Goal: Information Seeking & Learning: Learn about a topic

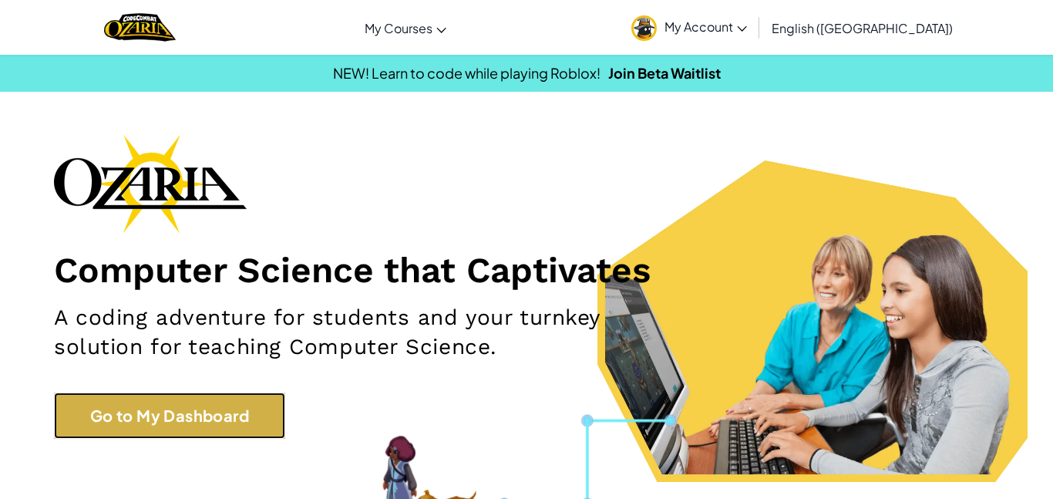
click at [117, 426] on link "Go to My Dashboard" at bounding box center [169, 415] width 231 height 46
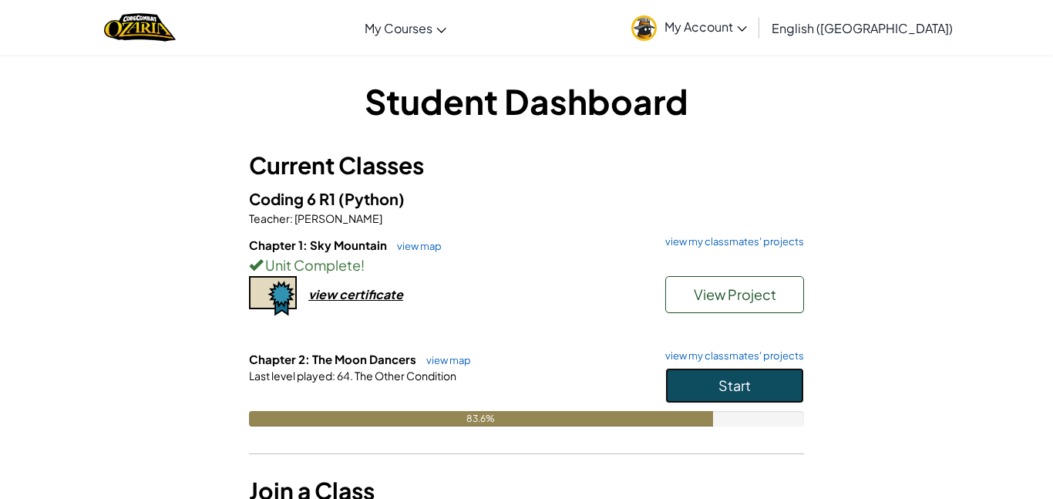
click at [708, 392] on button "Start" at bounding box center [734, 385] width 139 height 35
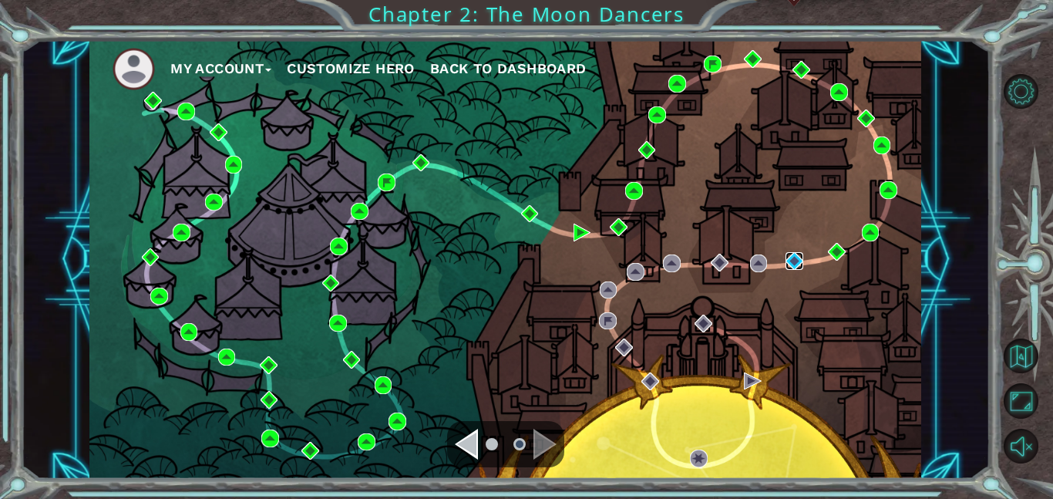
click at [799, 258] on img at bounding box center [795, 261] width 18 height 18
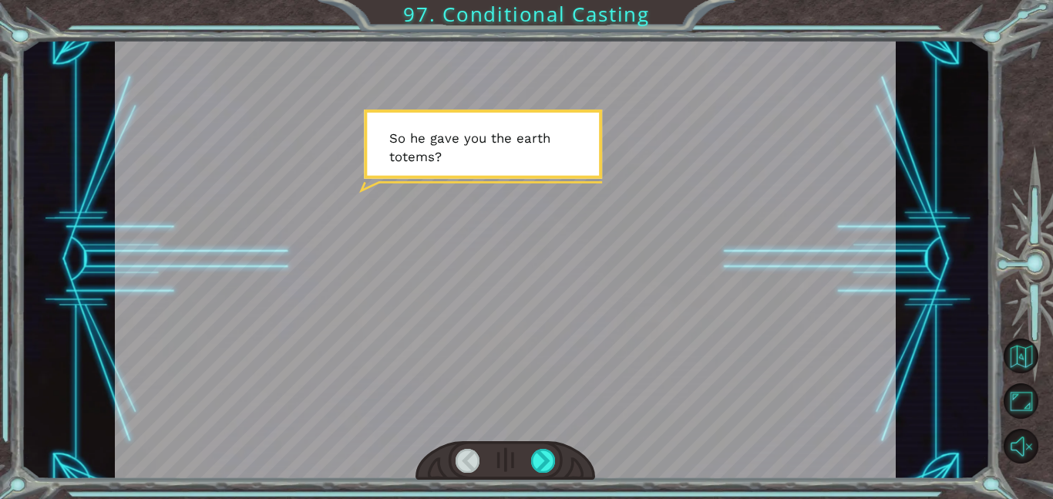
click at [705, 301] on div at bounding box center [505, 259] width 781 height 439
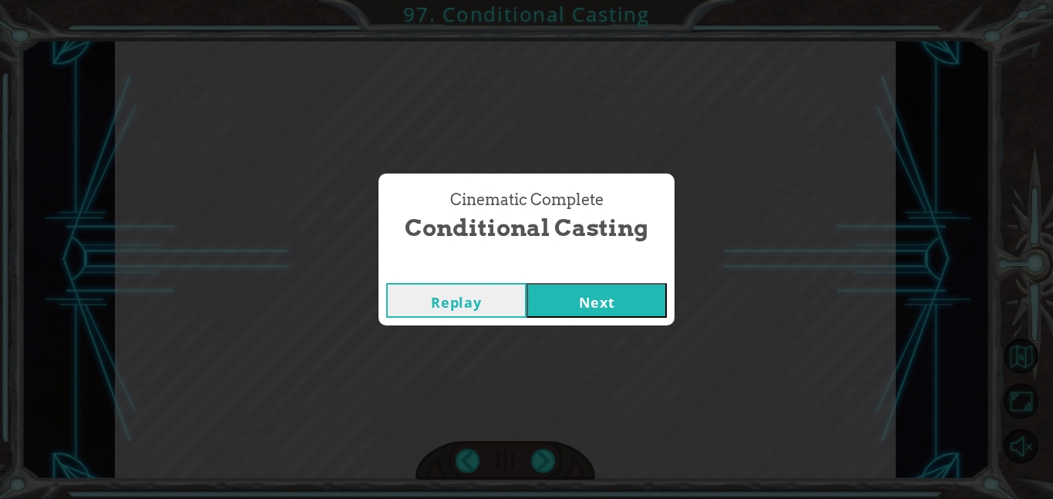
click at [596, 296] on button "Next" at bounding box center [597, 300] width 140 height 35
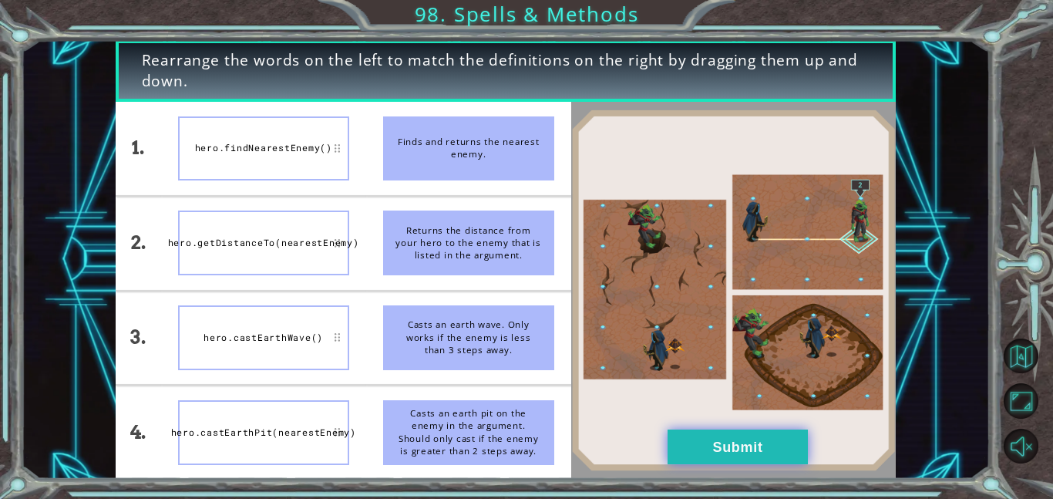
click at [751, 443] on button "Submit" at bounding box center [738, 446] width 140 height 35
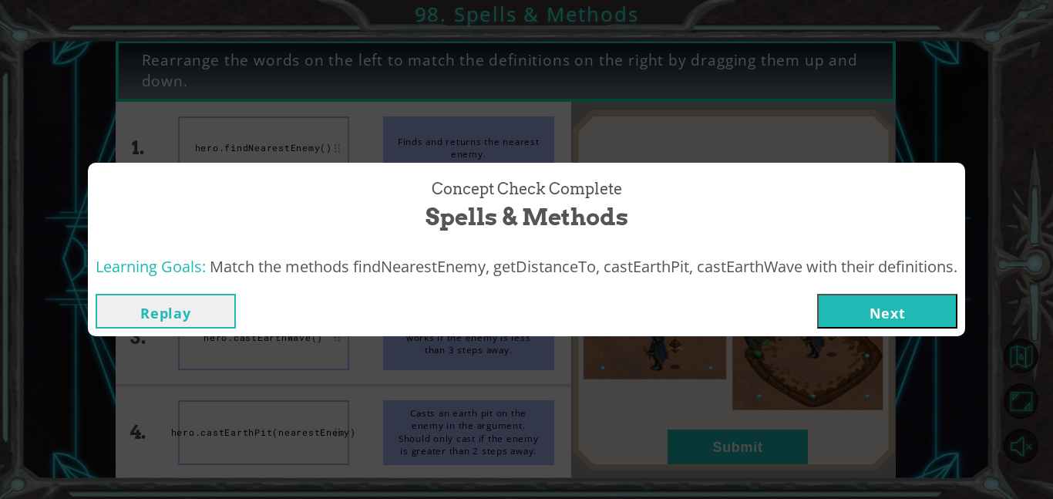
click at [888, 311] on button "Next" at bounding box center [887, 311] width 140 height 35
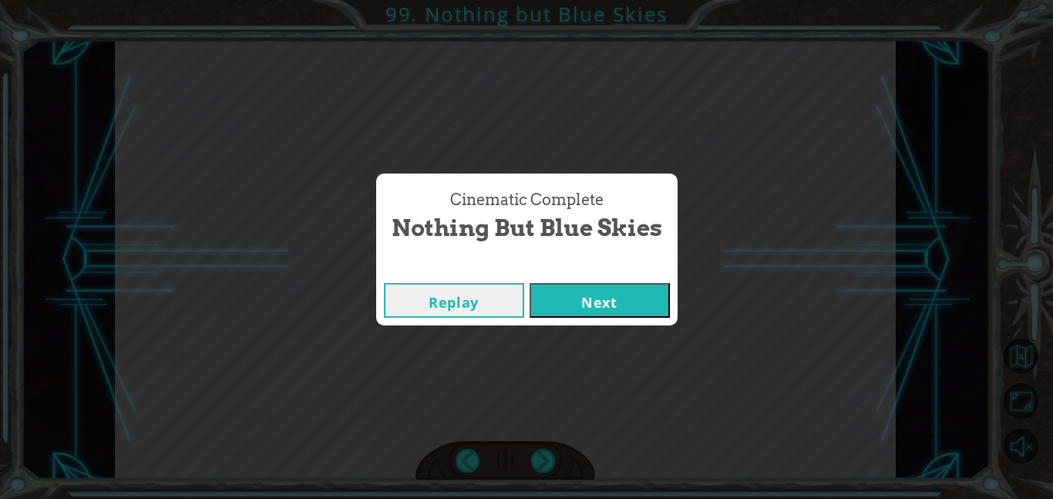
click at [634, 303] on button "Next" at bounding box center [600, 300] width 140 height 35
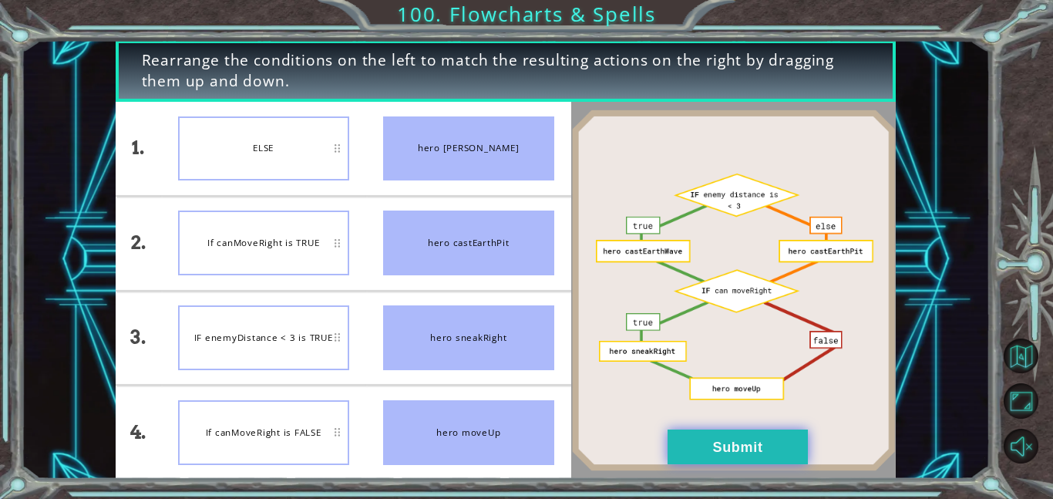
click at [714, 451] on button "Submit" at bounding box center [738, 446] width 140 height 35
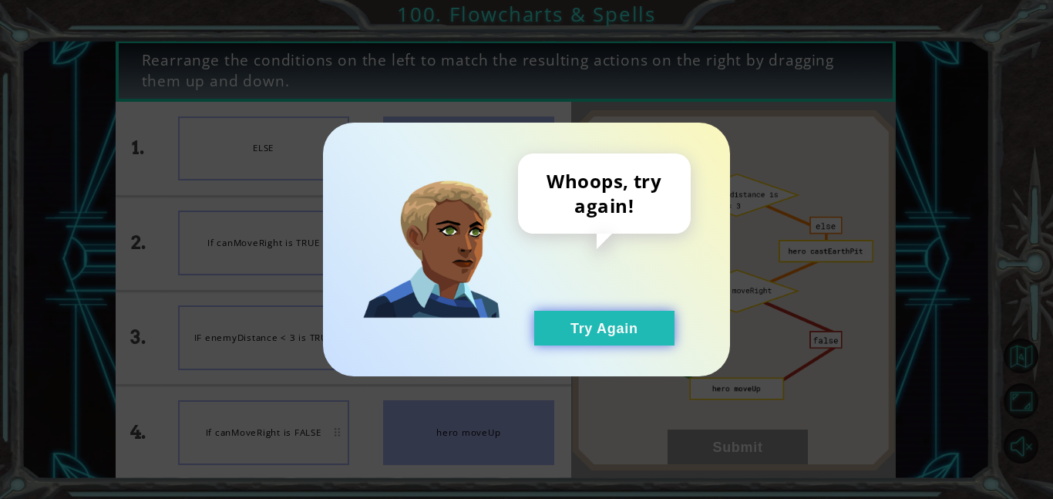
click at [641, 333] on button "Try Again" at bounding box center [604, 328] width 140 height 35
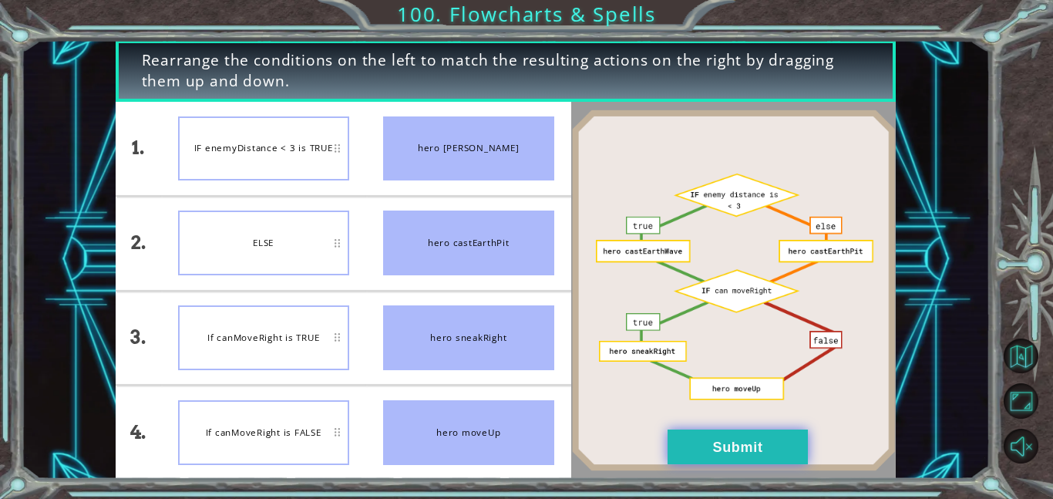
click at [675, 439] on button "Submit" at bounding box center [738, 446] width 140 height 35
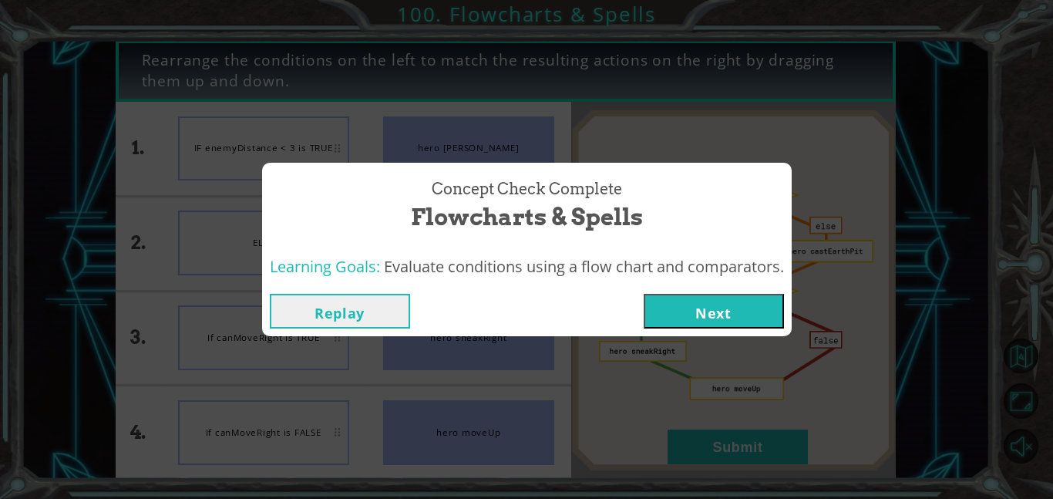
click at [736, 321] on button "Next" at bounding box center [714, 311] width 140 height 35
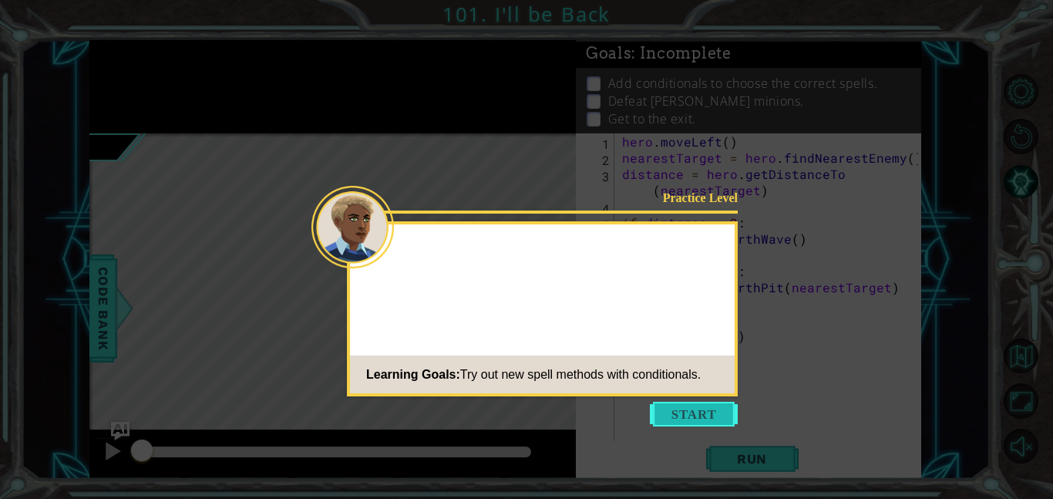
click at [670, 411] on button "Start" at bounding box center [694, 414] width 88 height 25
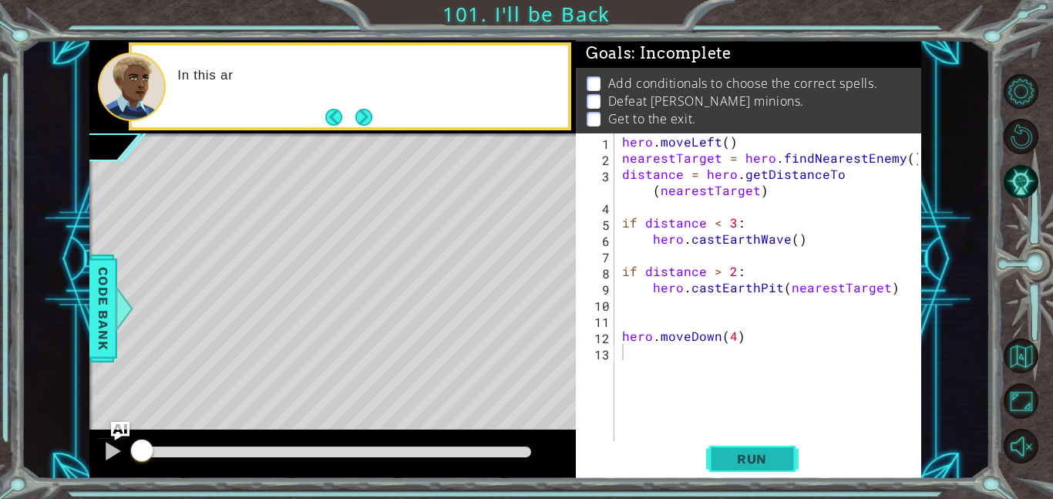
click at [750, 459] on span "Run" at bounding box center [752, 458] width 61 height 15
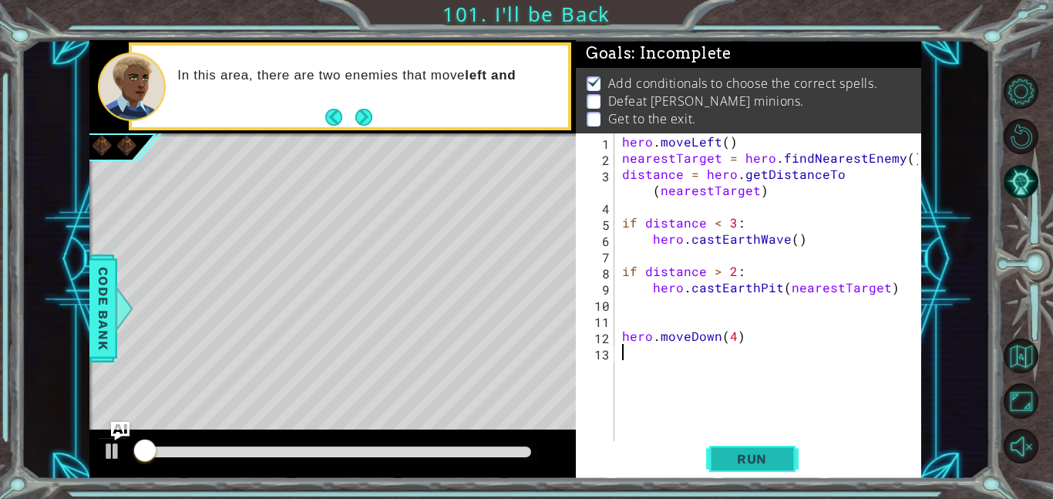
scroll to position [2, 0]
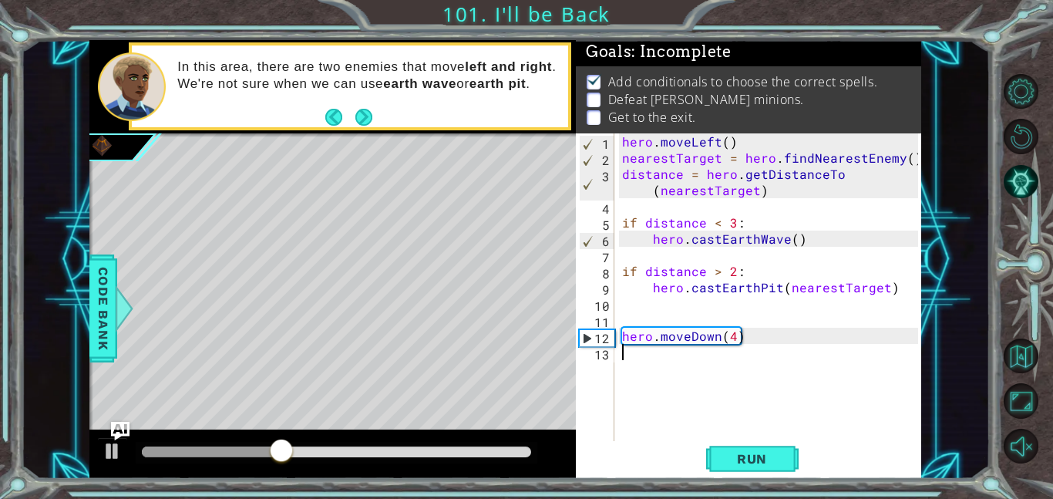
click at [737, 338] on div "hero . moveLeft ( ) nearestTarget = hero . findNearestEnemy ( ) distance = hero…" at bounding box center [772, 303] width 307 height 340
type textarea "hero.moveDown(4)"
click at [675, 372] on div "hero . moveLeft ( ) nearestTarget = hero . findNearestEnemy ( ) distance = hero…" at bounding box center [772, 303] width 307 height 340
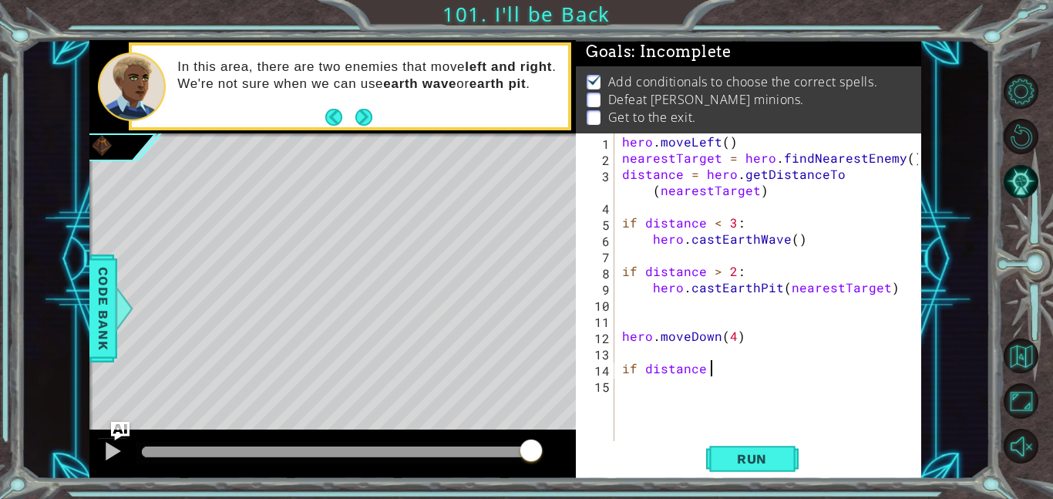
scroll to position [0, 5]
type textarea "if distance < 4"
click at [704, 419] on div "hero . moveLeft ( ) nearestTarget = hero . findNearestEnemy ( ) distance = hero…" at bounding box center [772, 303] width 307 height 340
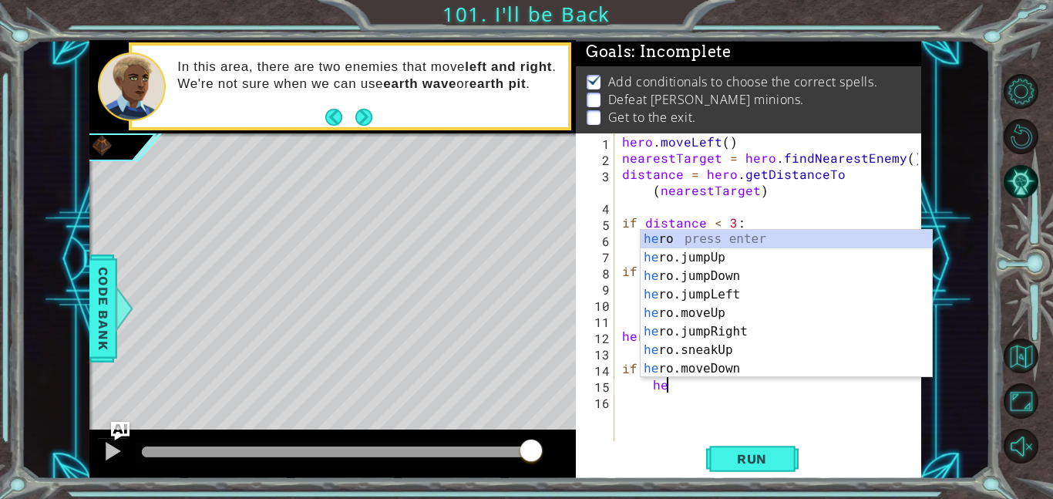
type textarea "he"
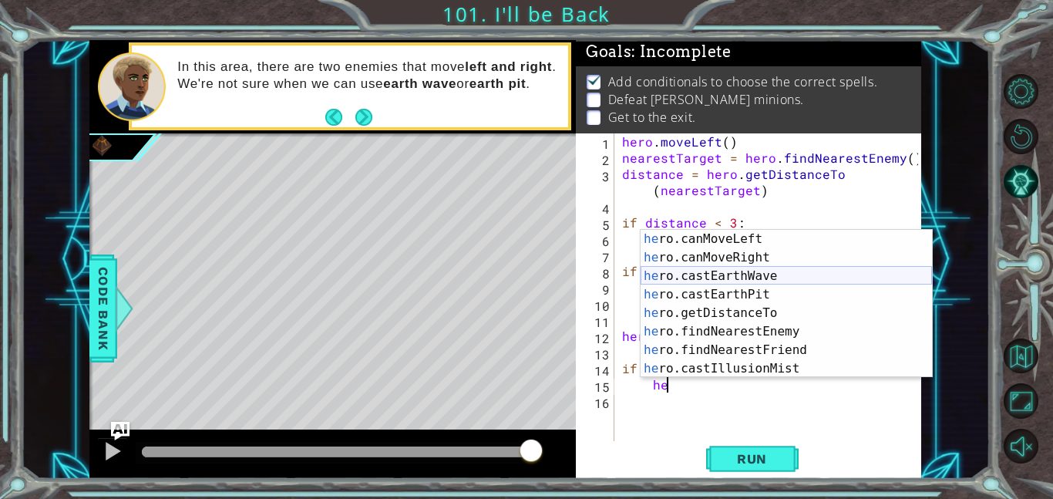
click at [743, 279] on div "he ro.canMoveLeft press enter he ro.canMoveRight press enter he ro.castEarthWav…" at bounding box center [786, 322] width 291 height 185
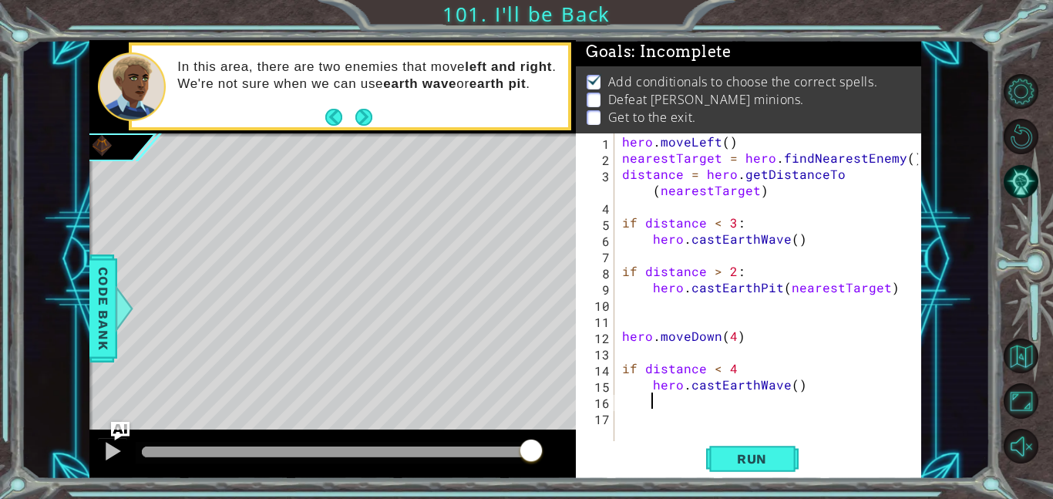
click at [790, 390] on div "hero . moveLeft ( ) nearestTarget = hero . findNearestEnemy ( ) distance = hero…" at bounding box center [772, 303] width 307 height 340
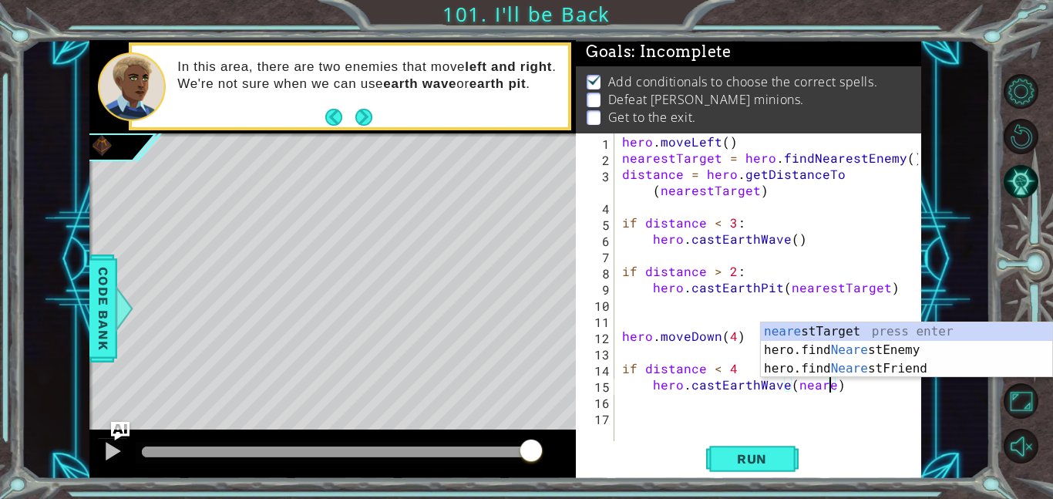
scroll to position [0, 13]
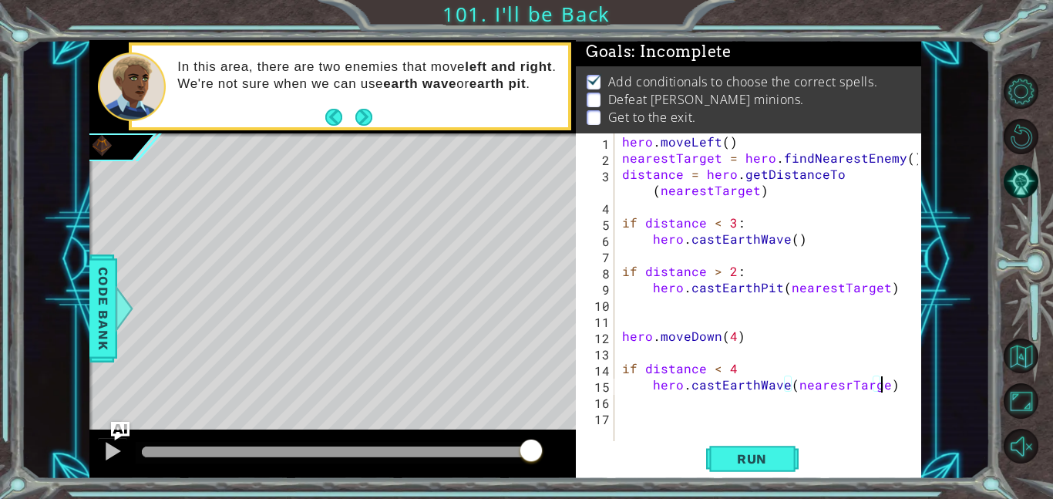
type textarea "hero.castEarthWave(nearesrTarget)"
click at [657, 422] on div "hero . moveLeft ( ) nearestTarget = hero . findNearestEnemy ( ) distance = hero…" at bounding box center [772, 303] width 307 height 340
click at [736, 466] on span "Run" at bounding box center [752, 458] width 61 height 15
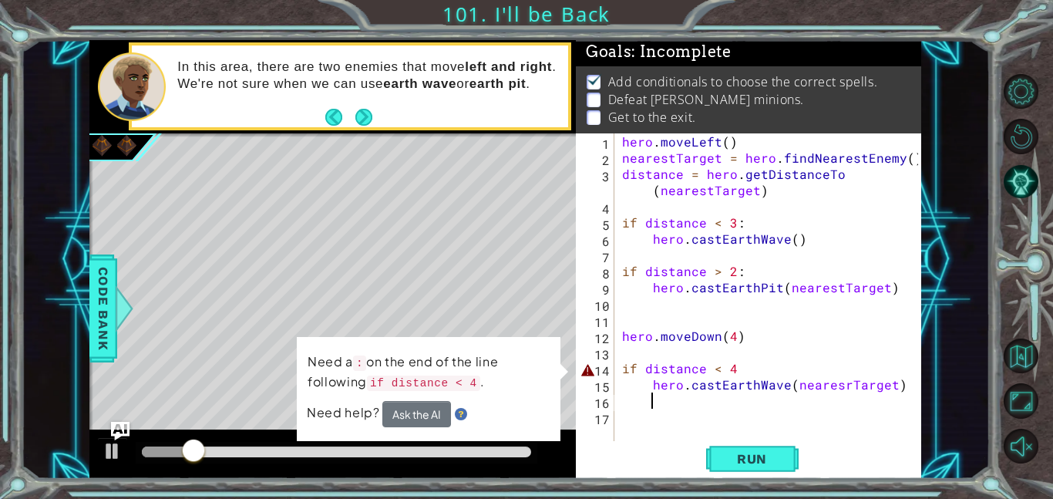
click at [700, 400] on div "hero . moveLeft ( ) nearestTarget = hero . findNearestEnemy ( ) distance = hero…" at bounding box center [772, 303] width 307 height 340
click at [737, 370] on div "hero . moveLeft ( ) nearestTarget = hero . findNearestEnemy ( ) distance = hero…" at bounding box center [772, 303] width 307 height 340
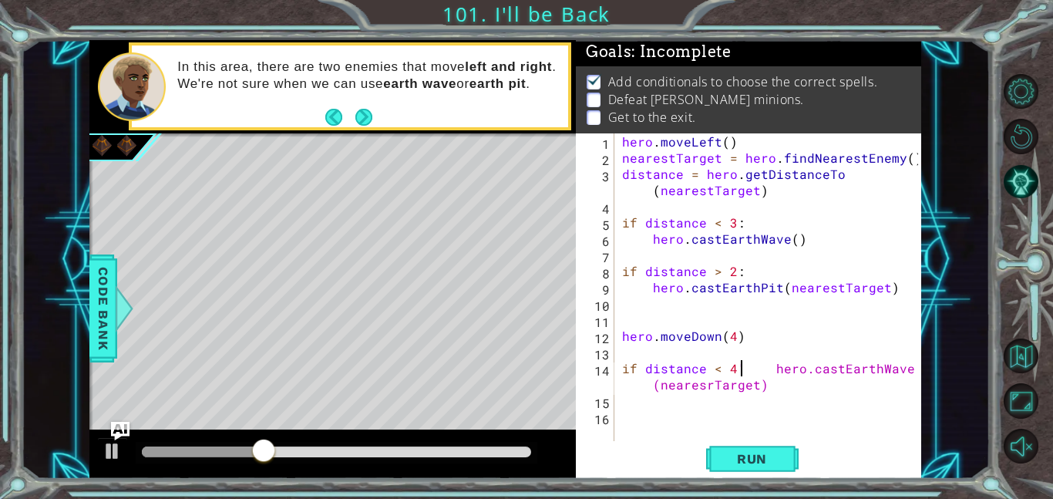
scroll to position [0, 8]
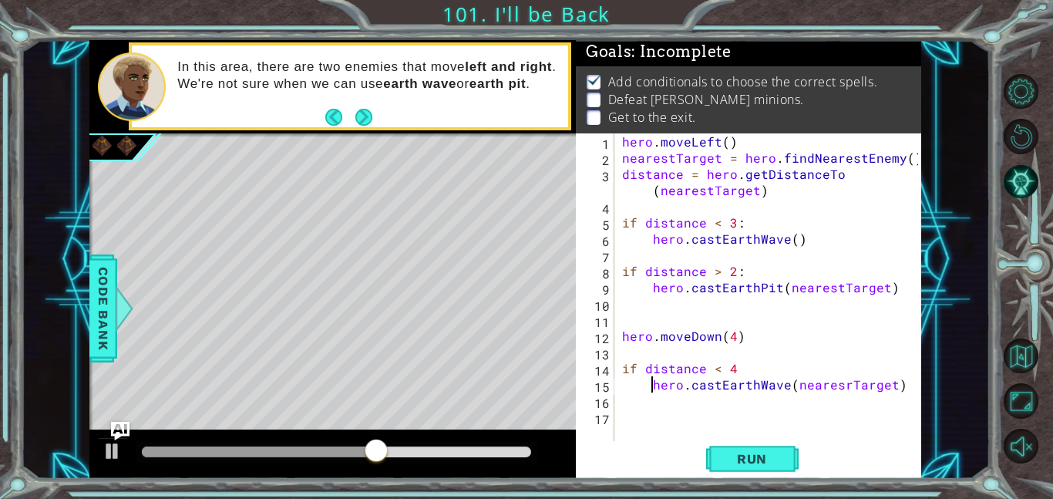
click at [752, 364] on div "hero . moveLeft ( ) nearestTarget = hero . findNearestEnemy ( ) distance = hero…" at bounding box center [772, 303] width 307 height 340
click at [759, 448] on button "Run" at bounding box center [752, 458] width 93 height 35
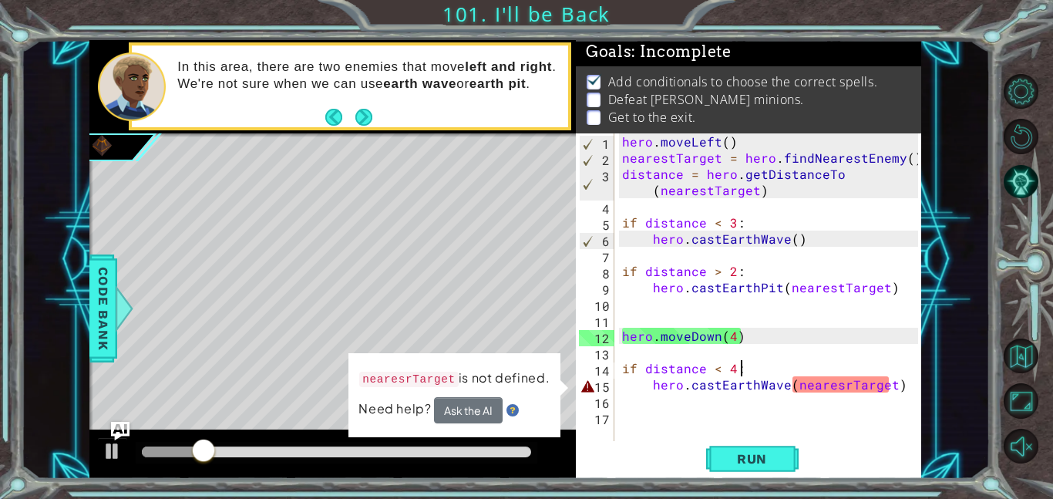
click at [843, 385] on div "hero . moveLeft ( ) nearestTarget = hero . findNearestEnemy ( ) distance = hero…" at bounding box center [772, 303] width 307 height 340
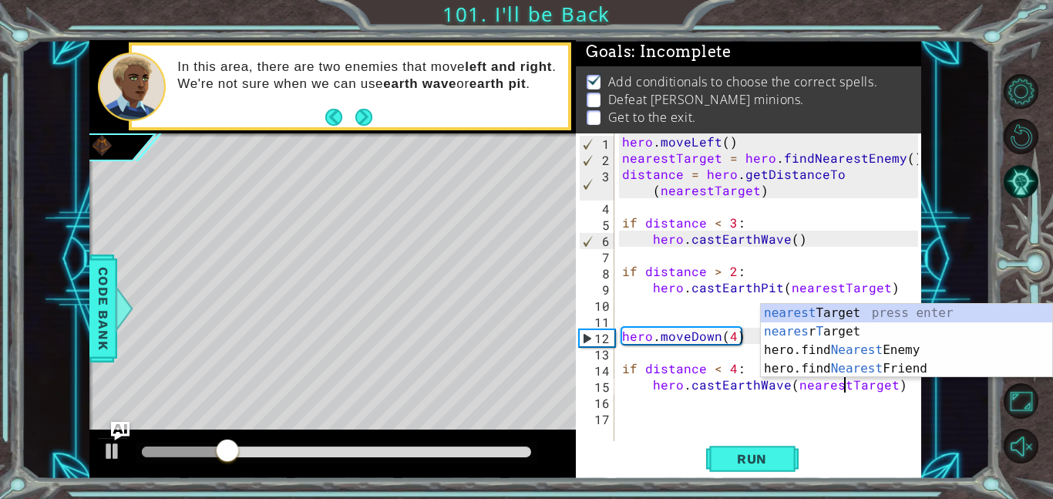
scroll to position [0, 14]
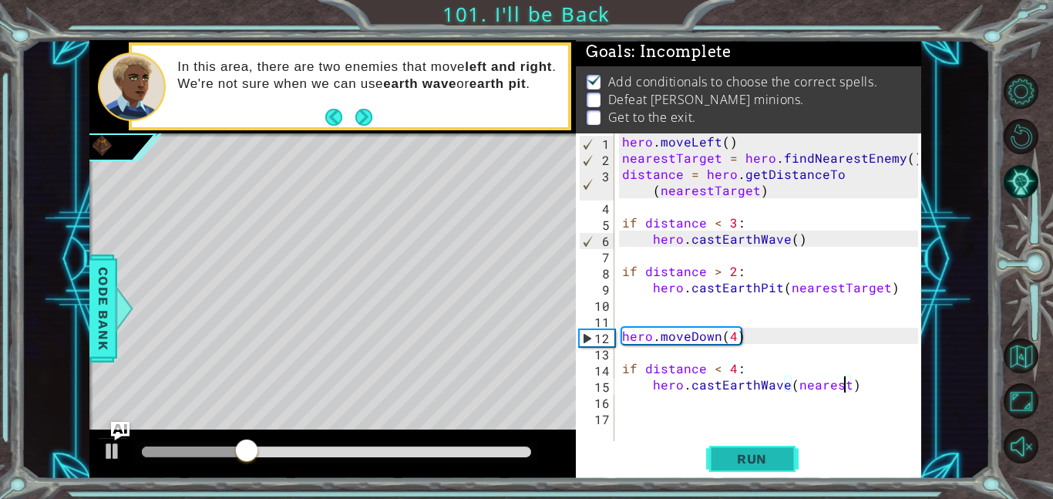
click at [740, 459] on span "Run" at bounding box center [752, 458] width 61 height 15
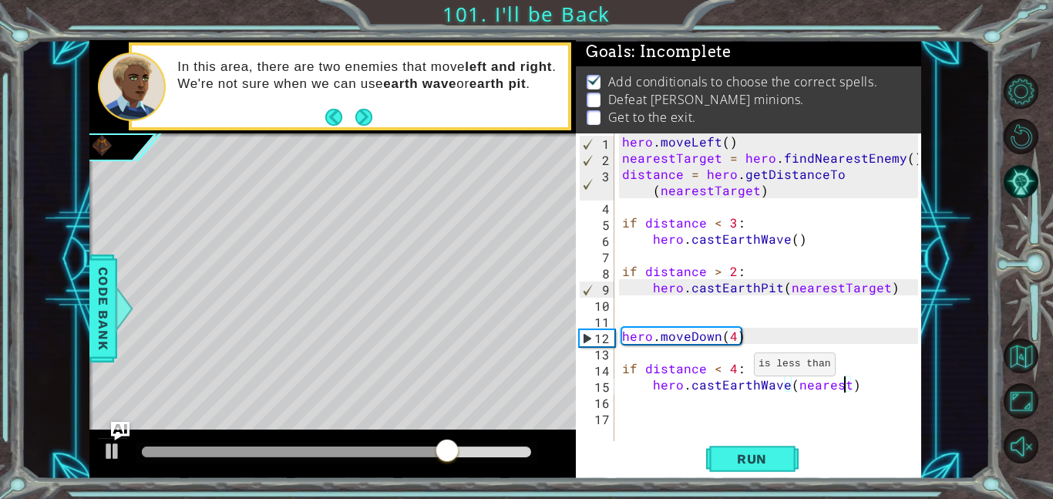
click at [733, 368] on div "hero . moveLeft ( ) nearestTarget = hero . findNearestEnemy ( ) distance = hero…" at bounding box center [772, 303] width 307 height 340
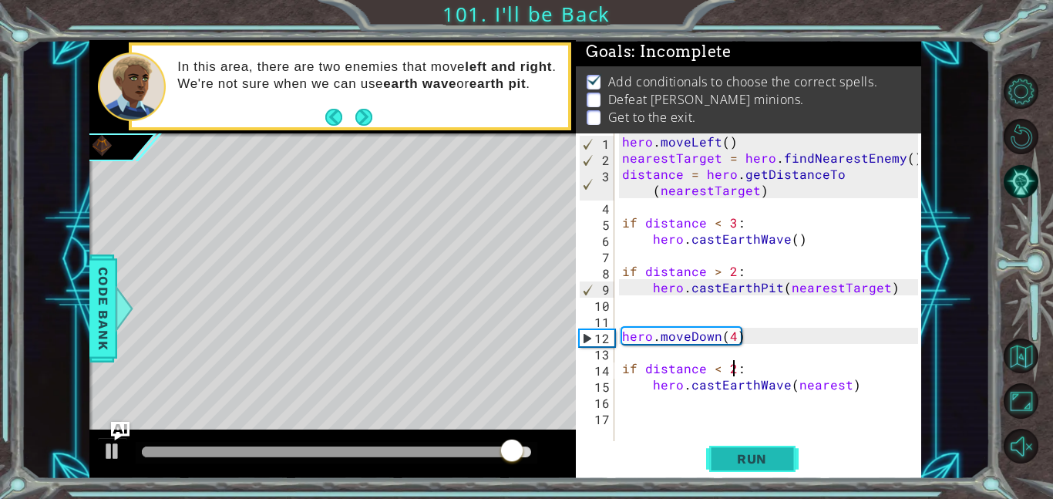
click at [739, 451] on span "Run" at bounding box center [752, 458] width 61 height 15
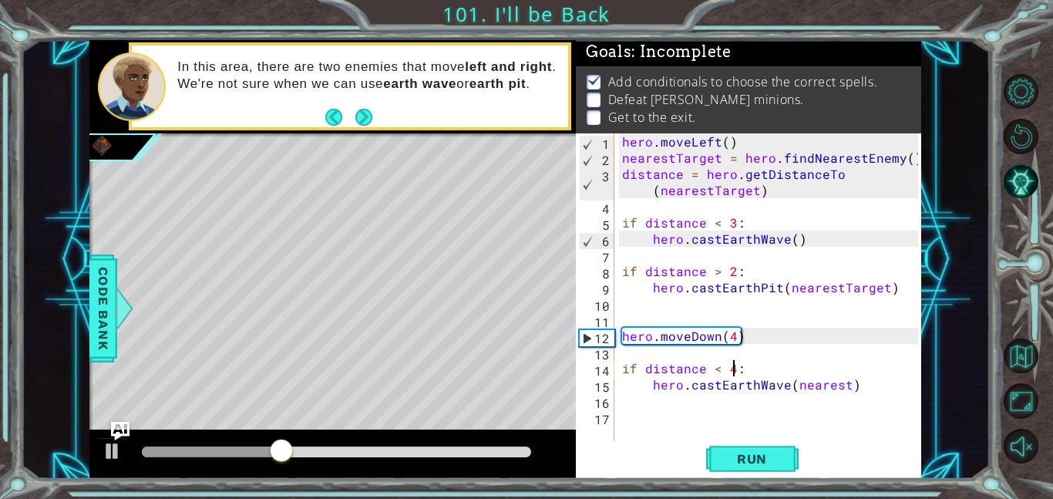
click at [844, 384] on div "hero . moveLeft ( ) nearestTarget = hero . findNearestEnemy ( ) distance = hero…" at bounding box center [772, 303] width 307 height 340
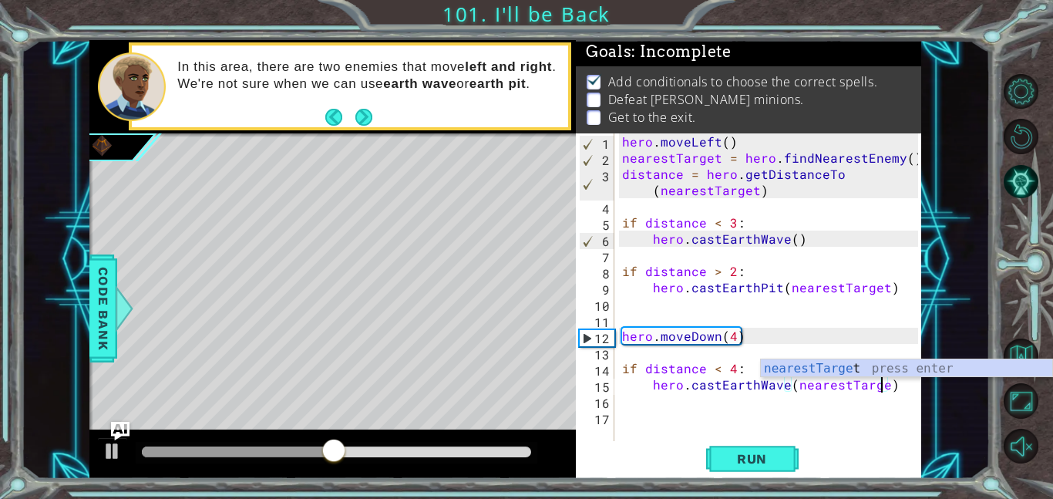
scroll to position [0, 16]
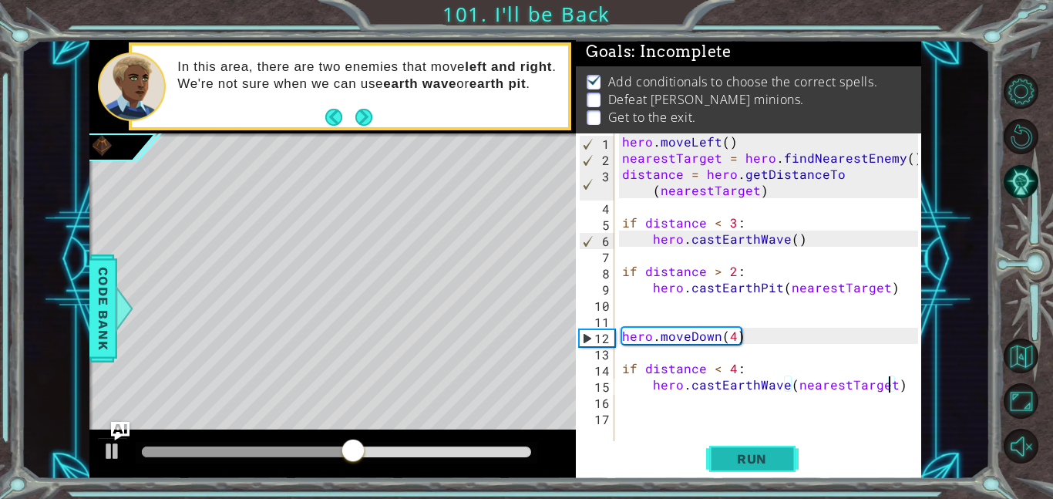
click at [786, 458] on button "Run" at bounding box center [752, 458] width 93 height 35
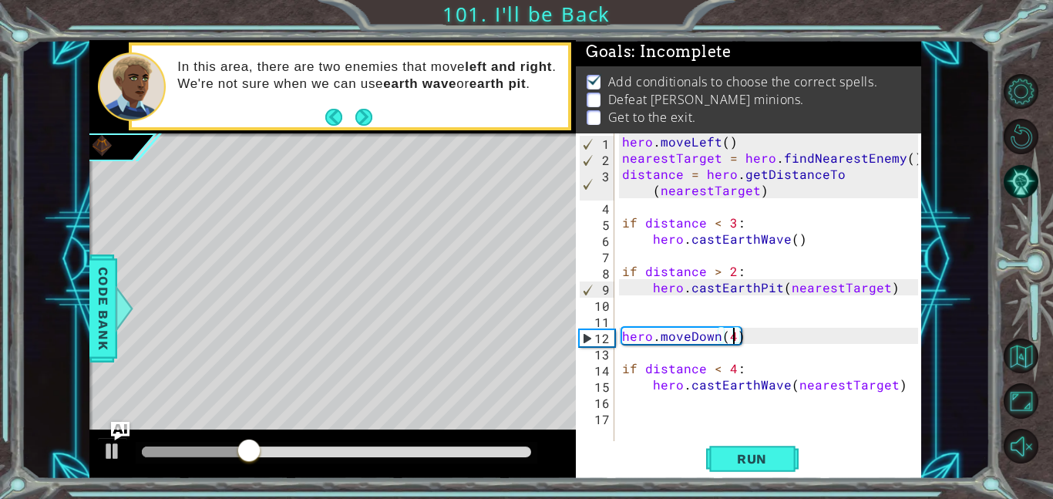
click at [735, 342] on div "hero . moveLeft ( ) nearestTarget = hero . findNearestEnemy ( ) distance = hero…" at bounding box center [772, 303] width 307 height 340
click at [756, 451] on span "Run" at bounding box center [752, 458] width 61 height 15
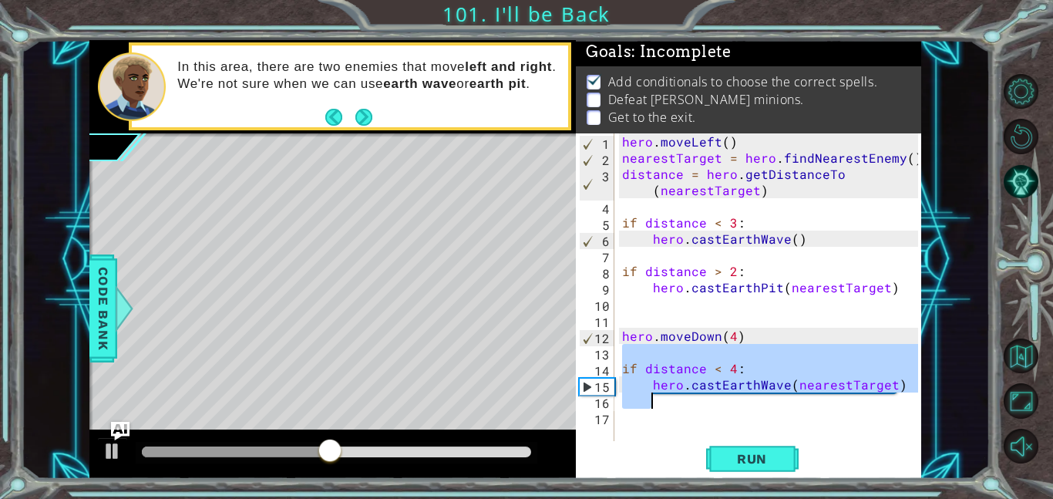
drag, startPoint x: 619, startPoint y: 358, endPoint x: 909, endPoint y: 409, distance: 294.2
click at [909, 409] on div "hero . moveLeft ( ) nearestTarget = hero . findNearestEnemy ( ) distance = hero…" at bounding box center [772, 303] width 307 height 340
type textarea "hero.castEarthWave(nearestTarget)"
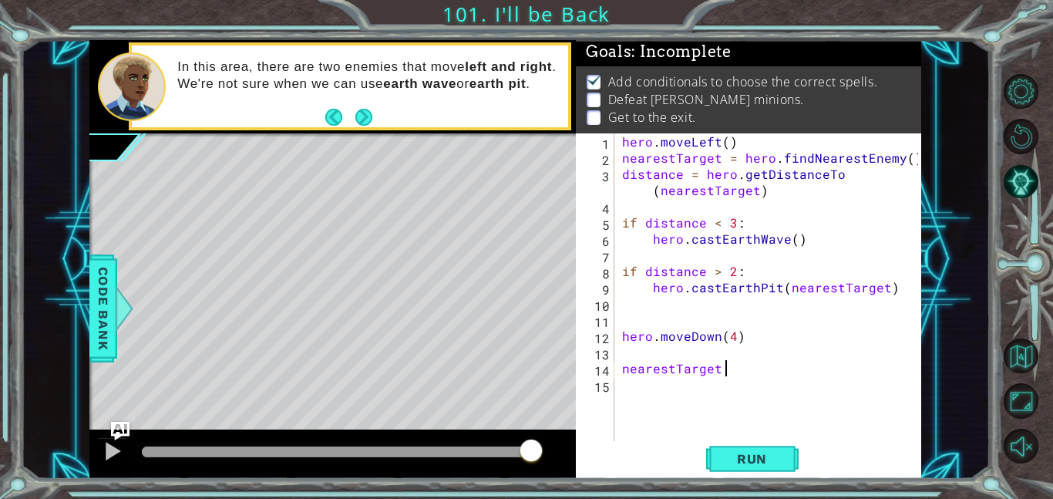
scroll to position [0, 6]
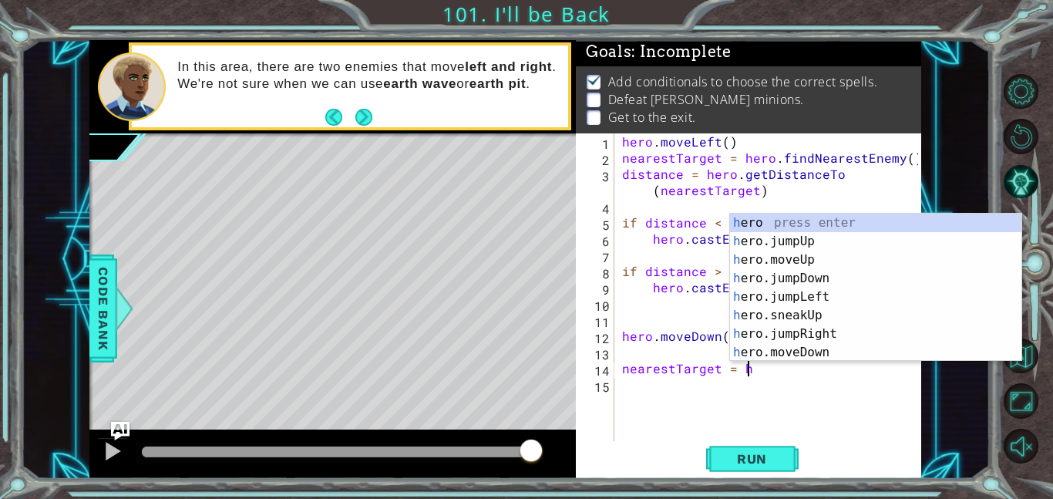
type textarea "nearestTarget = her"
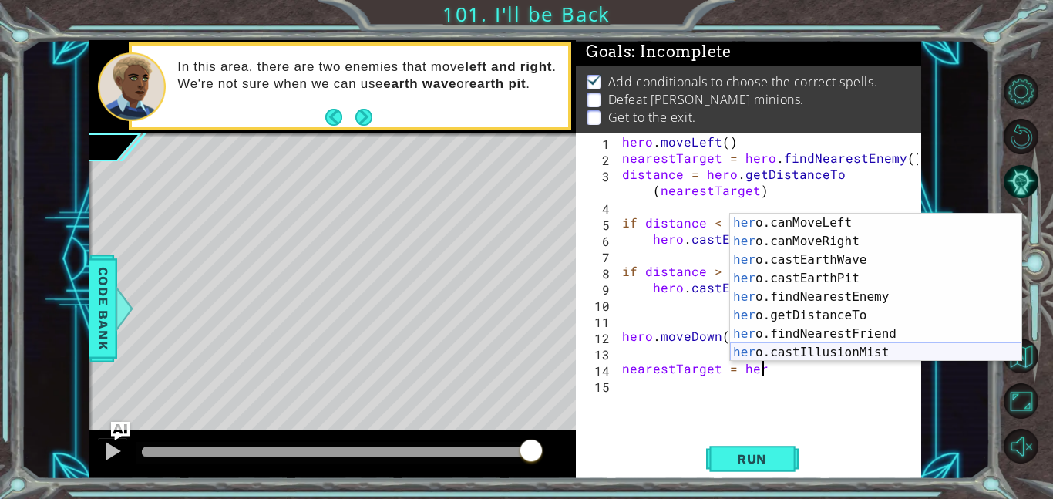
scroll to position [315, 0]
click at [818, 297] on div "her o.canMoveLeft press enter her o.canMoveRight press enter her o.castEarthWav…" at bounding box center [875, 306] width 291 height 185
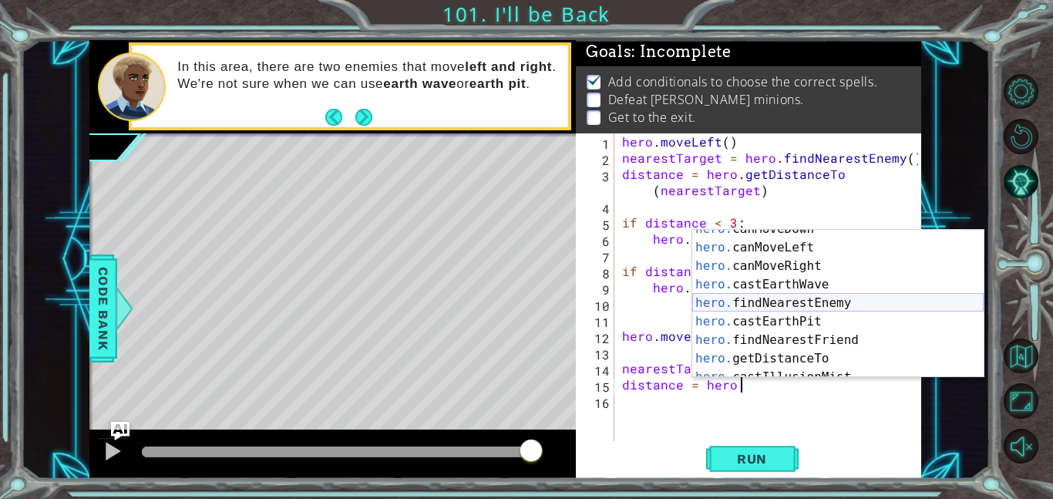
scroll to position [296, 0]
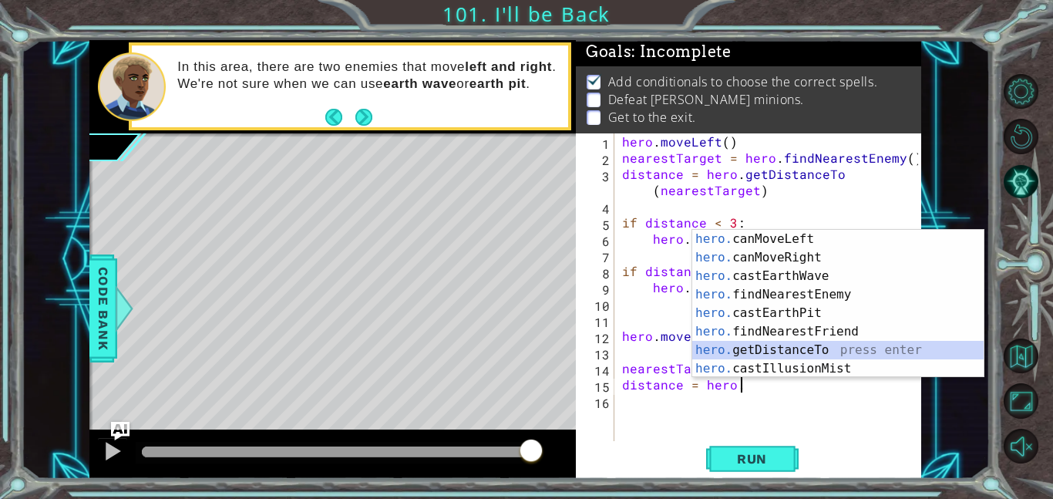
click at [807, 353] on div "hero. canMoveLeft press enter hero. canMoveRight press enter hero. castEarthWav…" at bounding box center [837, 322] width 291 height 185
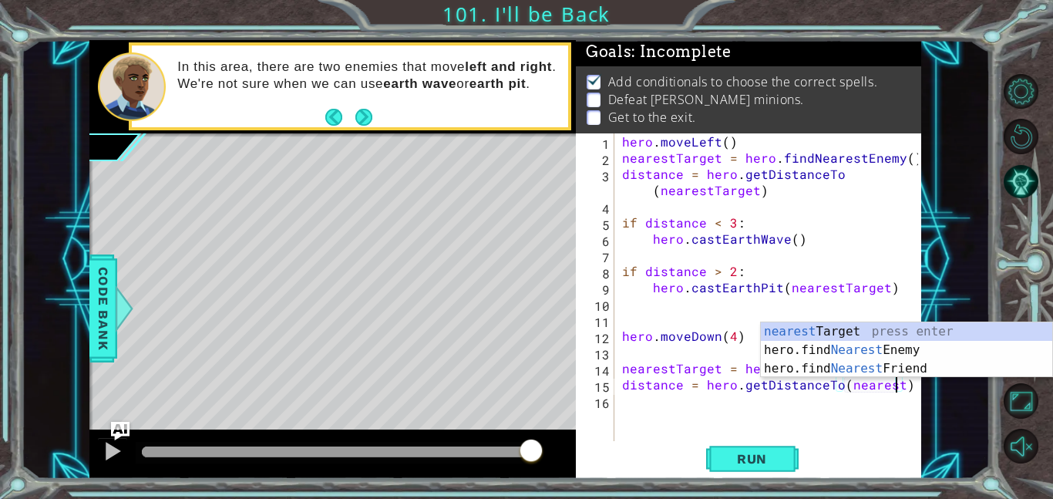
scroll to position [0, 17]
type textarea "distance = hero.getDistanceTo(nearestTarget)"
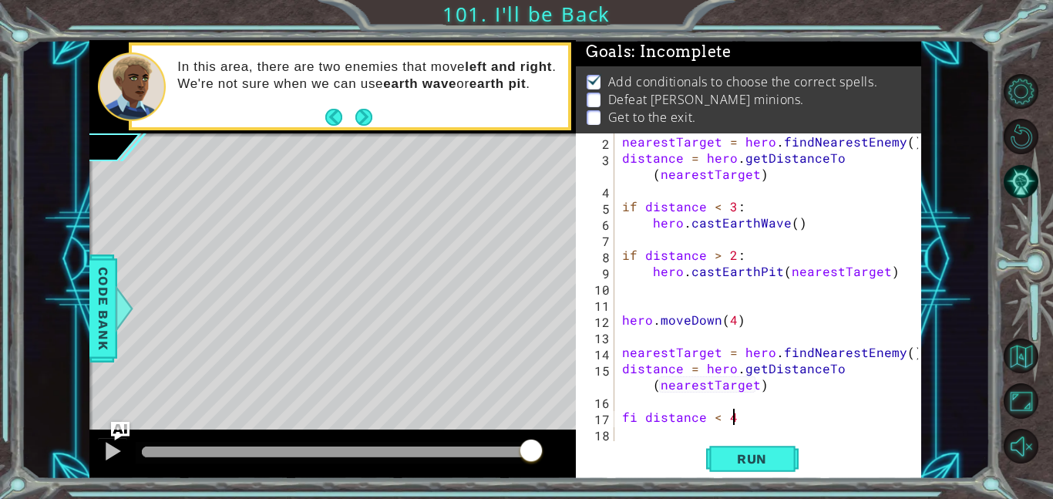
scroll to position [0, 6]
type textarea "fi distance < 4:"
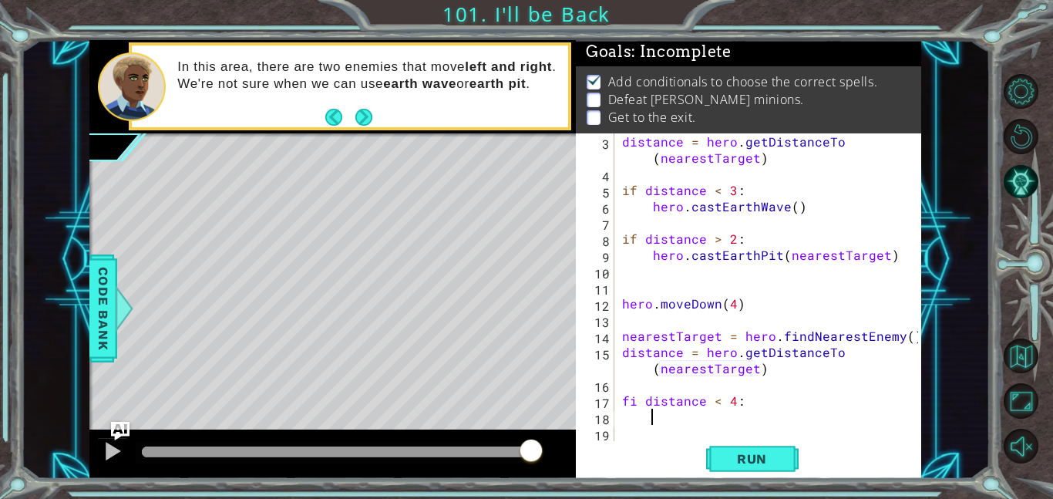
type textarea "he"
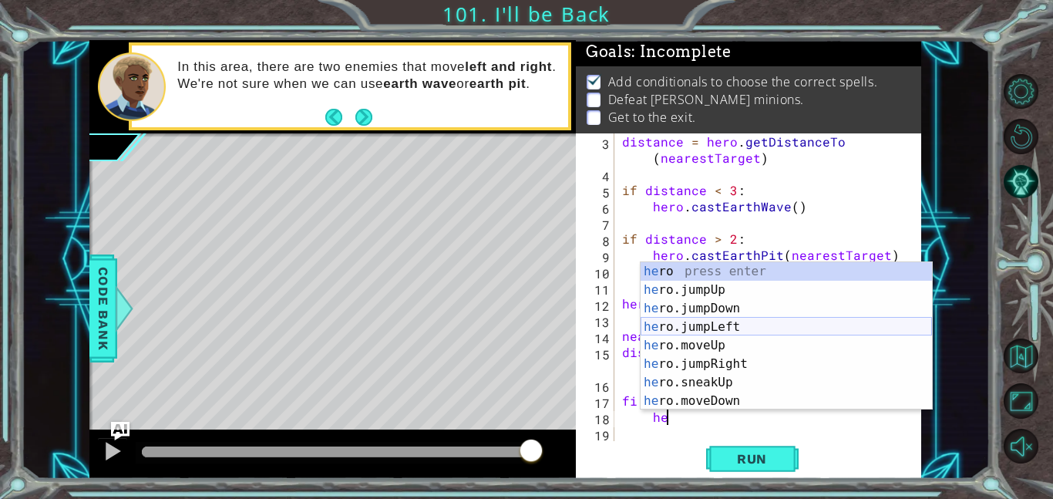
scroll to position [315, 0]
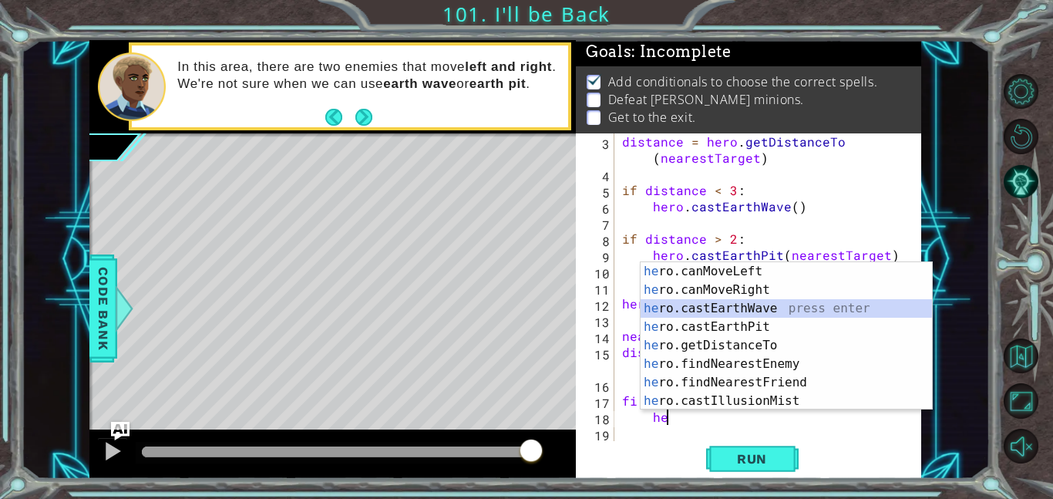
click at [725, 305] on div "he ro.canMoveLeft press enter he ro.canMoveRight press enter he ro.castEarthWav…" at bounding box center [786, 354] width 291 height 185
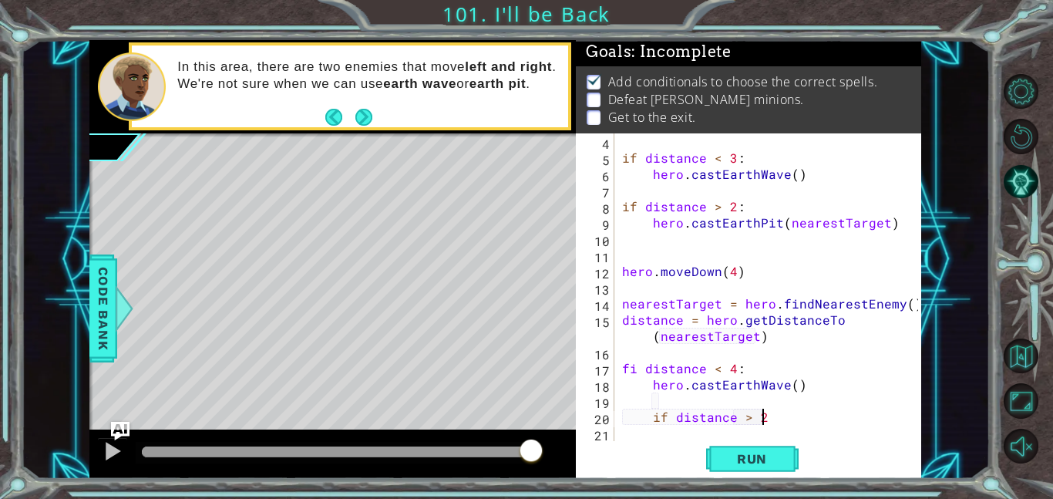
scroll to position [0, 8]
type textarea "if distance > 2:"
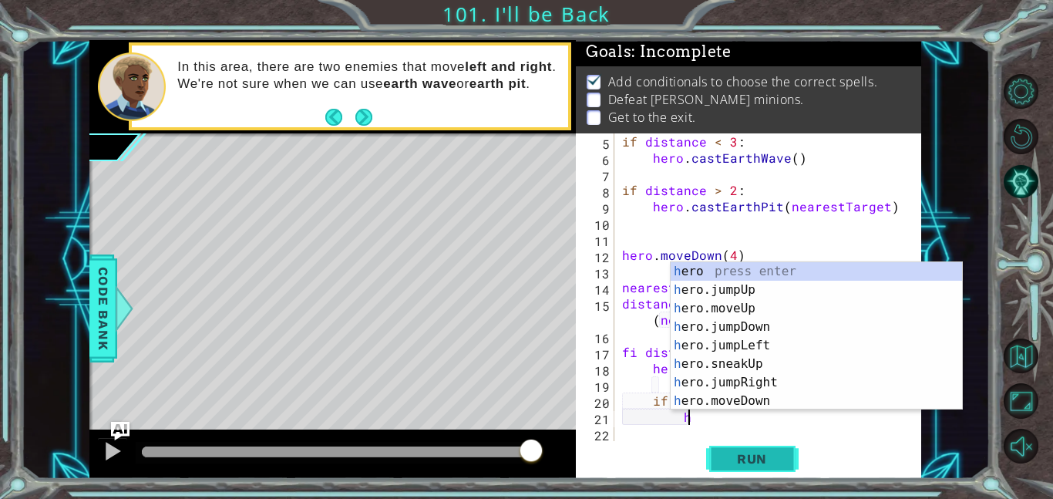
type textarea "he"
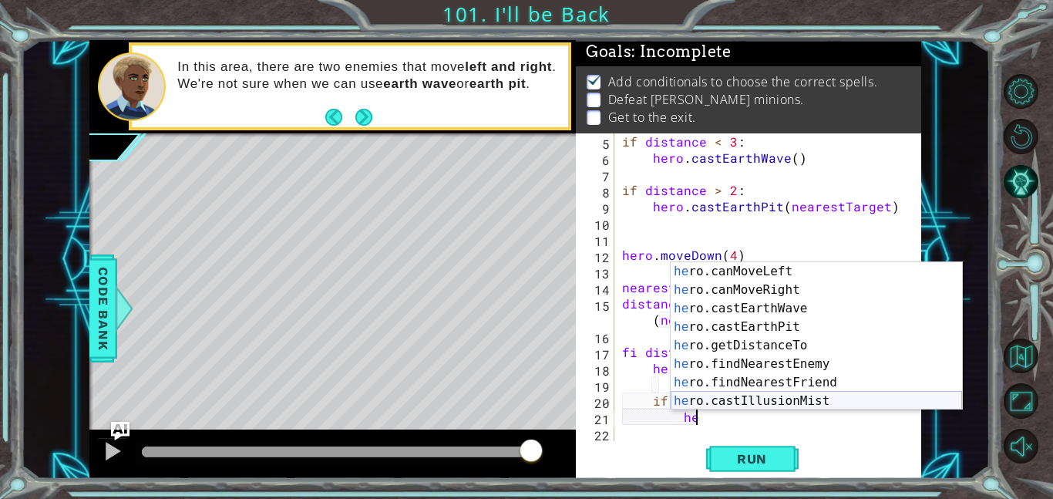
scroll to position [315, 0]
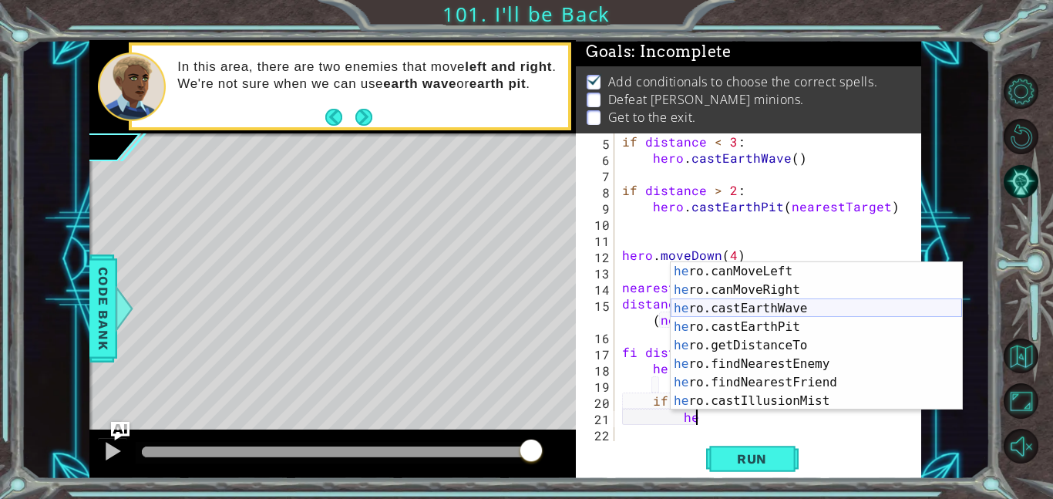
click at [763, 305] on div "he ro.canMoveLeft press enter he ro.canMoveRight press enter he ro.castEarthWav…" at bounding box center [816, 354] width 291 height 185
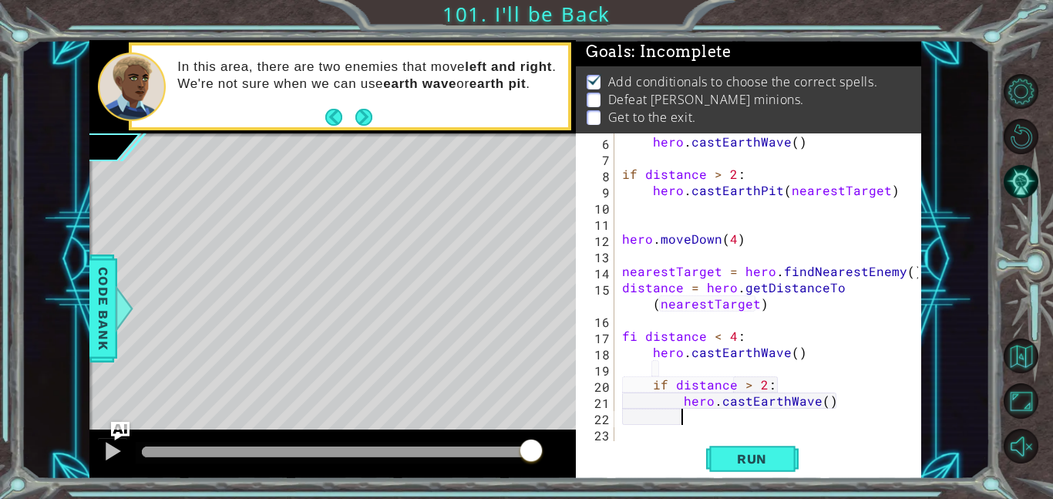
scroll to position [97, 0]
click at [782, 351] on div "hero . castEarthWave ( ) if distance > 2 : hero . [GEOGRAPHIC_DATA] ( nearestTa…" at bounding box center [772, 303] width 307 height 340
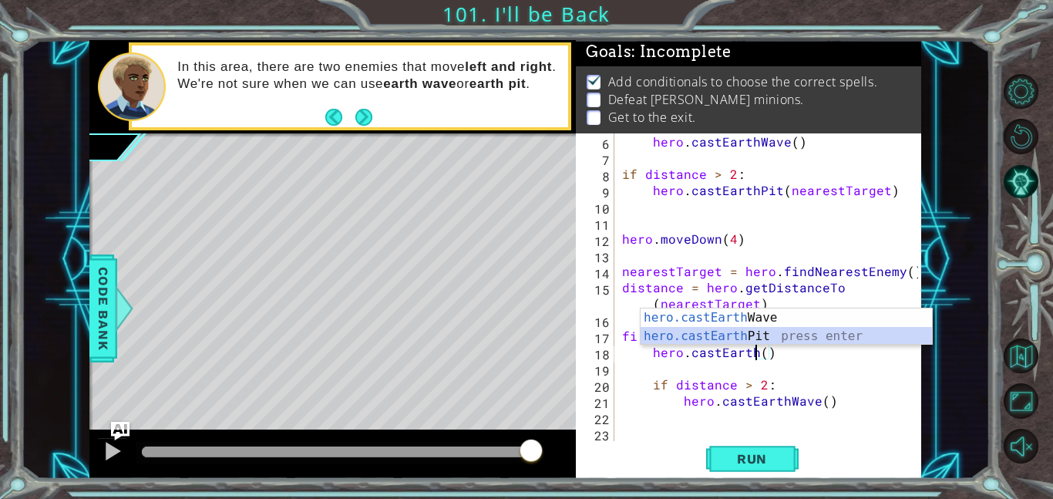
click at [755, 330] on div "hero.castEarth Wave press enter hero.castEarth Pit press enter" at bounding box center [786, 345] width 291 height 74
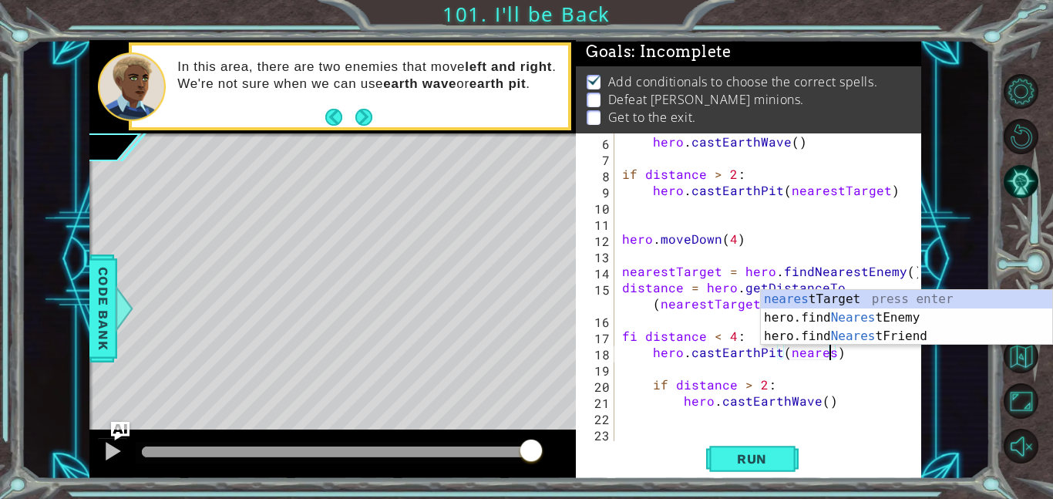
scroll to position [0, 13]
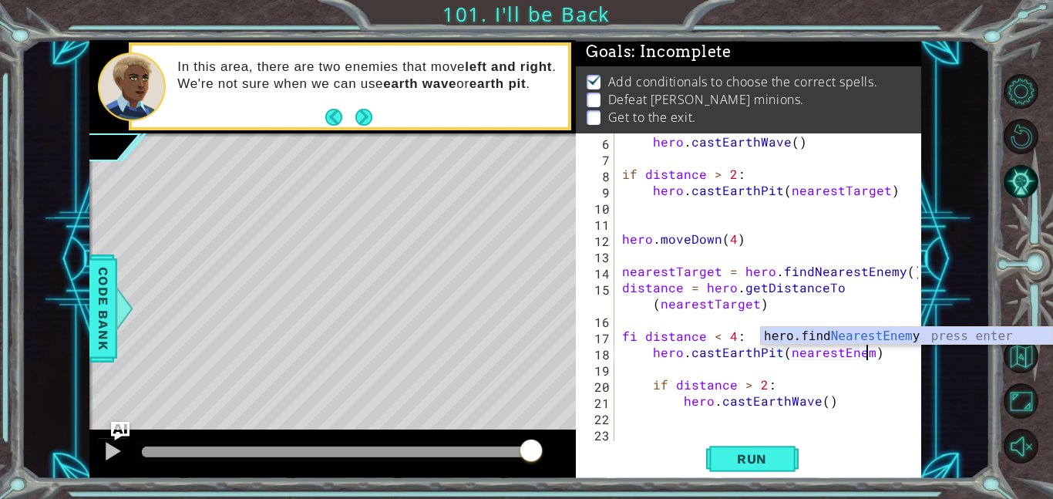
type textarea "hero.castEarthPit(nearestEnemy)"
click at [711, 416] on div "hero . castEarthWave ( ) if distance > 2 : hero . [GEOGRAPHIC_DATA] ( nearestTa…" at bounding box center [772, 303] width 307 height 340
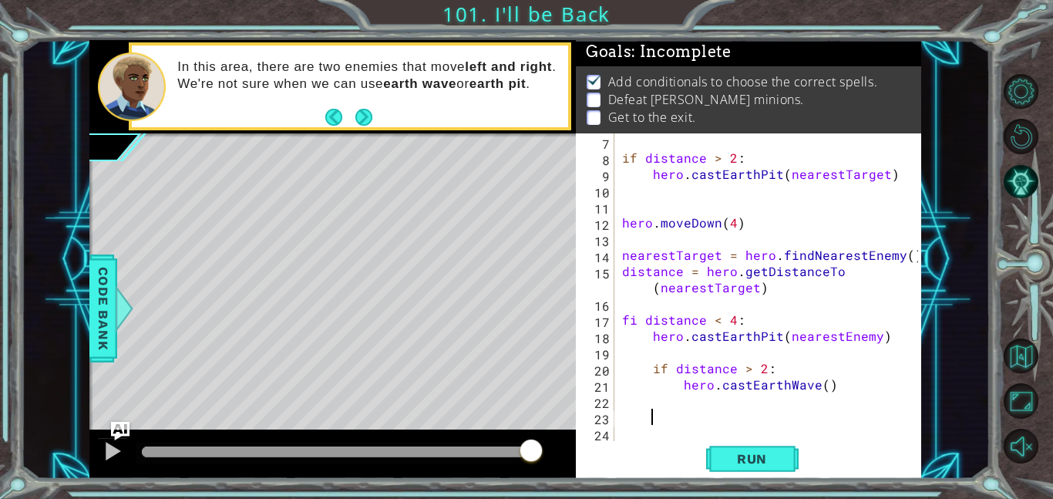
scroll to position [0, 0]
click at [640, 318] on div "if distance > 2 : hero . [GEOGRAPHIC_DATA] ( nearestTarget ) hero . moveDown ( …" at bounding box center [772, 303] width 307 height 340
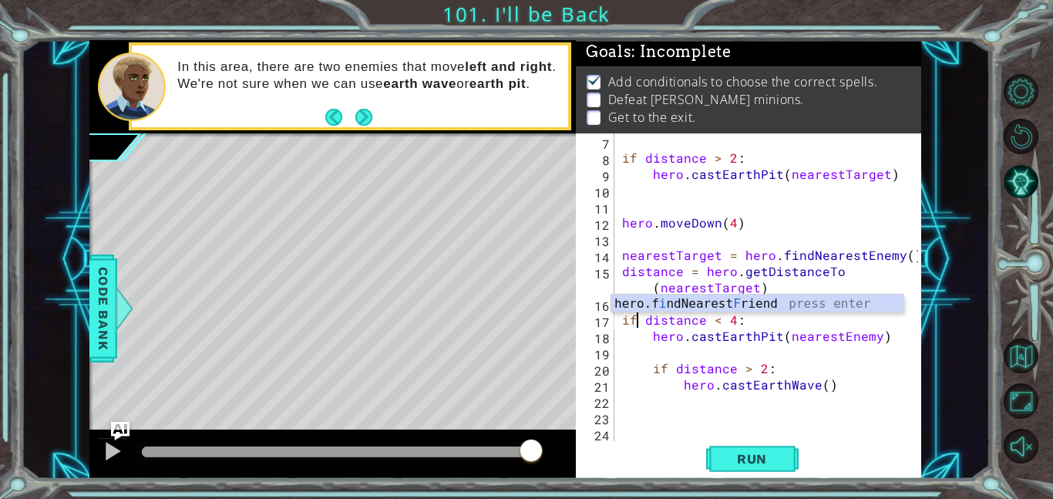
scroll to position [0, 1]
type textarea "if distance < 4:"
click at [648, 407] on div "if distance > 2 : hero . [GEOGRAPHIC_DATA] ( nearestTarget ) hero . moveDown ( …" at bounding box center [772, 303] width 307 height 340
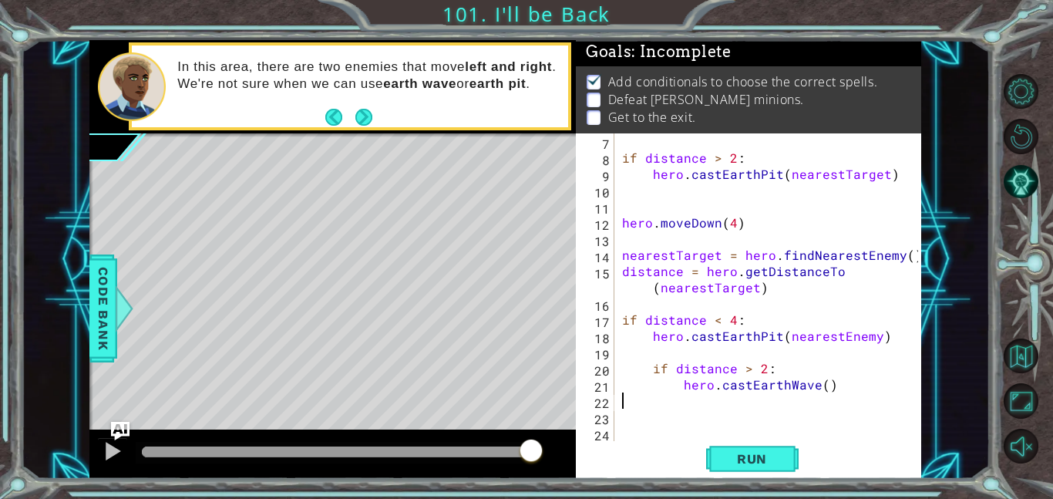
type textarea "hero.castEarthWave()"
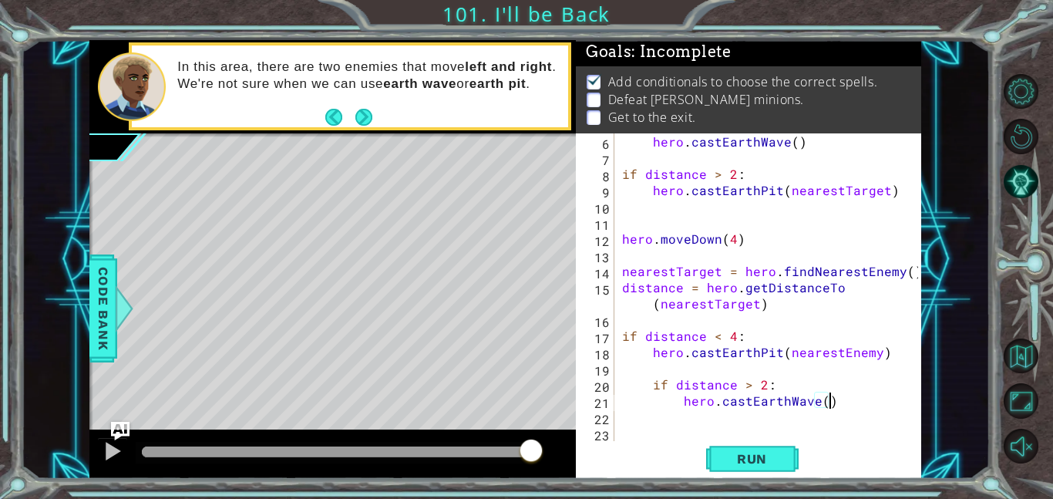
scroll to position [97, 0]
click at [635, 436] on div "hero . castEarthWave ( ) if distance > 2 : hero . [GEOGRAPHIC_DATA] ( nearestTa…" at bounding box center [772, 303] width 307 height 340
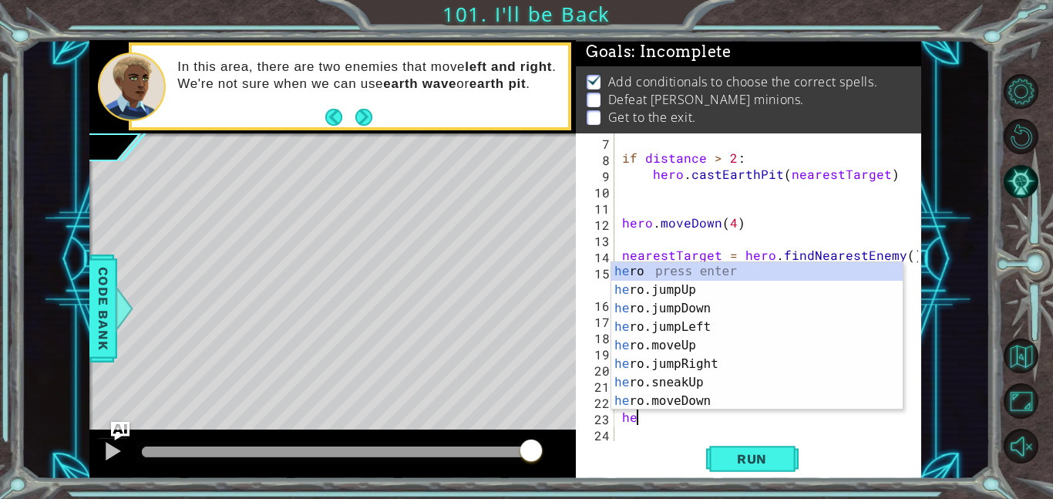
scroll to position [113, 0]
click at [714, 340] on div "he ro press enter he ro.jumpUp press enter he ro.jumpDown press enter he ro.jum…" at bounding box center [756, 354] width 291 height 185
type textarea "hero.moveUp(2)"
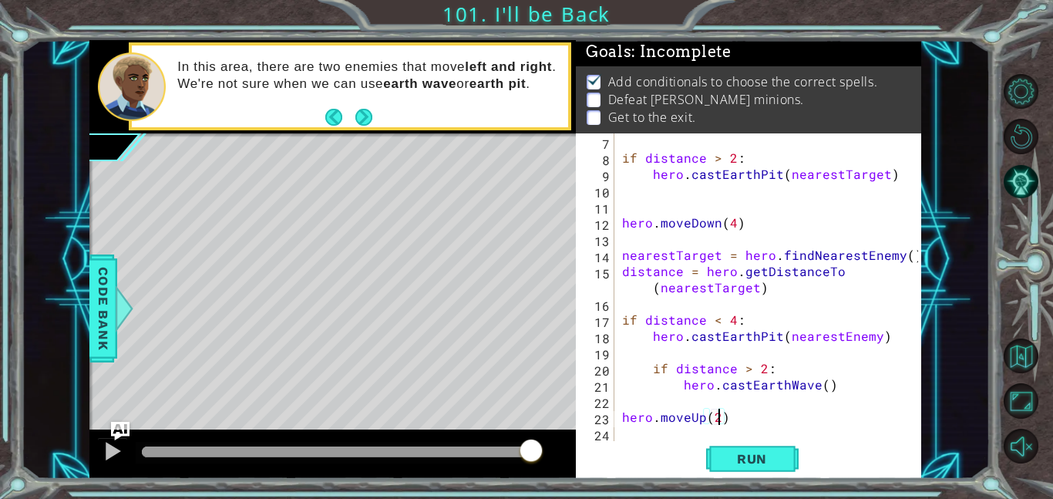
scroll to position [0, 5]
click at [651, 422] on div "if distance > 2 : hero . [GEOGRAPHIC_DATA] ( nearestTarget ) hero . moveDown ( …" at bounding box center [772, 303] width 307 height 340
click at [647, 439] on div "if distance > 2 : hero . [GEOGRAPHIC_DATA] ( nearestTarget ) hero . moveDown ( …" at bounding box center [772, 303] width 307 height 340
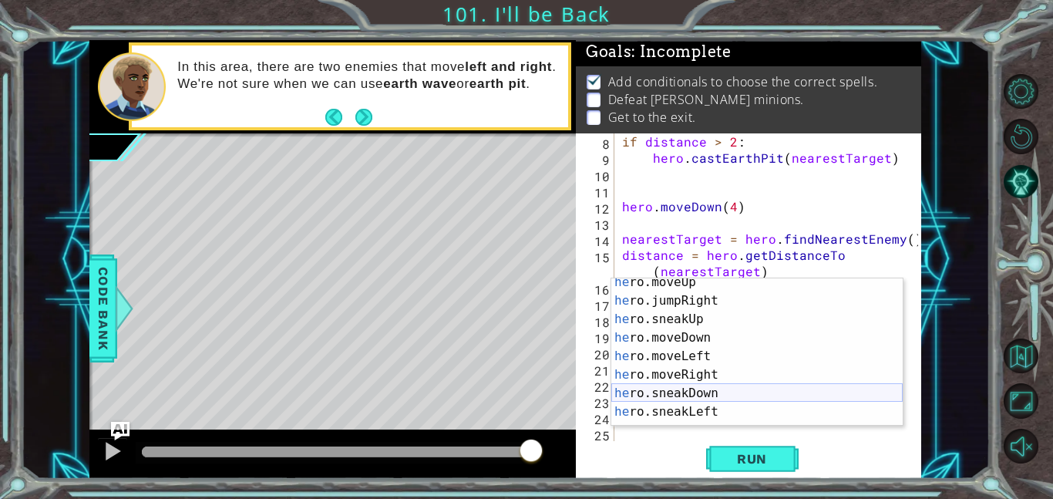
scroll to position [81, 0]
click at [707, 375] on div "he ro.moveUp press enter he ro.jumpRight press enter he ro.sneakUp press enter …" at bounding box center [756, 363] width 291 height 185
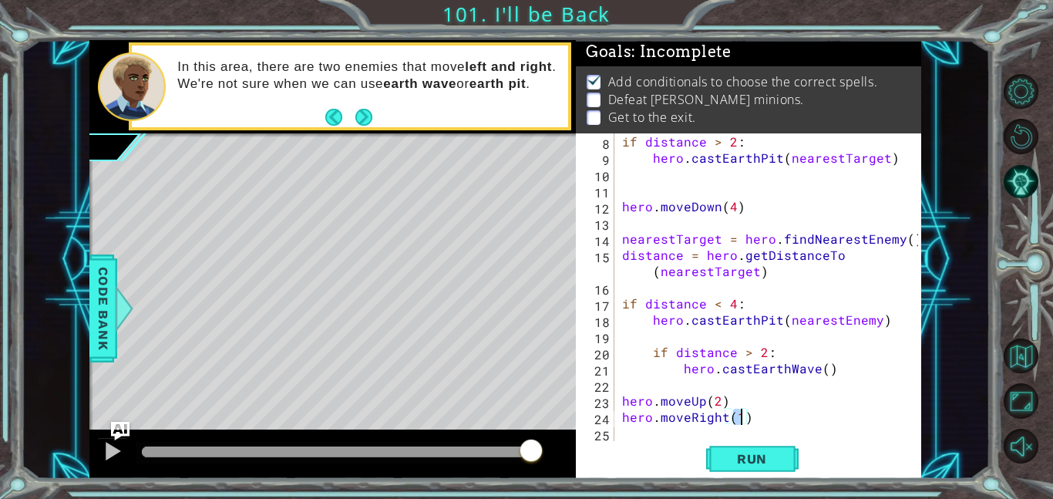
type textarea "hero.moveRight(4)"
click at [651, 437] on div "if distance > 2 : hero . [GEOGRAPHIC_DATA] ( nearestTarget ) hero . moveDown ( …" at bounding box center [772, 303] width 307 height 340
type textarea "he"
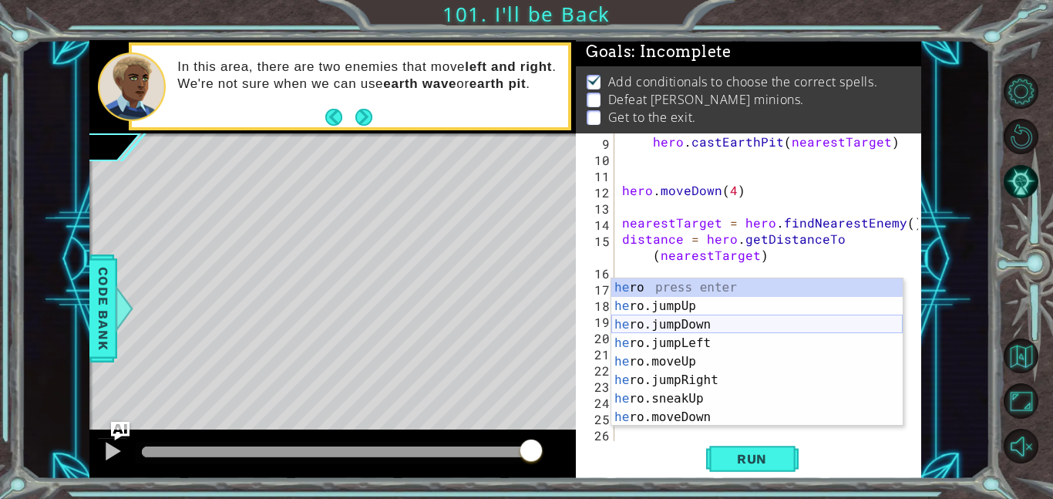
click at [695, 321] on div "he ro press enter he ro.jumpUp press enter he ro.jumpDown press enter he ro.jum…" at bounding box center [756, 370] width 291 height 185
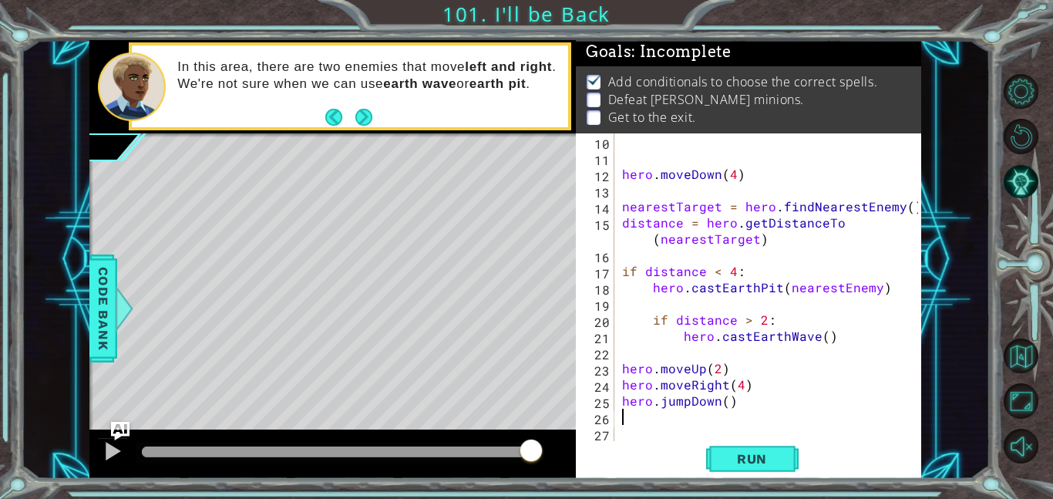
scroll to position [162, 0]
type textarea "he"
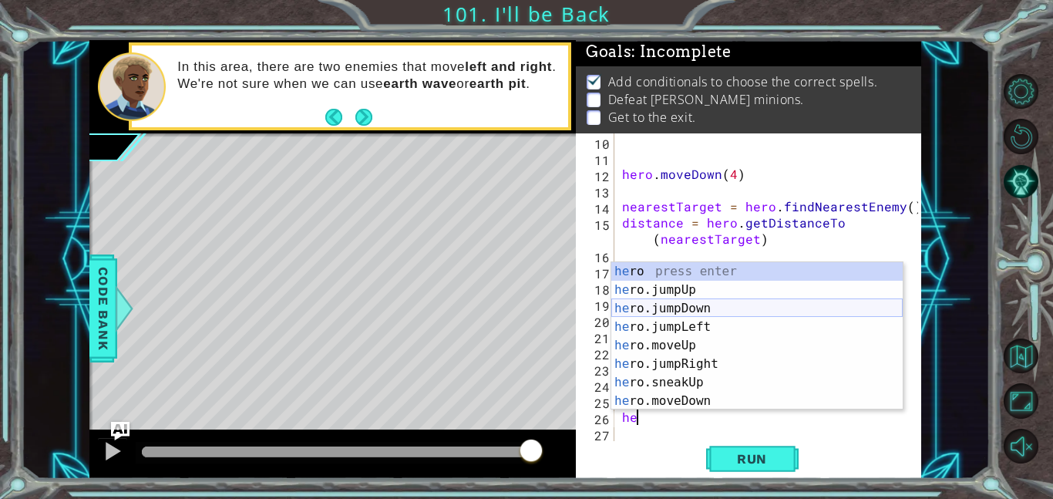
click at [731, 310] on div "he ro press enter he ro.jumpUp press enter he ro.jumpDown press enter he ro.jum…" at bounding box center [756, 354] width 291 height 185
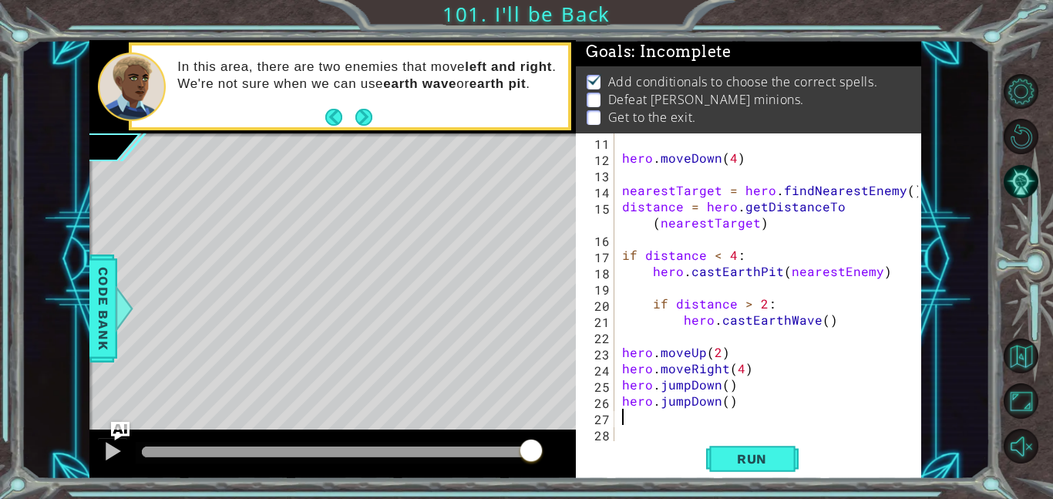
scroll to position [178, 0]
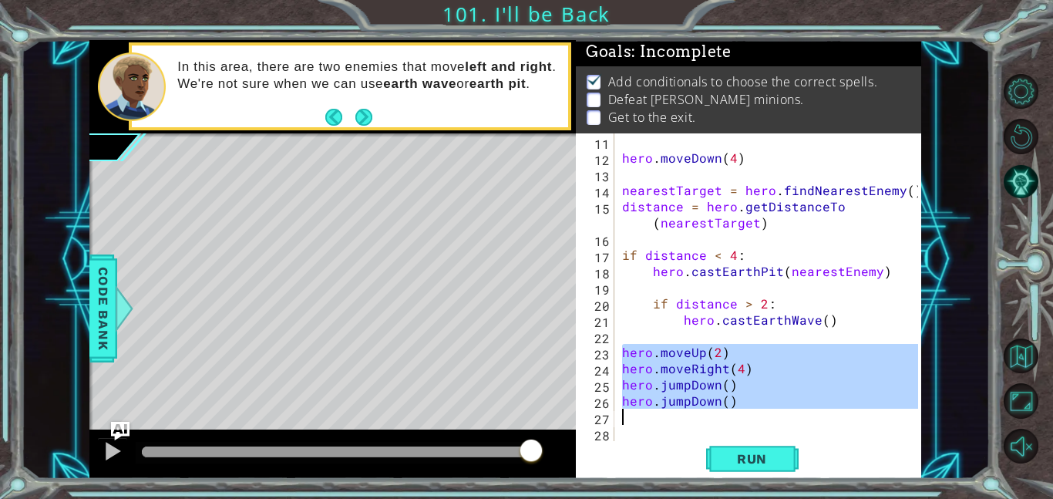
drag, startPoint x: 619, startPoint y: 352, endPoint x: 764, endPoint y: 415, distance: 158.1
click at [764, 415] on div "hero . moveDown ( 4 ) nearestTarget = hero . findNearestEnemy ( ) distance = he…" at bounding box center [772, 303] width 307 height 340
type textarea "hero.jumpDown()"
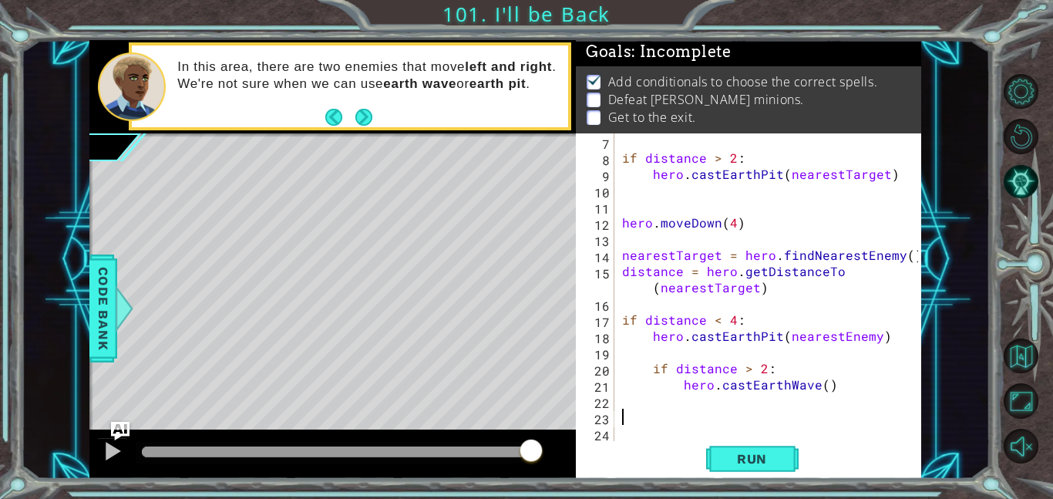
scroll to position [113, 0]
click at [793, 456] on button "Run" at bounding box center [752, 458] width 93 height 35
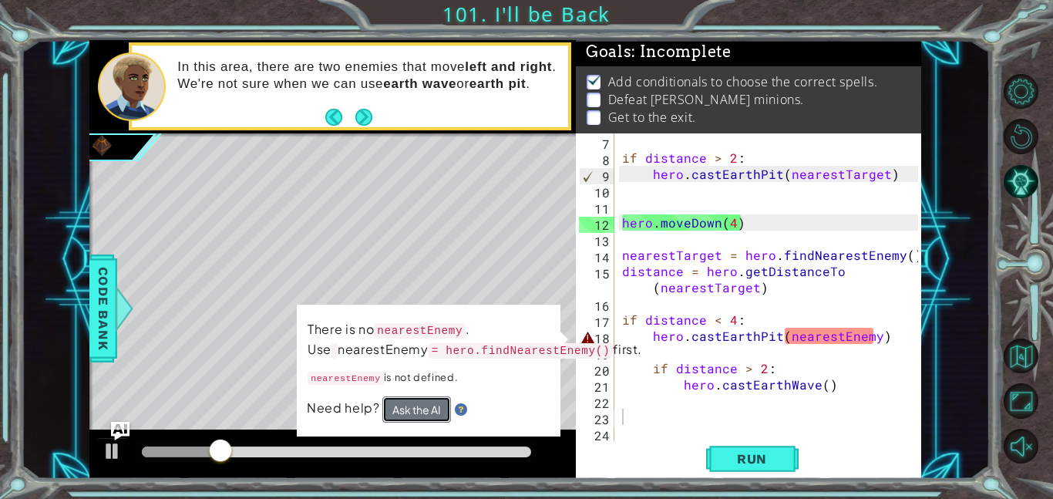
click at [418, 422] on button "Ask the AI" at bounding box center [416, 409] width 69 height 26
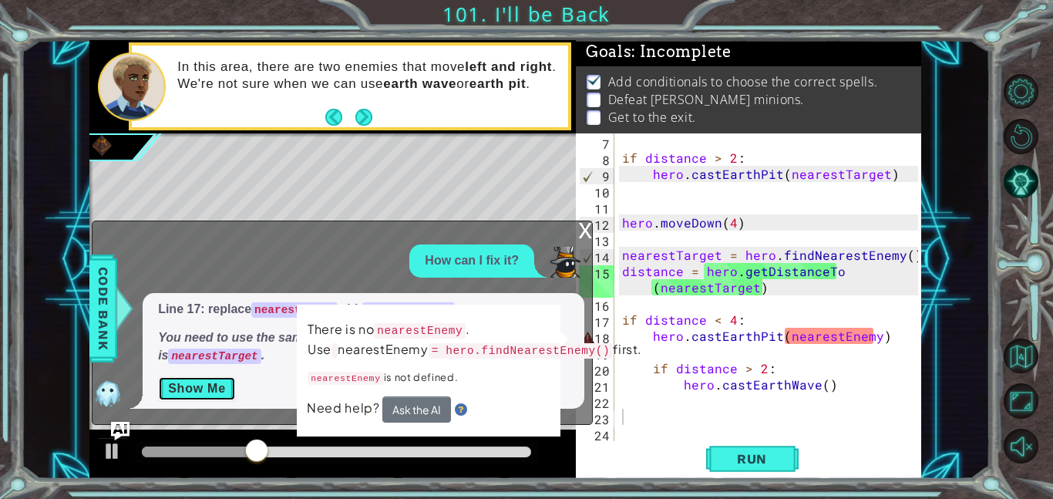
click at [210, 392] on button "Show Me" at bounding box center [197, 388] width 78 height 25
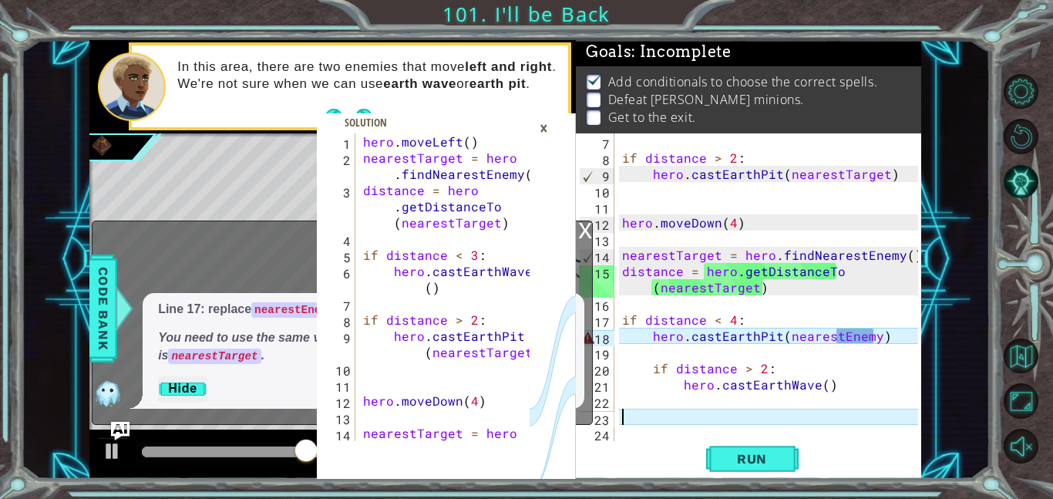
click at [544, 136] on div "×" at bounding box center [544, 128] width 24 height 26
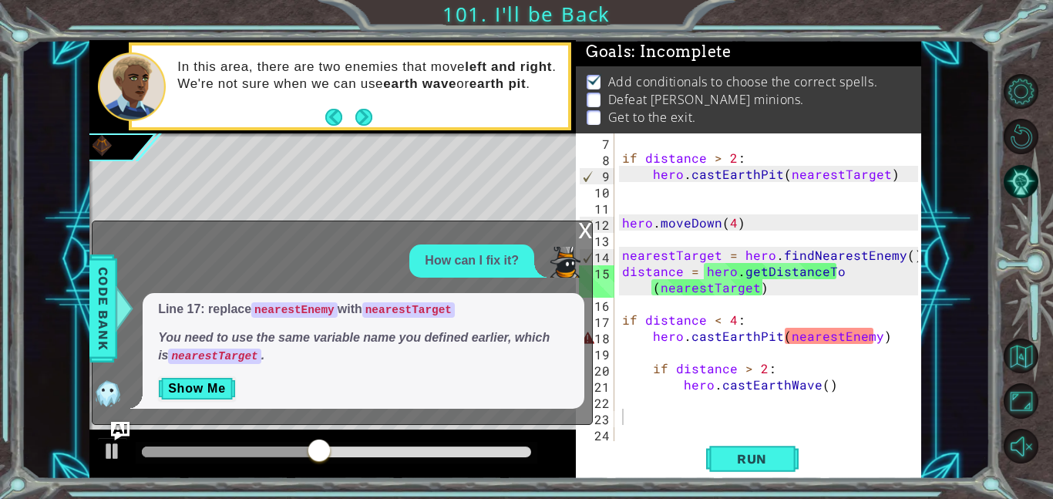
click at [589, 214] on div "11" at bounding box center [596, 208] width 35 height 16
click at [580, 224] on div "x" at bounding box center [585, 228] width 14 height 15
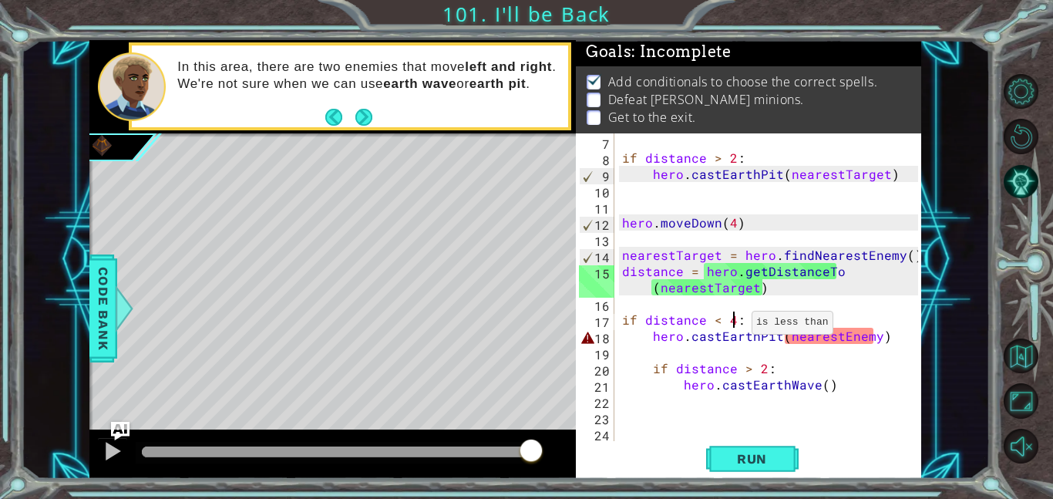
click at [733, 325] on div "if distance > 2 : hero . [GEOGRAPHIC_DATA] ( nearestTarget ) hero . moveDown ( …" at bounding box center [772, 303] width 307 height 340
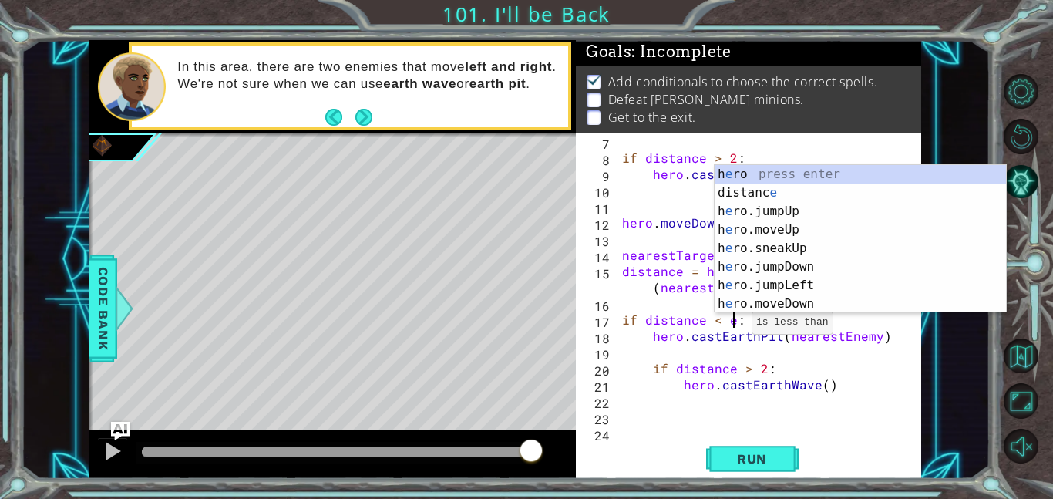
scroll to position [0, 6]
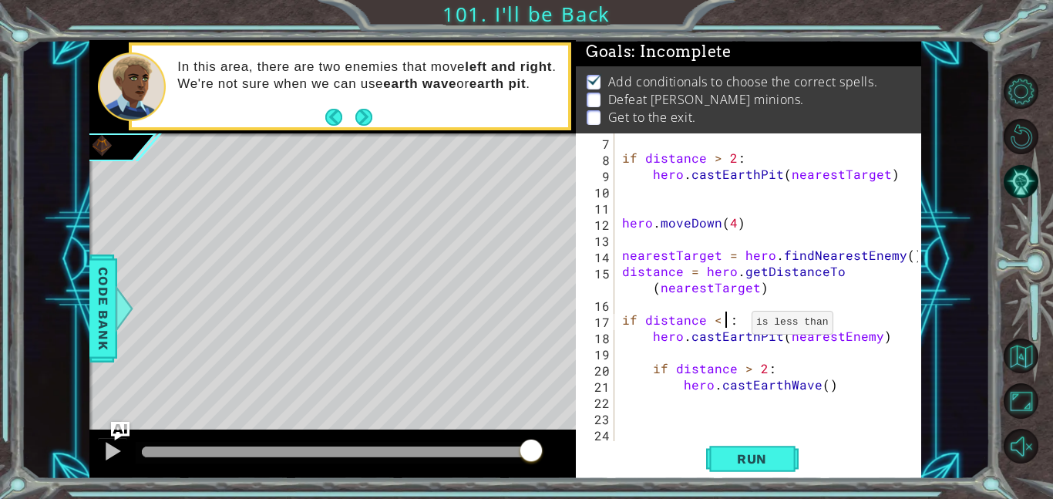
type textarea "if distance < 3:"
click at [720, 296] on div "if distance > 2 : hero . [GEOGRAPHIC_DATA] ( nearestTarget ) hero . moveDown ( …" at bounding box center [772, 303] width 307 height 340
click at [776, 340] on div "if distance > 2 : hero . [GEOGRAPHIC_DATA] ( nearestTarget ) hero . moveDown ( …" at bounding box center [772, 303] width 307 height 340
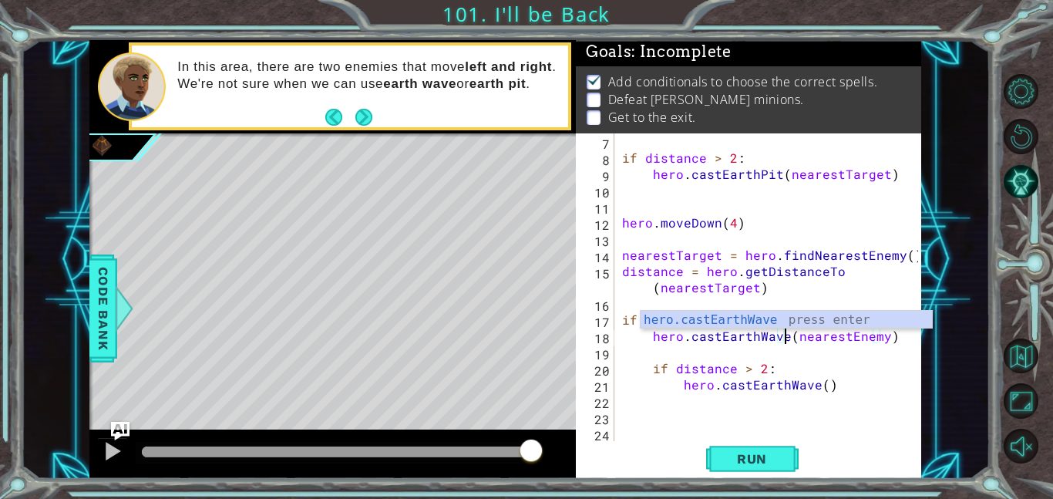
scroll to position [0, 10]
click at [814, 340] on div "if distance > 2 : hero . [GEOGRAPHIC_DATA] ( nearestTarget ) hero . moveDown ( …" at bounding box center [772, 303] width 307 height 340
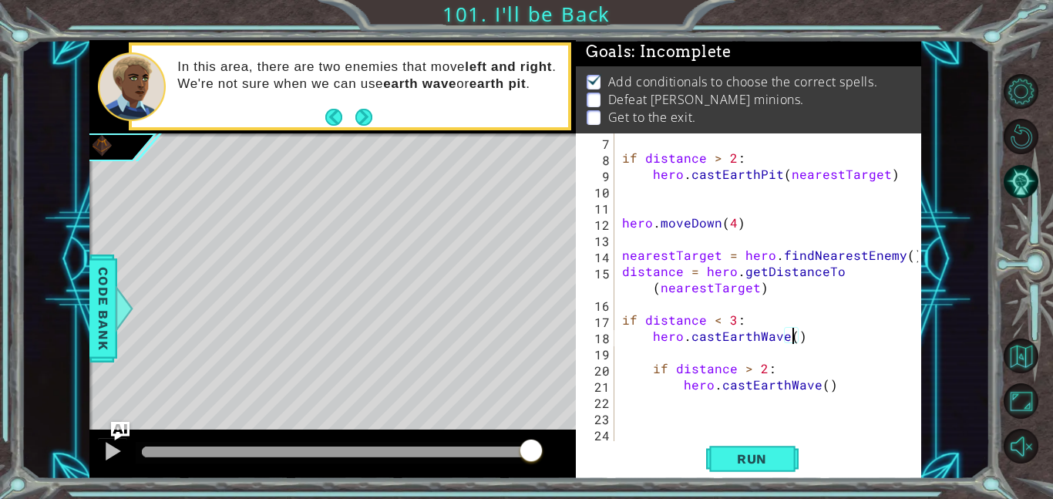
click at [812, 382] on div "if distance > 2 : hero . [GEOGRAPHIC_DATA] ( nearestTarget ) hero . moveDown ( …" at bounding box center [772, 303] width 307 height 340
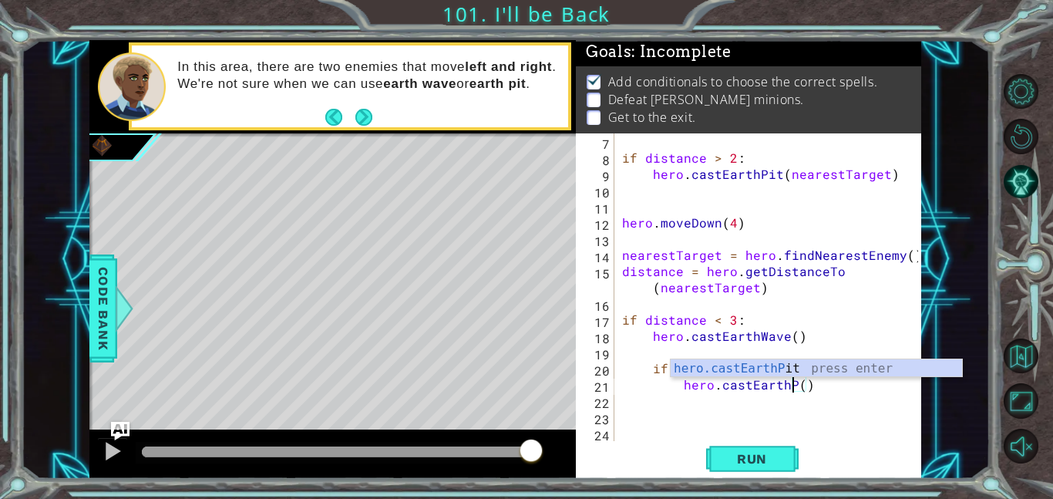
scroll to position [0, 12]
click at [816, 387] on div "if distance > 2 : hero . [GEOGRAPHIC_DATA] ( nearestTarget ) hero . moveDown ( …" at bounding box center [772, 303] width 307 height 340
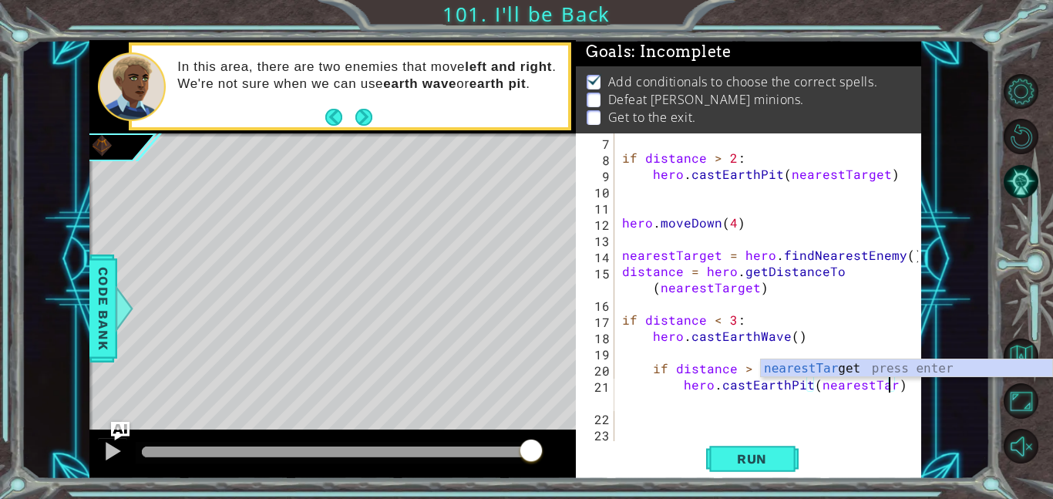
type textarea "hero.castEarthPit(nearestTarget)"
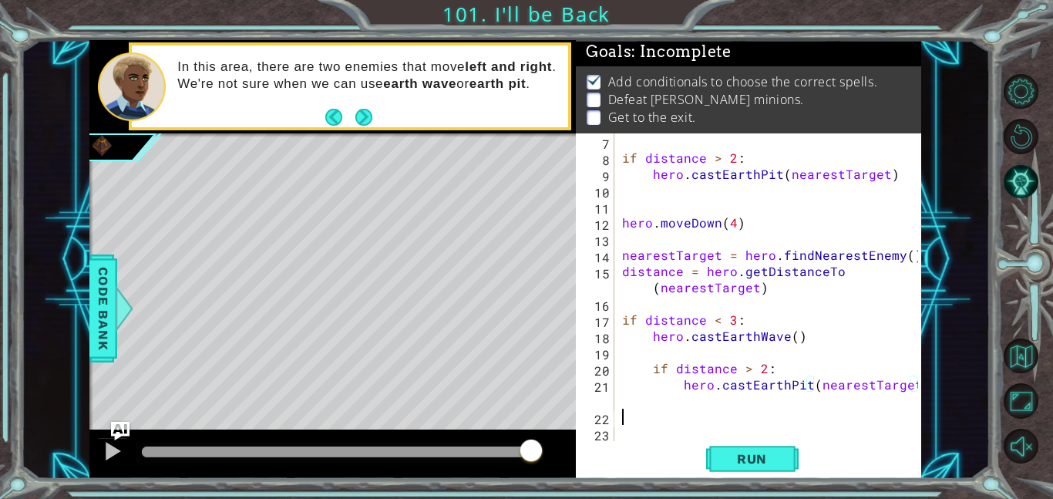
click at [707, 419] on div "if distance > 2 : hero . [GEOGRAPHIC_DATA] ( nearestTarget ) hero . moveDown ( …" at bounding box center [772, 303] width 307 height 340
type textarea "hero.moveLeft(4)"
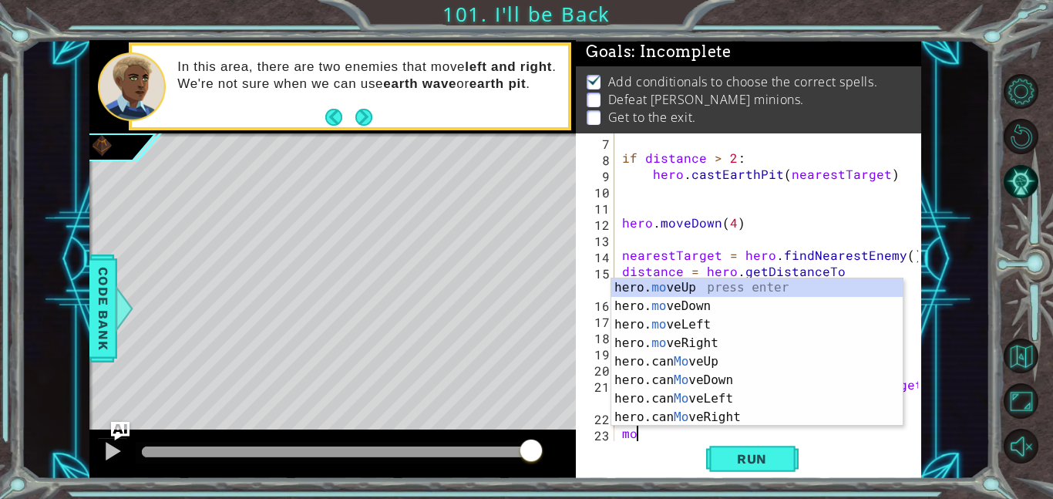
type textarea "m"
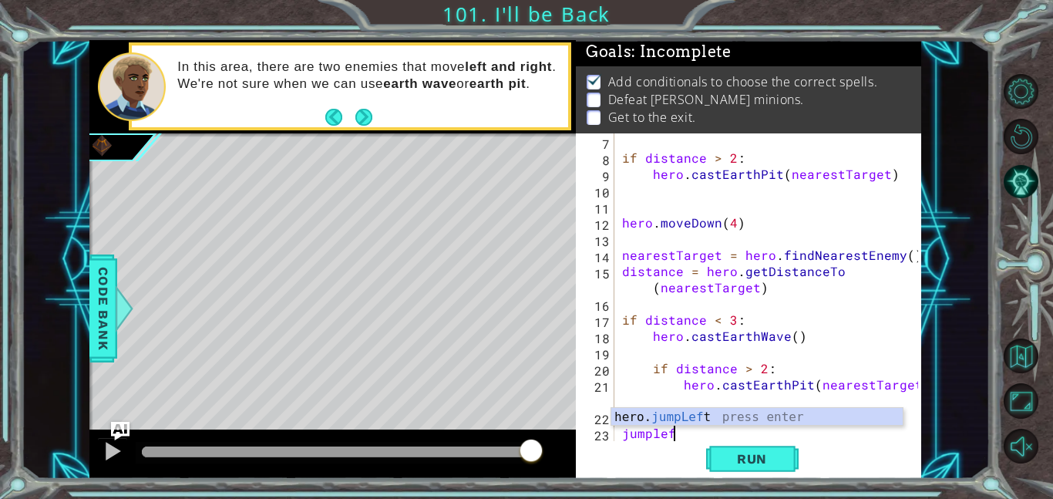
scroll to position [0, 2]
type textarea "jumpleft"
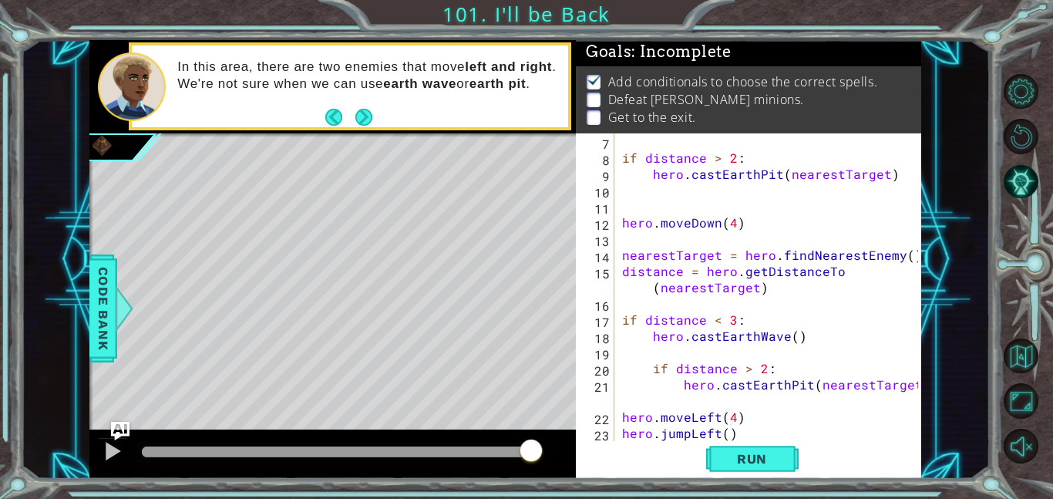
scroll to position [0, 0]
click at [786, 460] on button "Run" at bounding box center [752, 458] width 93 height 35
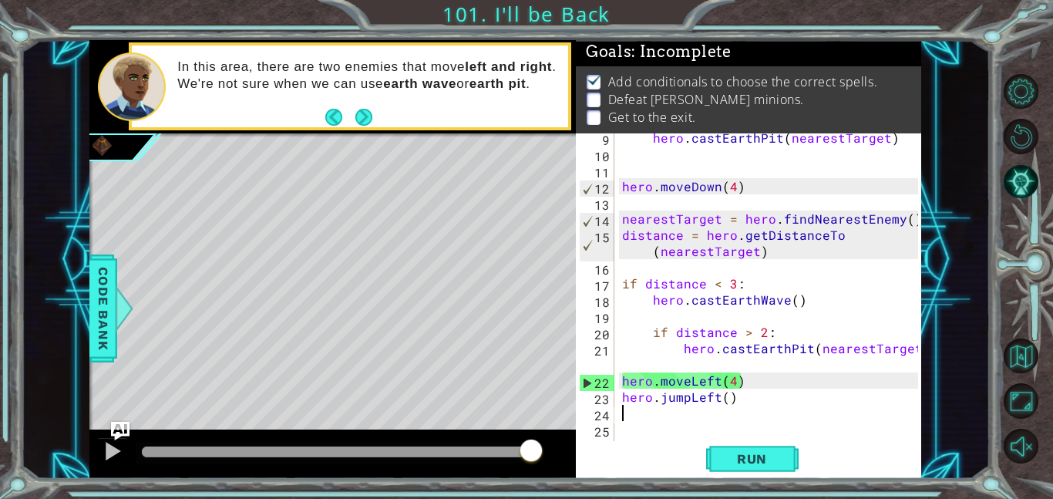
scroll to position [162, 0]
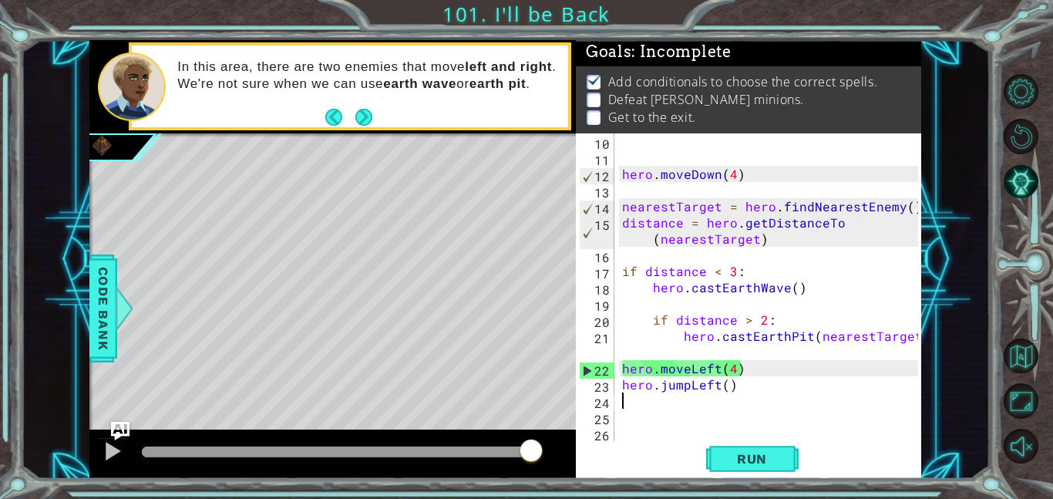
click at [648, 317] on div "hero . moveDown ( 4 ) nearestTarget = hero . findNearestEnemy ( ) distance = he…" at bounding box center [772, 303] width 307 height 340
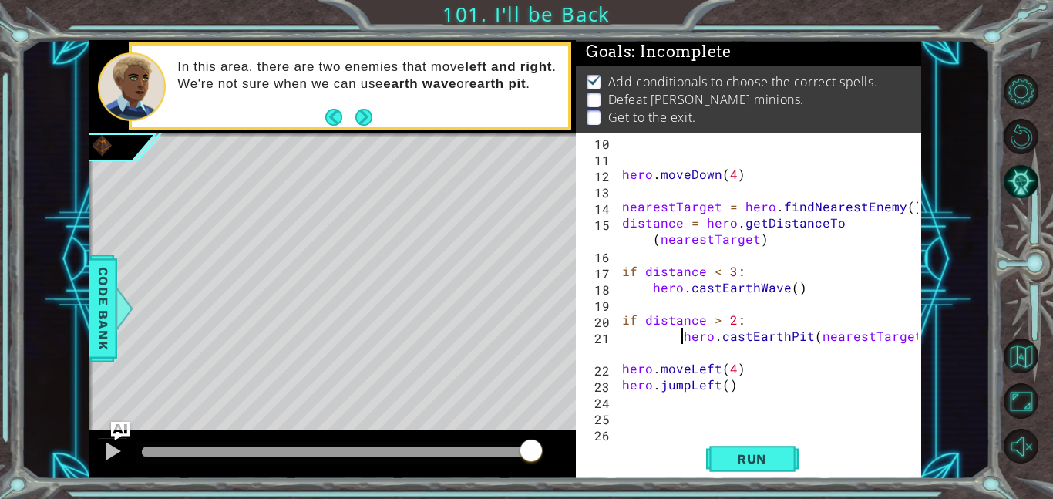
click at [678, 335] on div "hero . moveDown ( 4 ) nearestTarget = hero . findNearestEnemy ( ) distance = he…" at bounding box center [772, 303] width 307 height 340
type textarea "hero.castEarthPit(nearestTarget)"
click at [719, 470] on button "Run" at bounding box center [752, 458] width 93 height 35
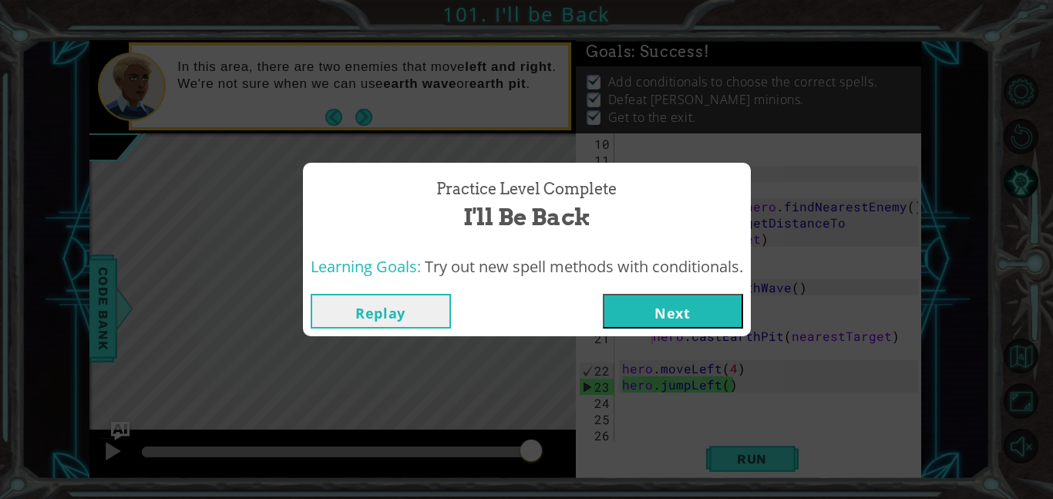
click at [678, 314] on button "Next" at bounding box center [673, 311] width 140 height 35
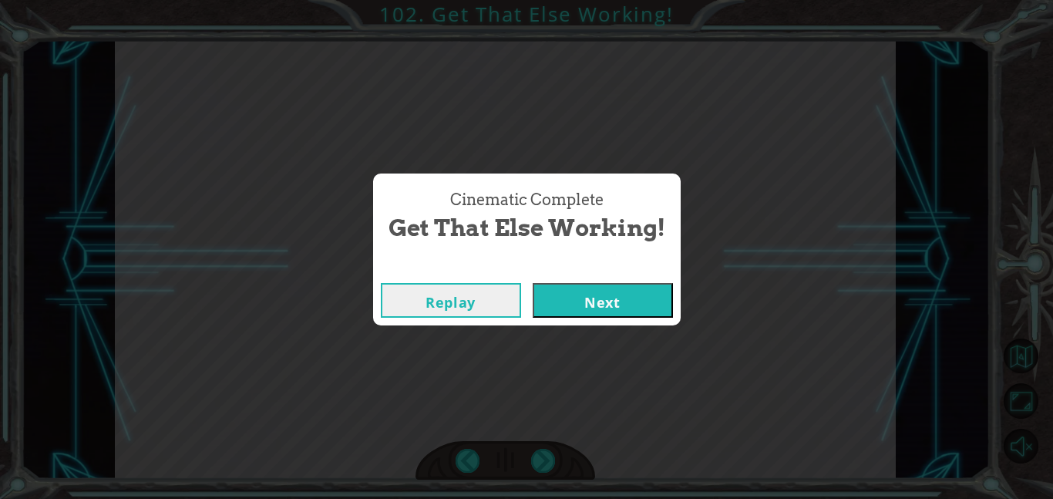
click at [665, 290] on button "Next" at bounding box center [603, 300] width 140 height 35
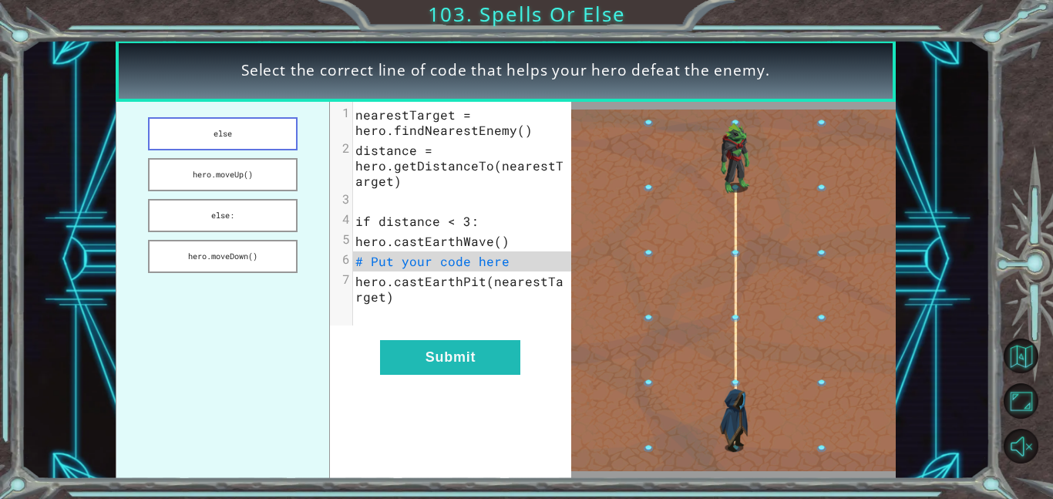
click at [190, 125] on button "else" at bounding box center [223, 133] width 150 height 33
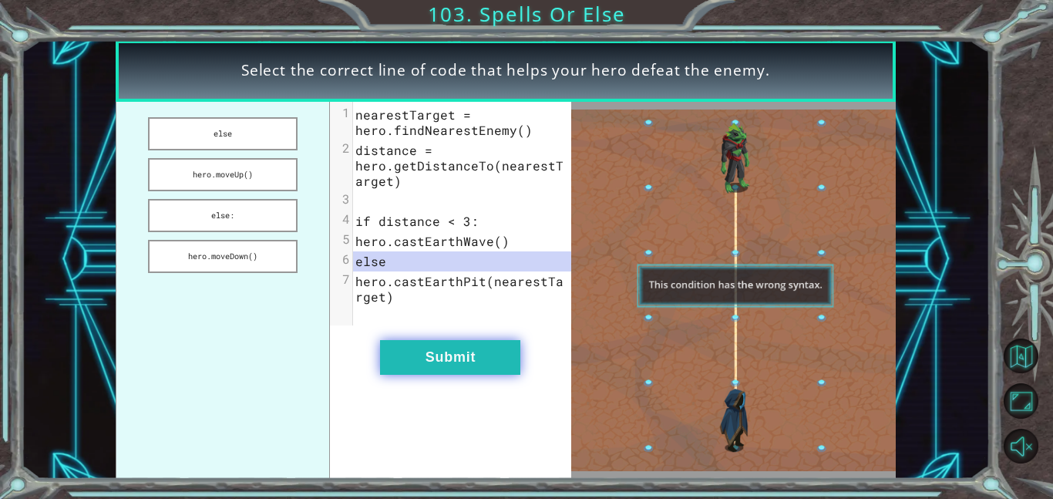
click at [407, 362] on button "Submit" at bounding box center [450, 357] width 140 height 35
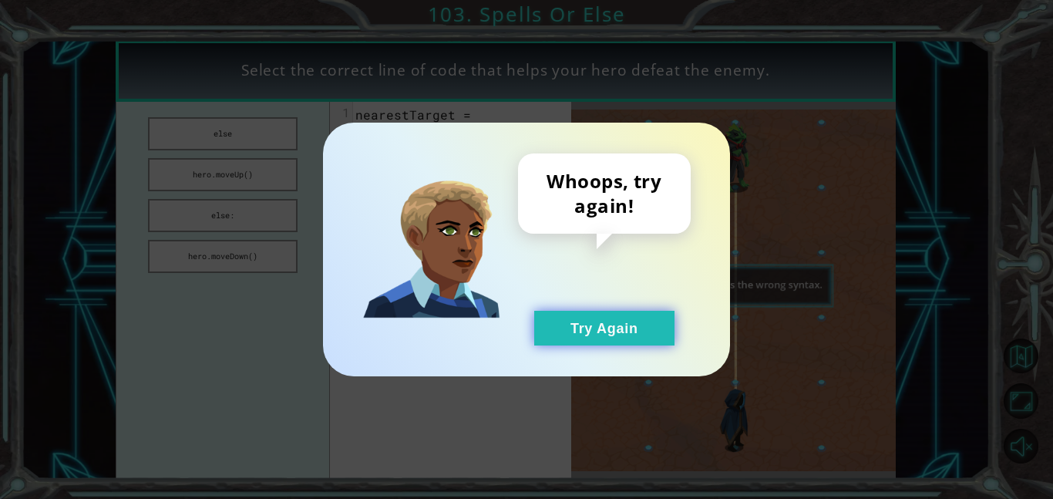
click at [622, 318] on button "Try Again" at bounding box center [604, 328] width 140 height 35
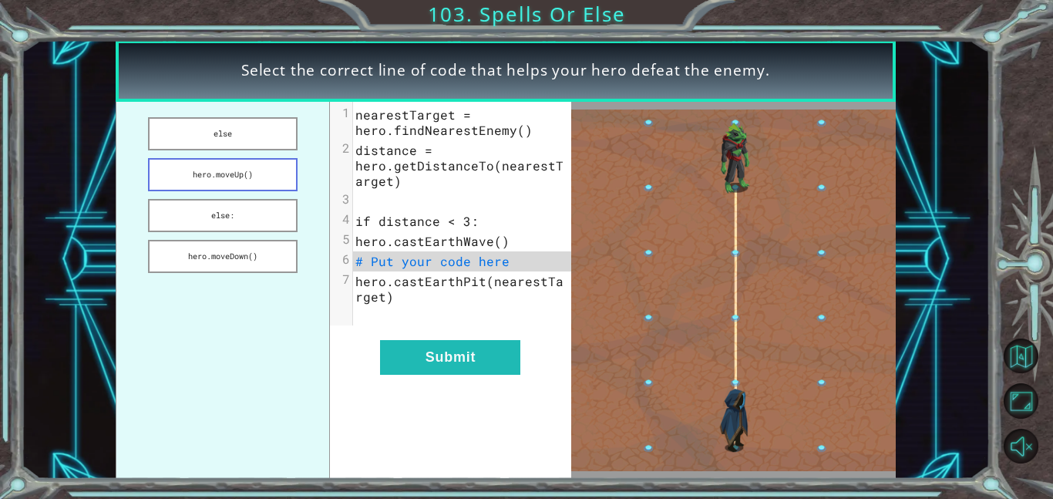
click at [267, 181] on button "hero.moveUp()" at bounding box center [223, 174] width 150 height 33
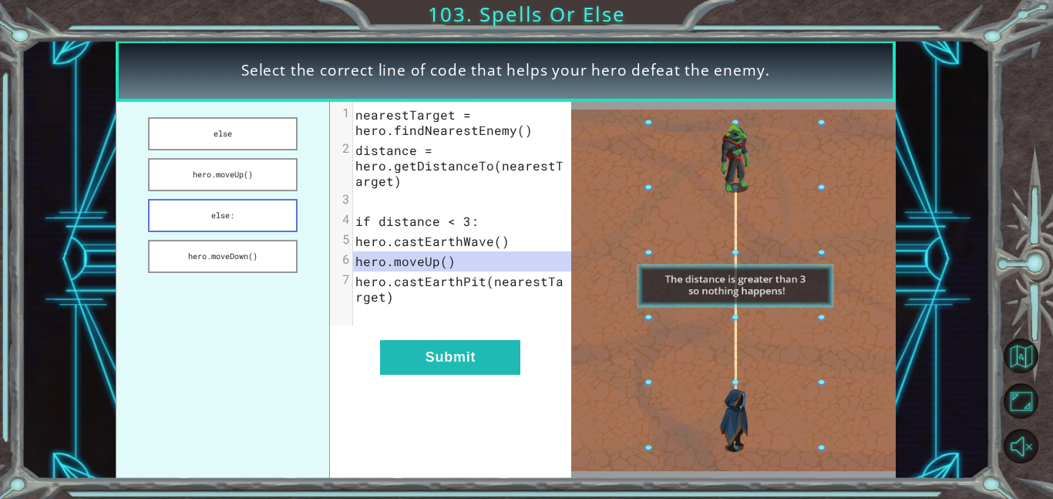
click at [245, 214] on button "else:" at bounding box center [223, 215] width 150 height 33
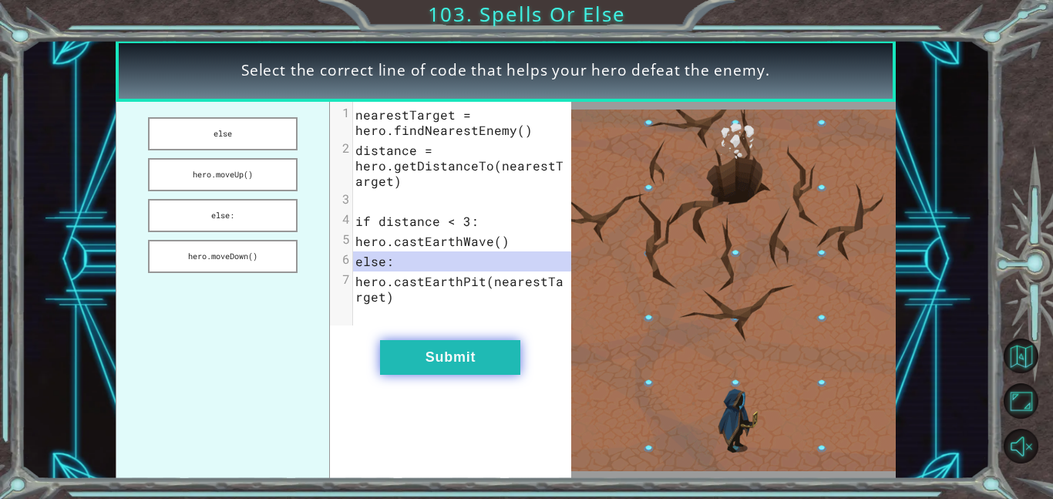
click at [439, 368] on button "Submit" at bounding box center [450, 357] width 140 height 35
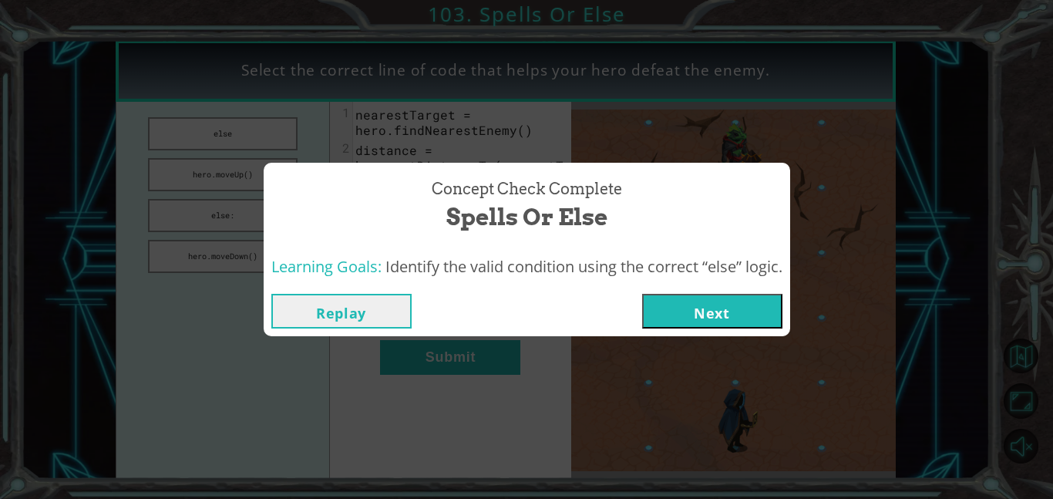
click at [774, 301] on button "Next" at bounding box center [712, 311] width 140 height 35
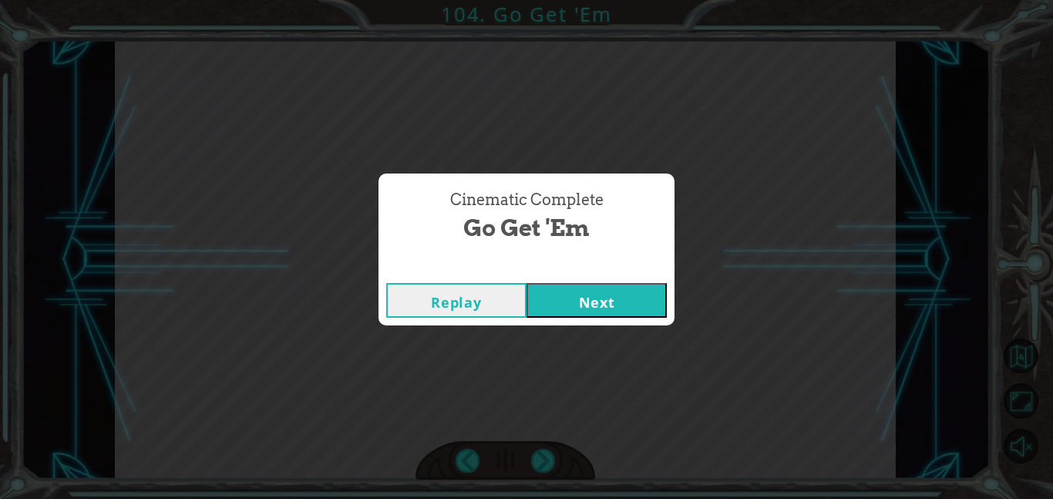
click at [523, 277] on div "Replay Next" at bounding box center [527, 300] width 296 height 50
click at [544, 292] on button "Next" at bounding box center [597, 300] width 140 height 35
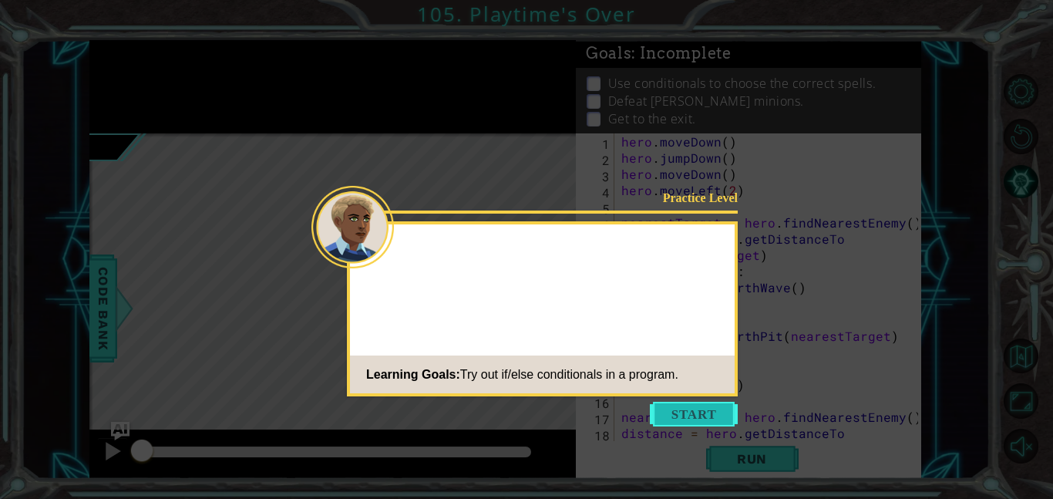
click at [699, 409] on button "Start" at bounding box center [694, 414] width 88 height 25
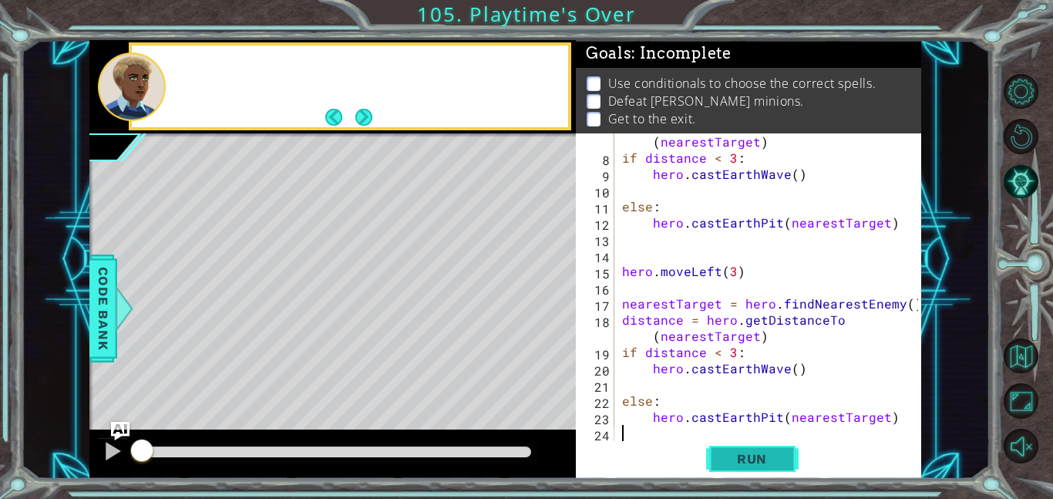
scroll to position [113, 0]
click at [765, 459] on span "Run" at bounding box center [752, 458] width 61 height 15
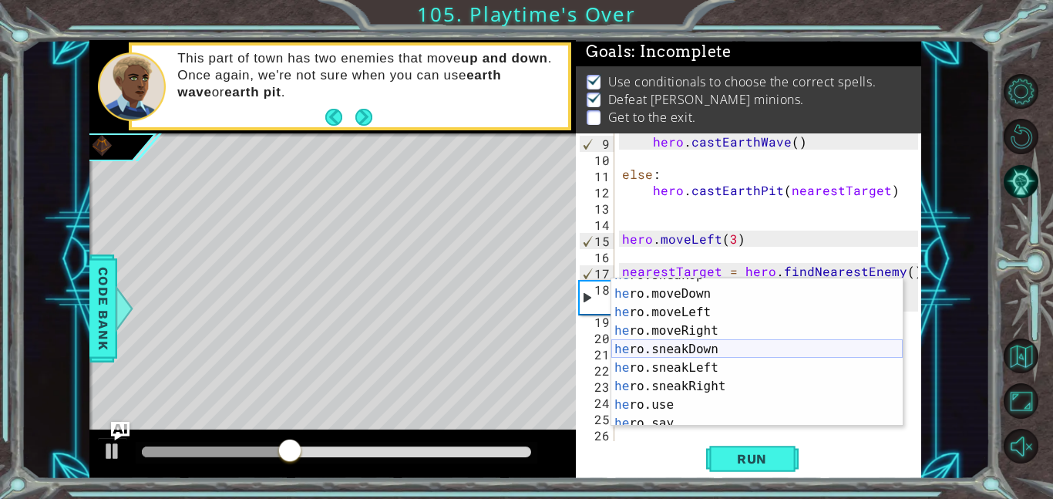
scroll to position [125, 0]
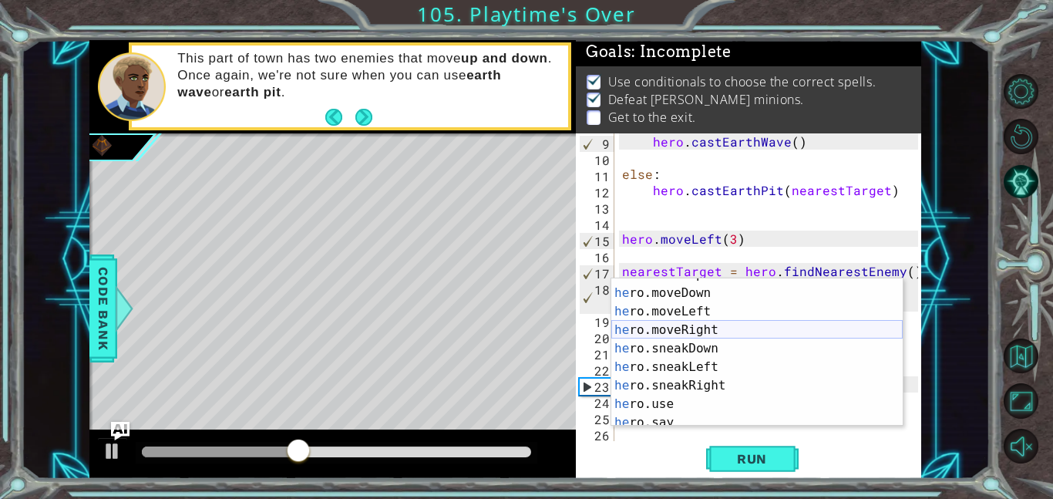
click at [687, 324] on div "he ro.sneakUp press enter he ro.moveDown press enter he ro.moveLeft press enter…" at bounding box center [756, 357] width 291 height 185
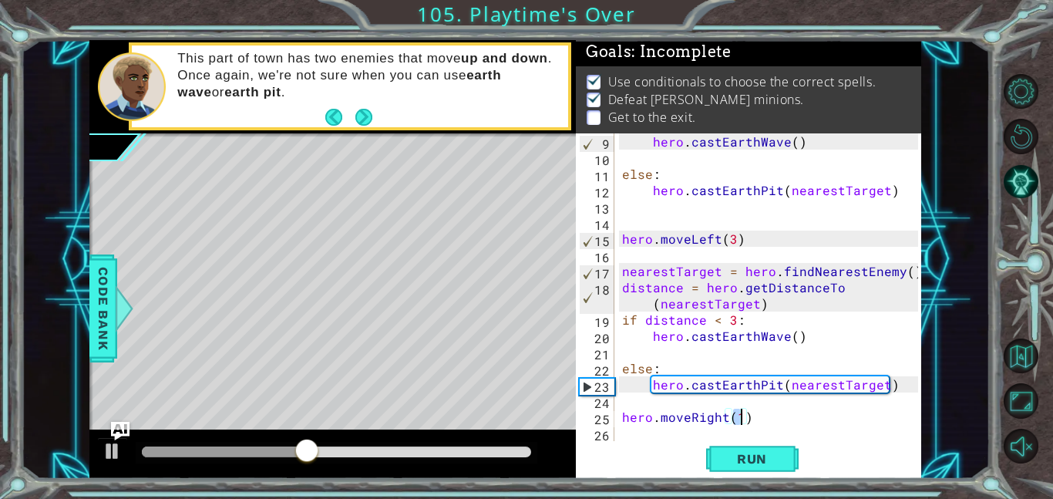
type textarea "hero.moveRight(1)"
click at [651, 446] on div "Run" at bounding box center [751, 458] width 345 height 35
click at [655, 436] on div "hero . castEarthWave ( ) else : hero . [GEOGRAPHIC_DATA] ( nearestTarget ) hero…" at bounding box center [772, 303] width 307 height 340
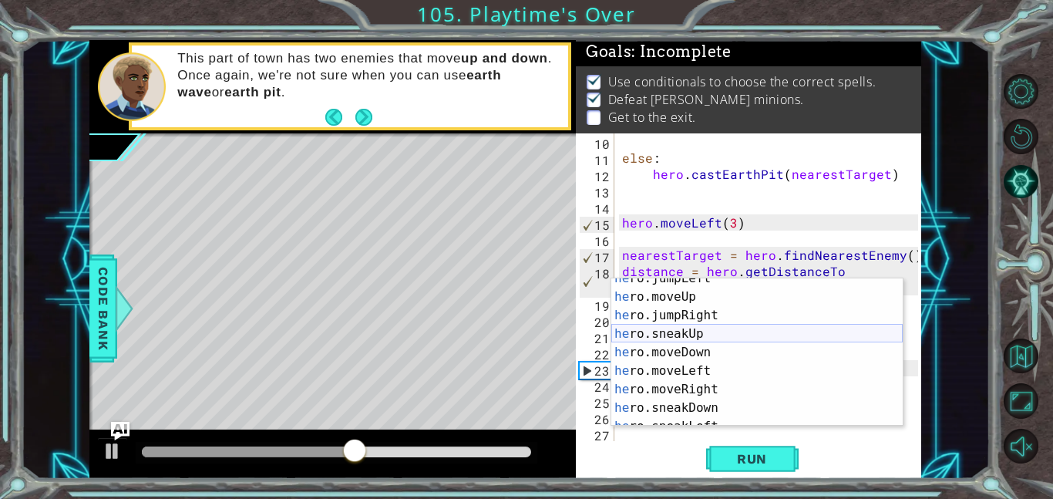
scroll to position [65, 0]
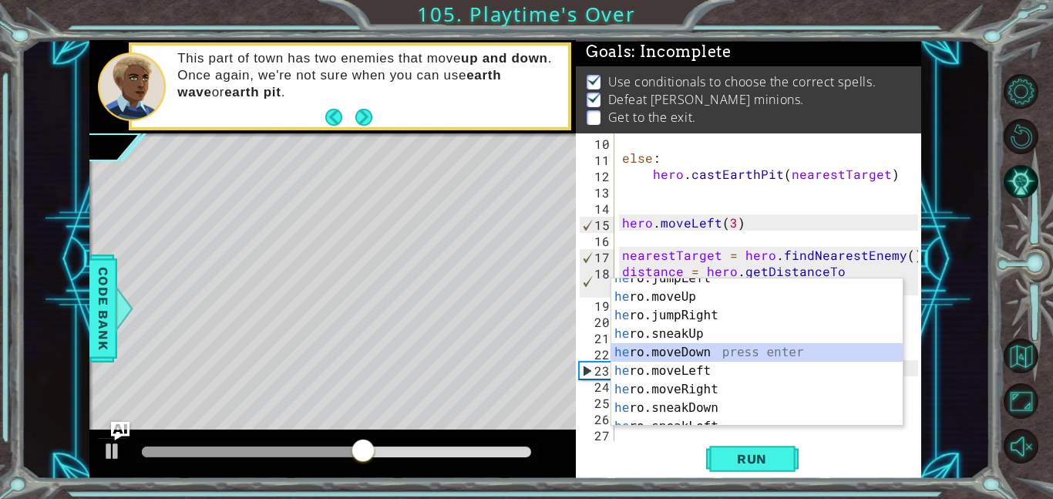
click at [682, 345] on div "he ro.jumpLeft press enter he ro.moveUp press enter he ro.jumpRight press enter…" at bounding box center [756, 361] width 291 height 185
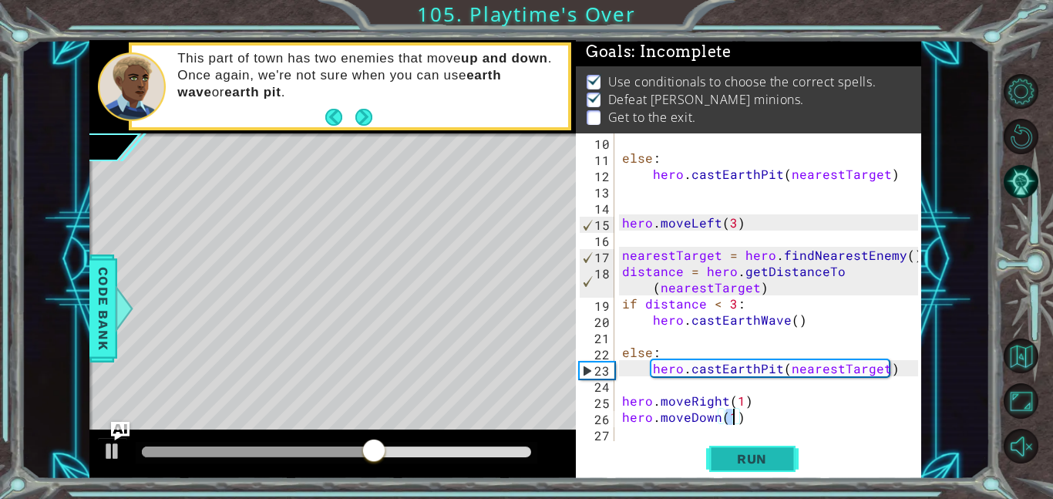
click at [785, 471] on button "Run" at bounding box center [752, 458] width 93 height 35
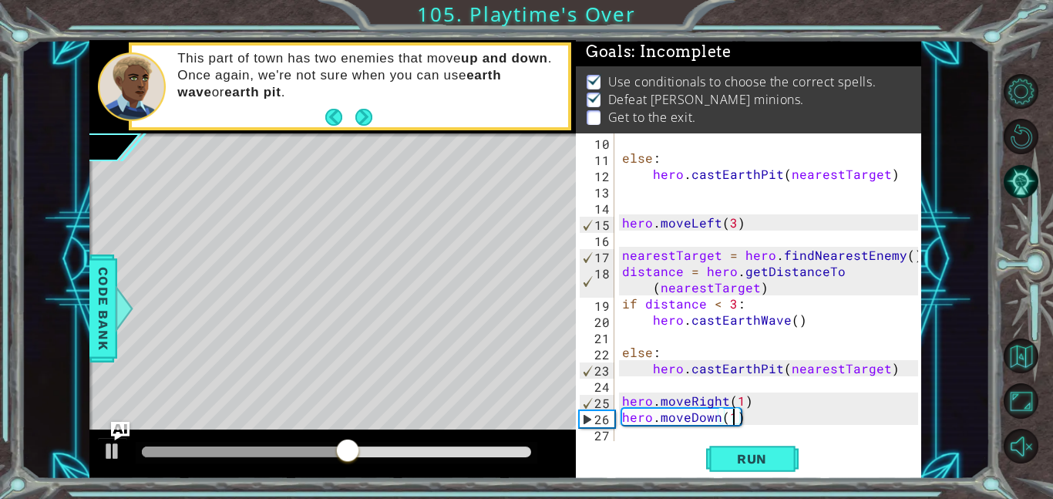
click at [726, 399] on div "else : hero . [GEOGRAPHIC_DATA] ( nearestTarget ) hero . moveLeft ( 3 ) nearest…" at bounding box center [772, 303] width 307 height 340
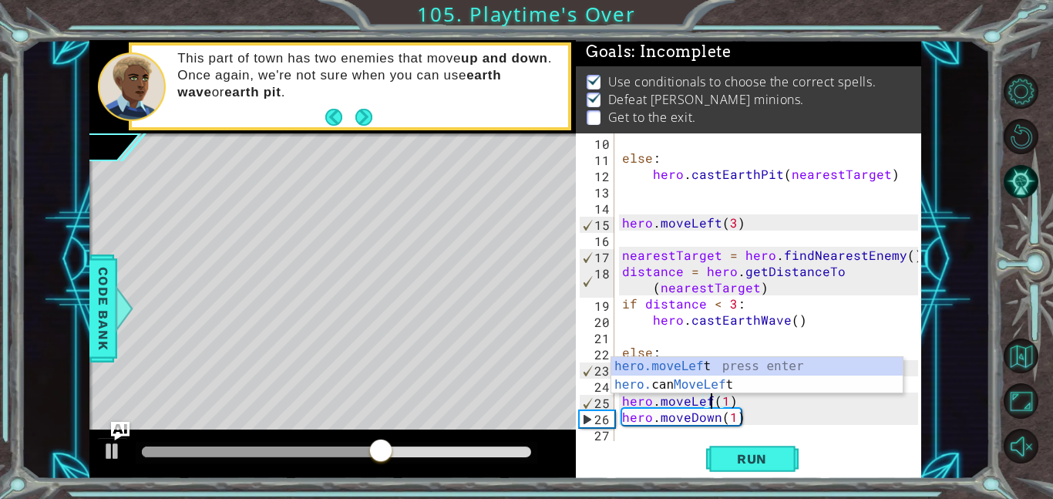
scroll to position [0, 5]
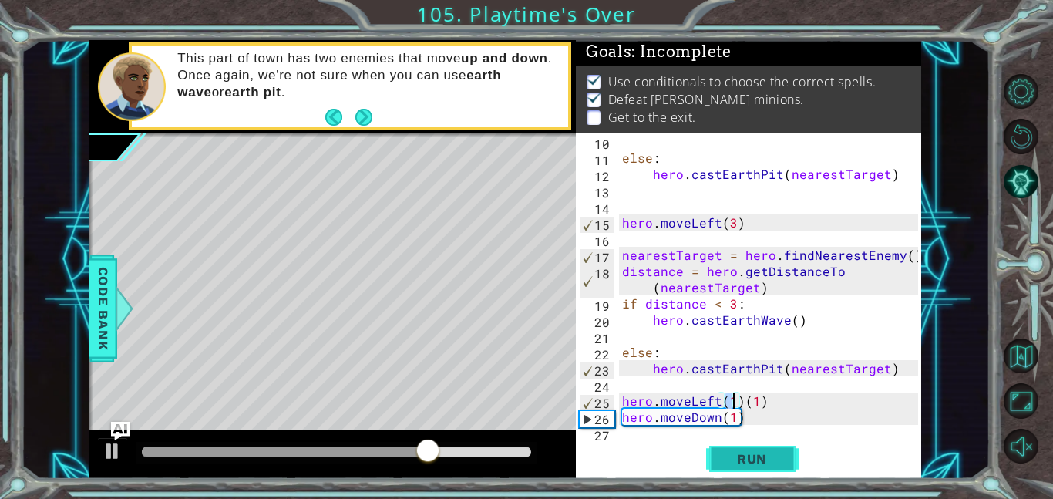
click at [771, 466] on button "Run" at bounding box center [752, 458] width 93 height 35
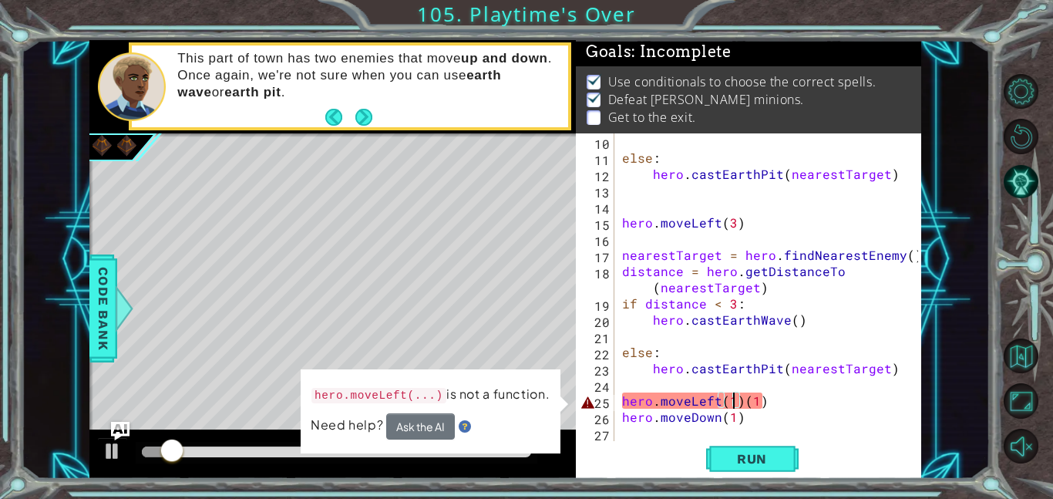
click at [739, 401] on div "else : hero . [GEOGRAPHIC_DATA] ( nearestTarget ) hero . moveLeft ( 3 ) nearest…" at bounding box center [772, 303] width 307 height 340
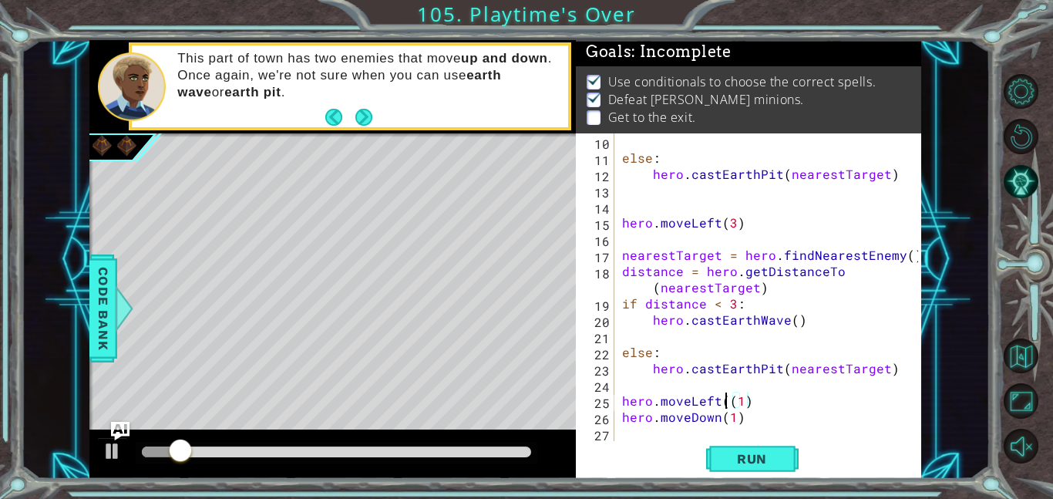
type textarea "hero.moveLeft(1)"
click at [736, 456] on span "Run" at bounding box center [752, 458] width 61 height 15
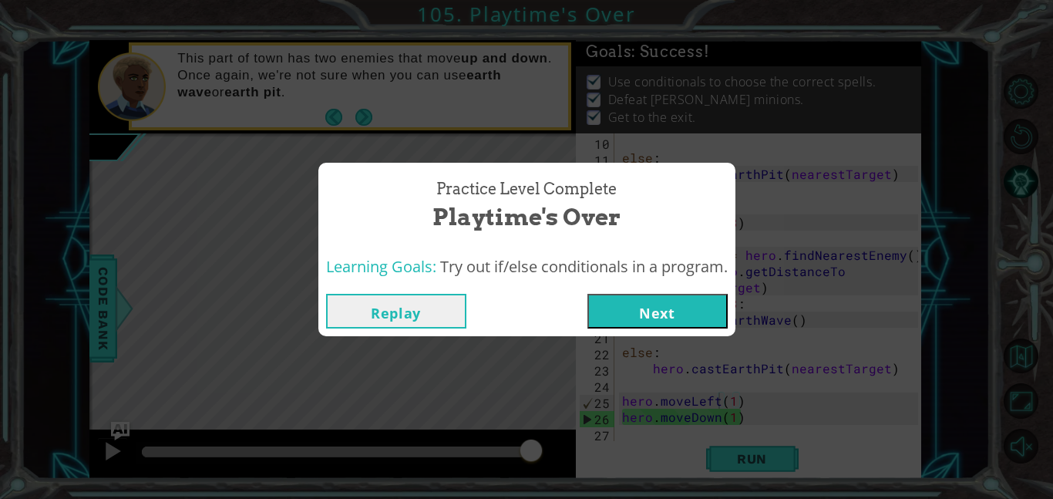
click at [667, 302] on button "Next" at bounding box center [657, 311] width 140 height 35
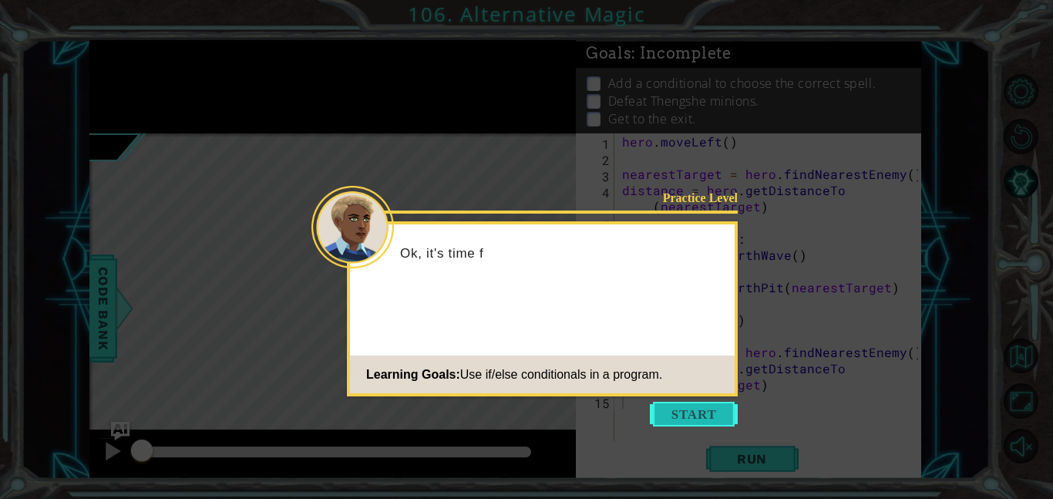
click at [663, 413] on button "Start" at bounding box center [694, 414] width 88 height 25
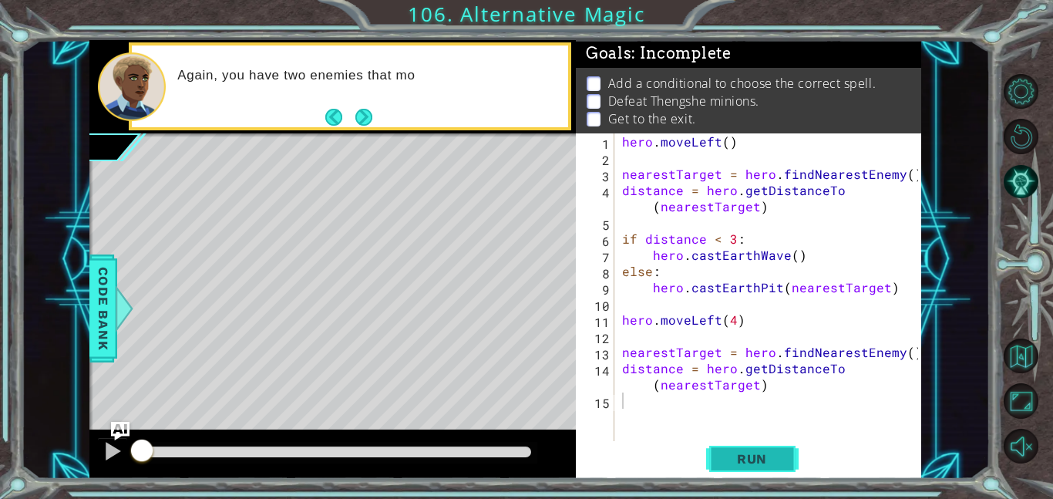
click at [762, 456] on span "Run" at bounding box center [752, 458] width 61 height 15
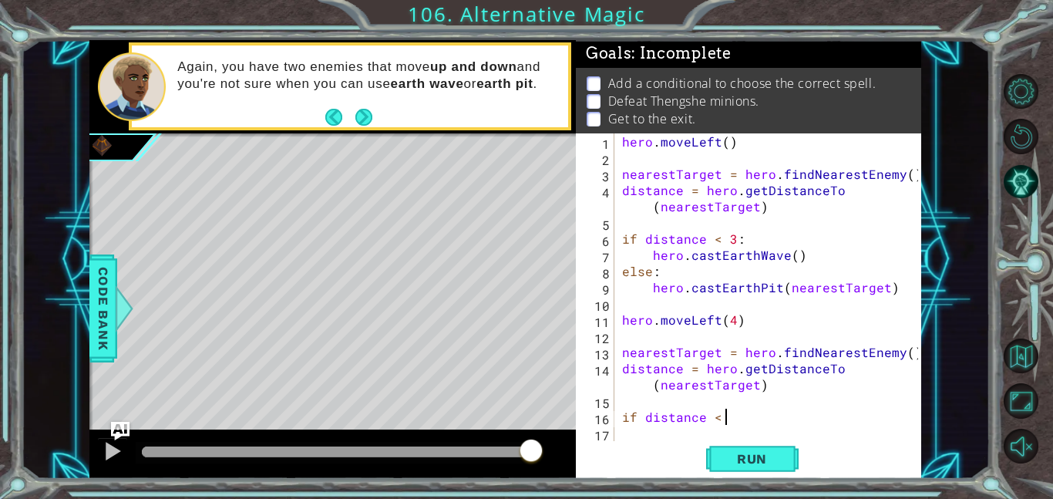
scroll to position [0, 6]
type textarea "if distance < 4:"
click at [638, 436] on div "hero . moveLeft ( ) nearestTarget = hero . findNearestEnemy ( ) distance = hero…" at bounding box center [772, 303] width 307 height 340
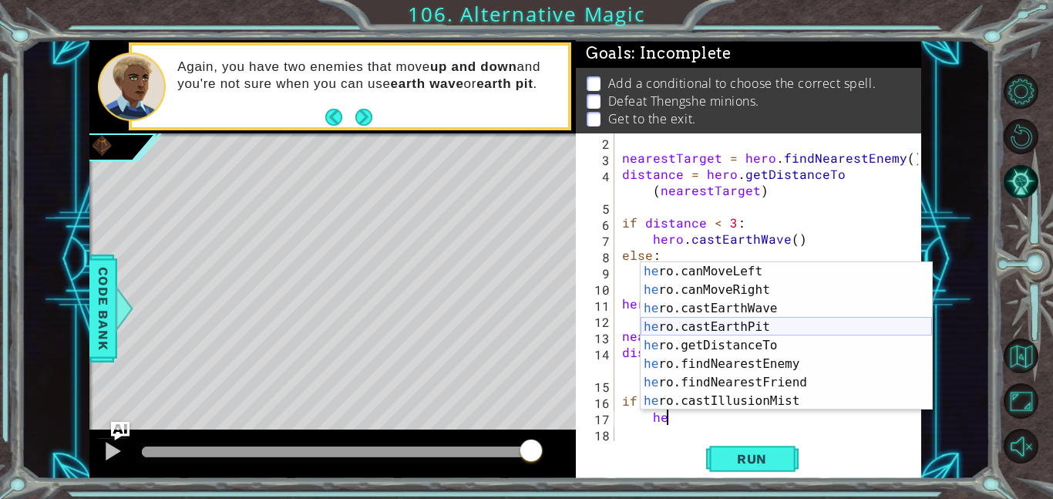
scroll to position [311, 0]
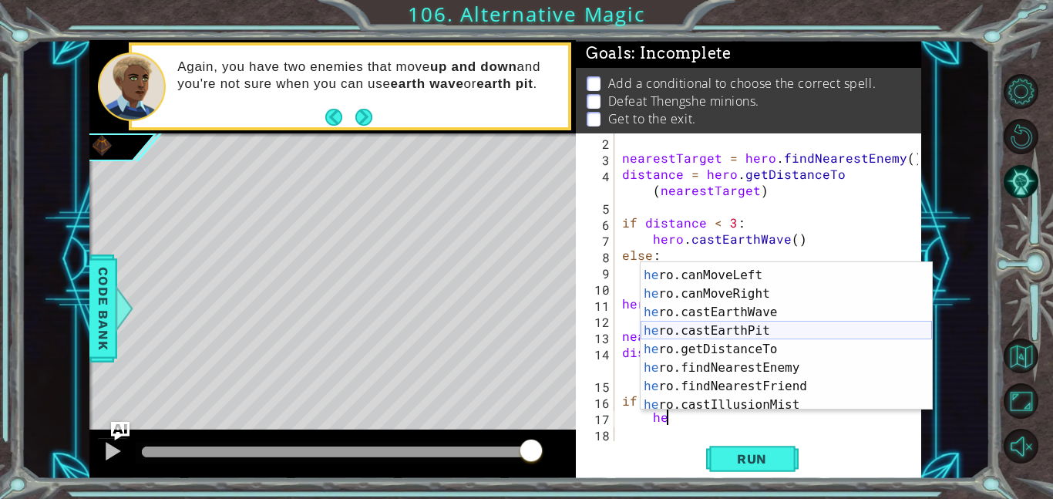
click at [774, 330] on div "he ro.canMoveDown press enter he ro.canMoveLeft press enter he ro.canMoveRight …" at bounding box center [786, 339] width 291 height 185
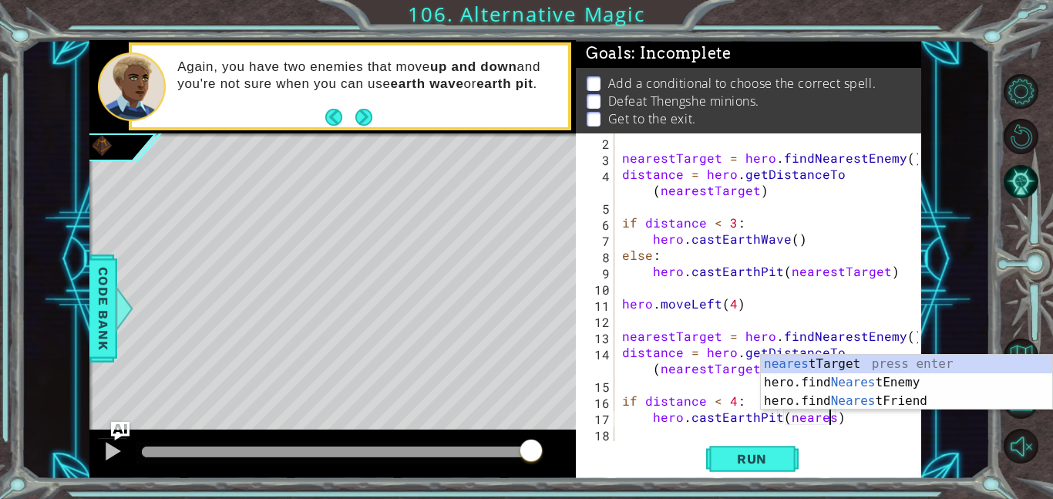
scroll to position [0, 13]
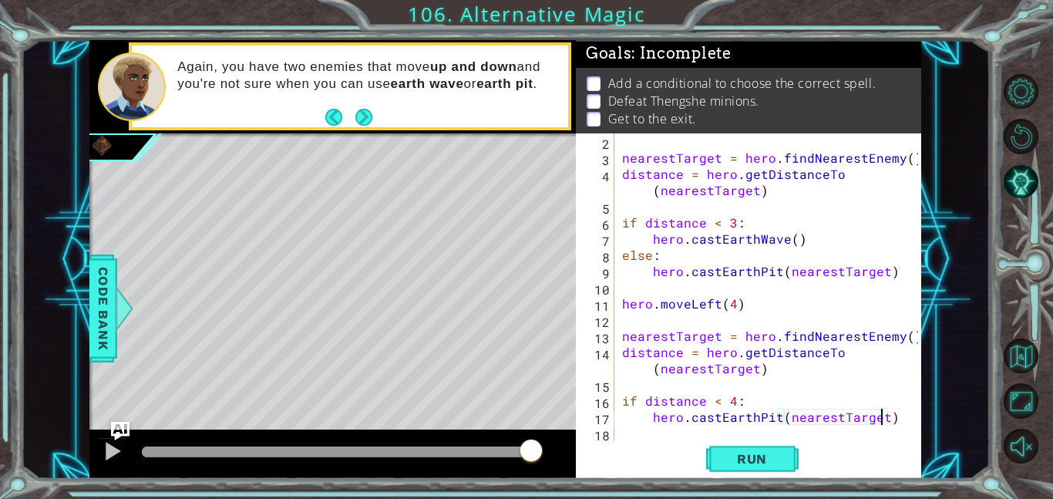
type textarea "hero.castEarthPit(nearestTarget)"
click at [652, 443] on div "Run" at bounding box center [751, 458] width 345 height 35
click at [642, 435] on div "nearestTarget = hero . findNearestEnemy ( ) distance = hero . getDistanceTo ( n…" at bounding box center [772, 303] width 307 height 340
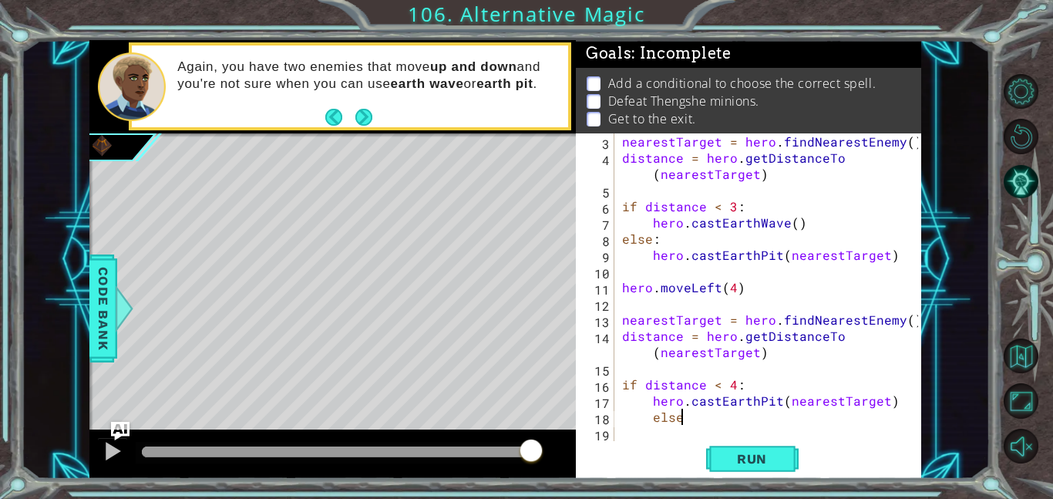
scroll to position [0, 3]
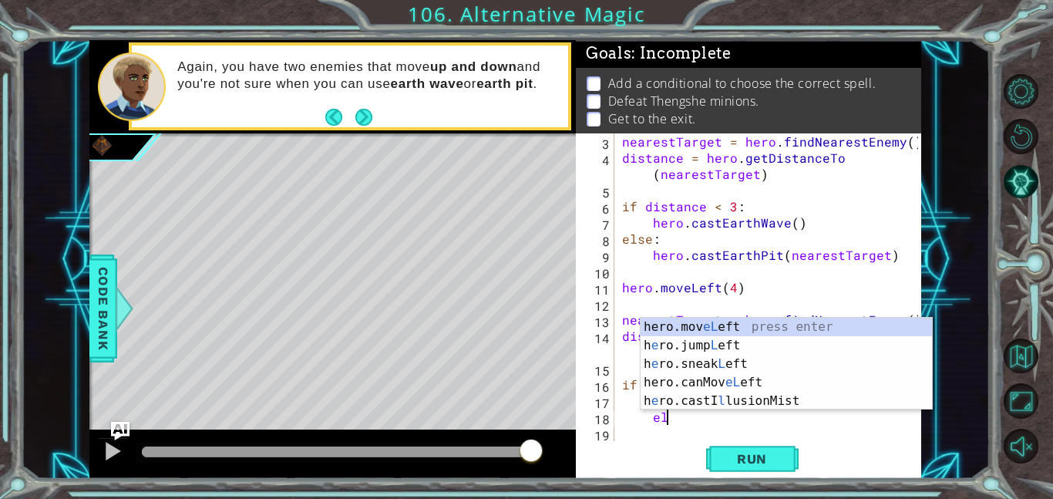
type textarea "e"
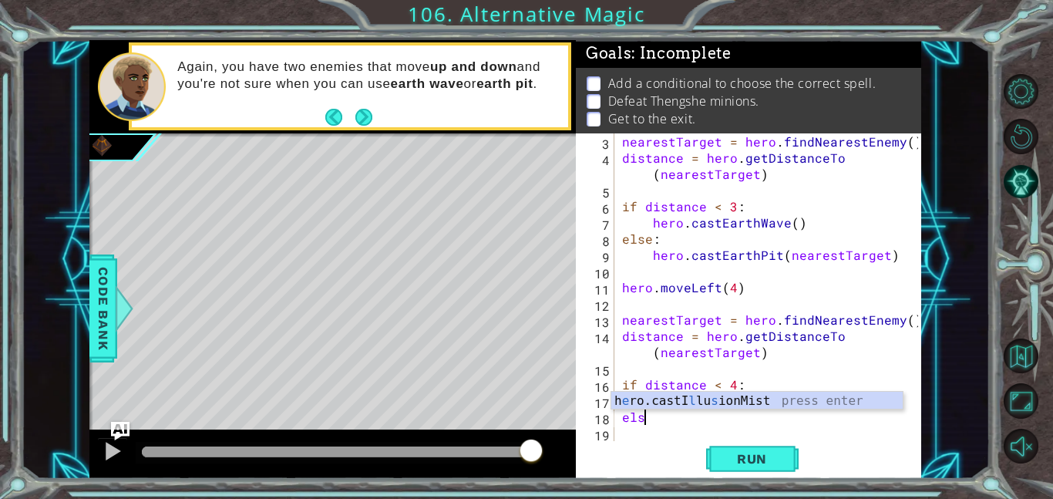
scroll to position [0, 1]
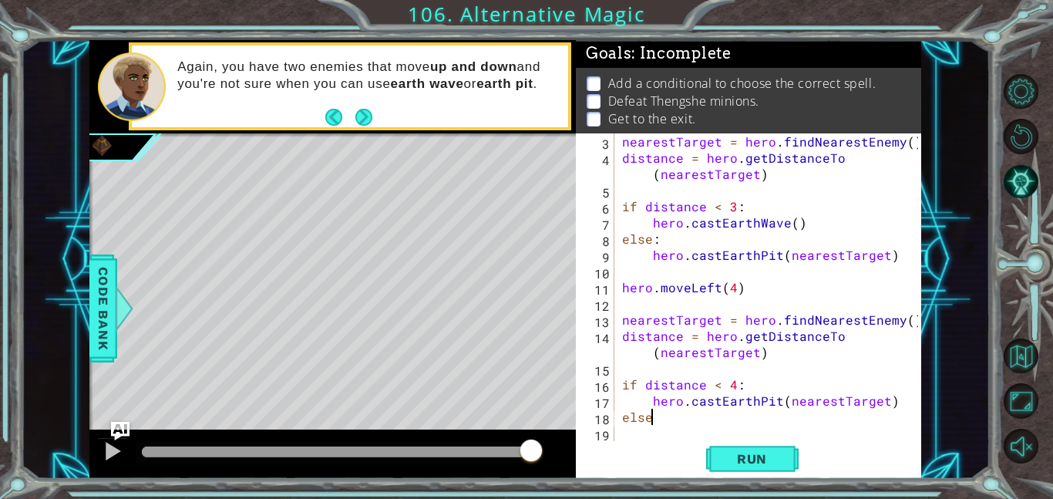
type textarea "else:"
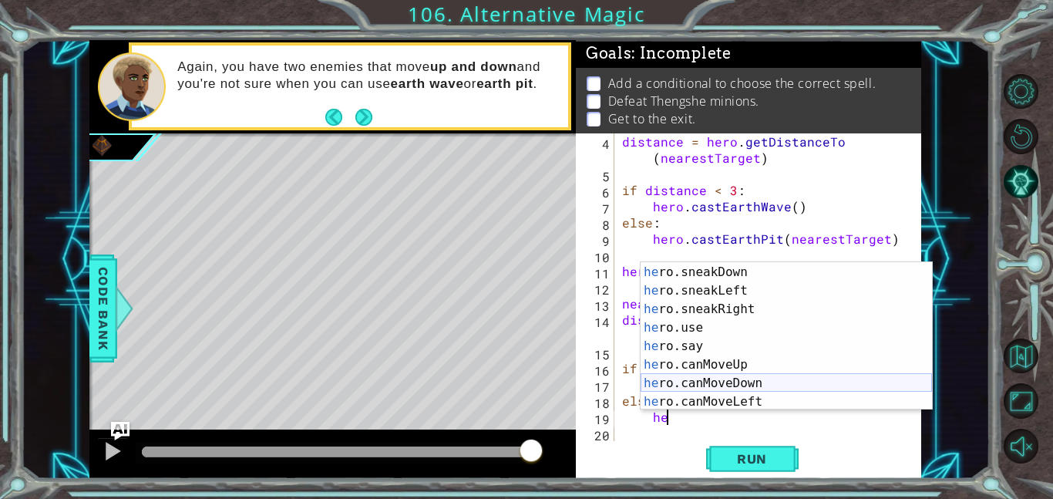
scroll to position [315, 0]
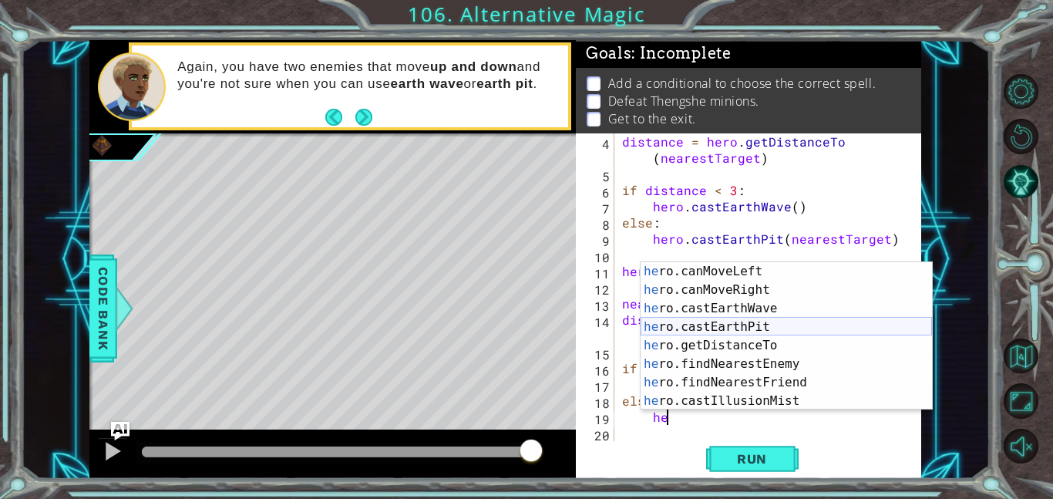
click at [752, 320] on div "he ro.canMoveLeft press enter he ro.canMoveRight press enter he ro.castEarthWav…" at bounding box center [786, 354] width 291 height 185
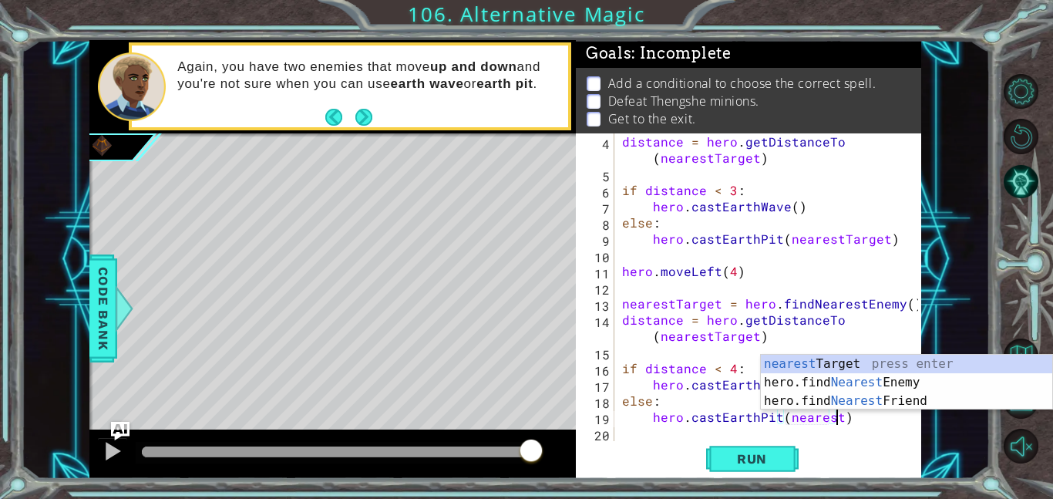
scroll to position [0, 13]
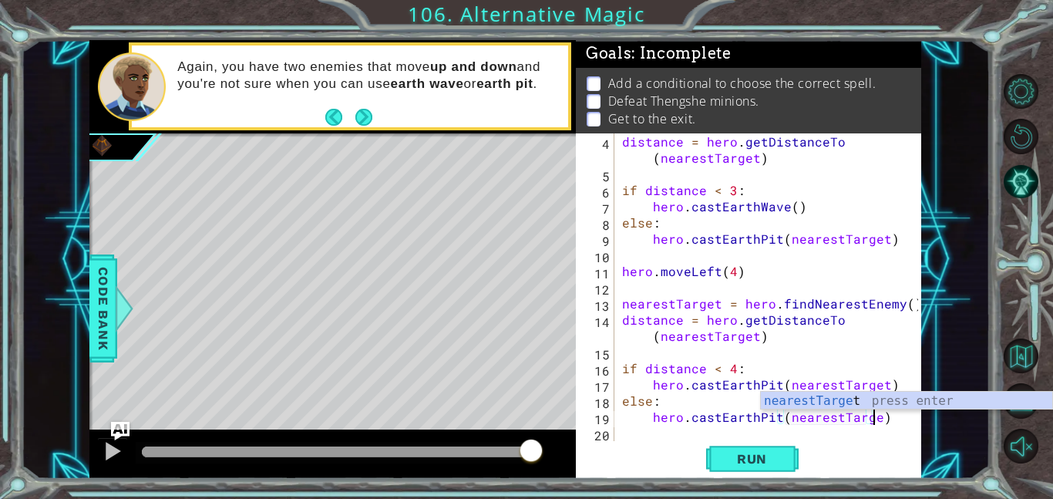
type textarea "hero.castEarthPit(nearestTarget)"
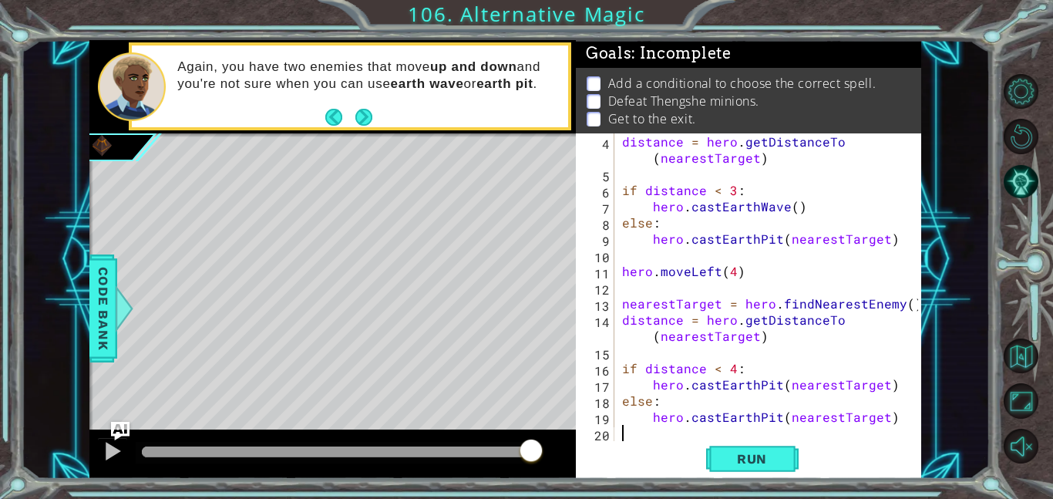
click at [679, 433] on div "distance = hero . getDistanceTo ( nearestTarget ) if distance < 3 : hero . cast…" at bounding box center [772, 311] width 307 height 356
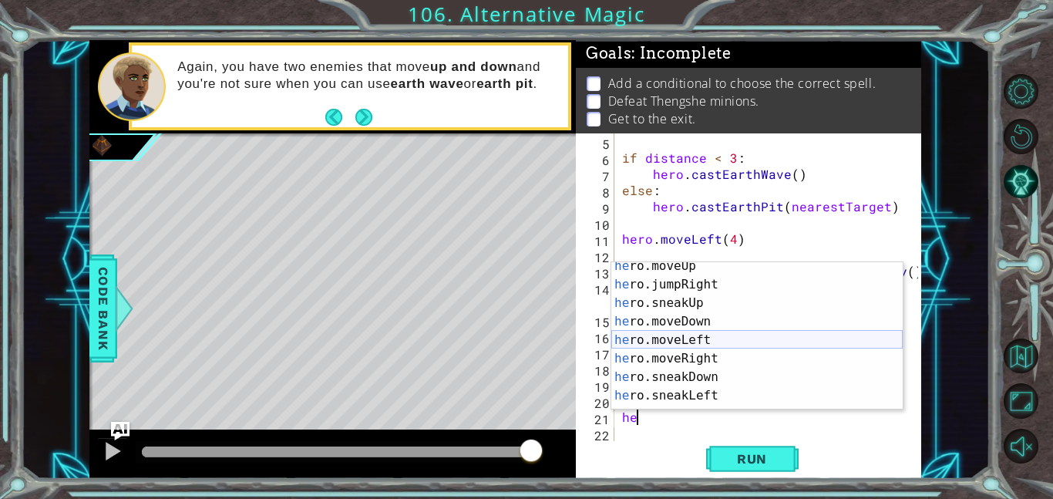
scroll to position [80, 0]
click at [748, 357] on div "he ro.moveUp press enter he ro.jumpRight press enter he ro.sneakUp press enter …" at bounding box center [756, 349] width 291 height 185
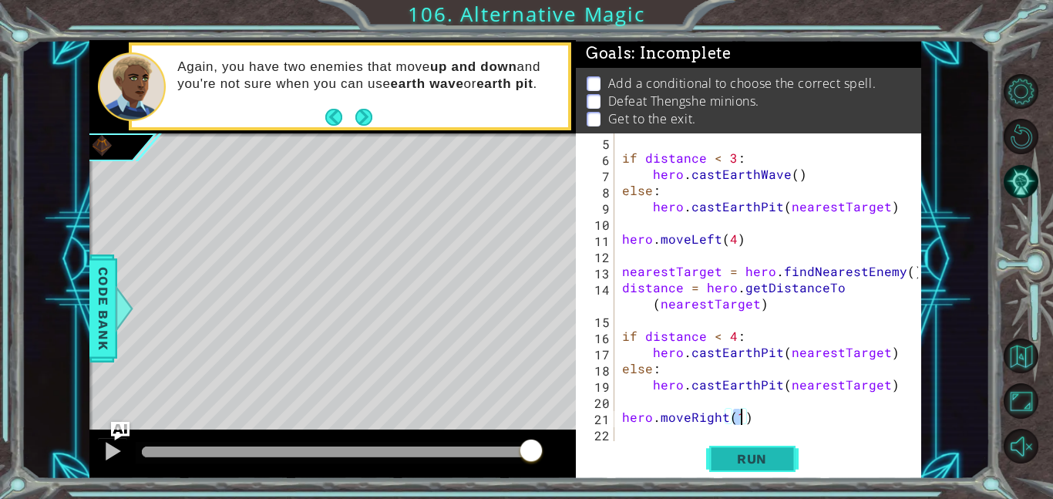
click at [772, 456] on span "Run" at bounding box center [752, 458] width 61 height 15
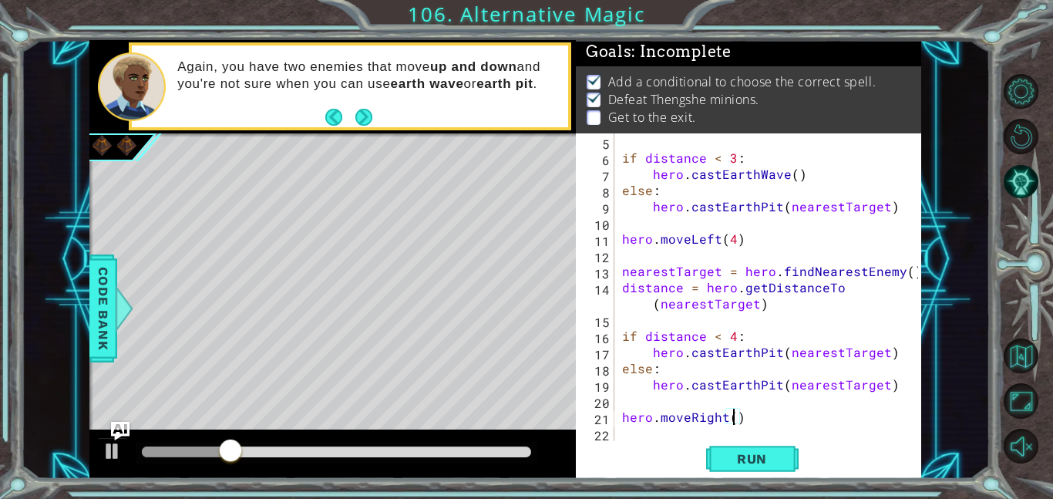
scroll to position [0, 7]
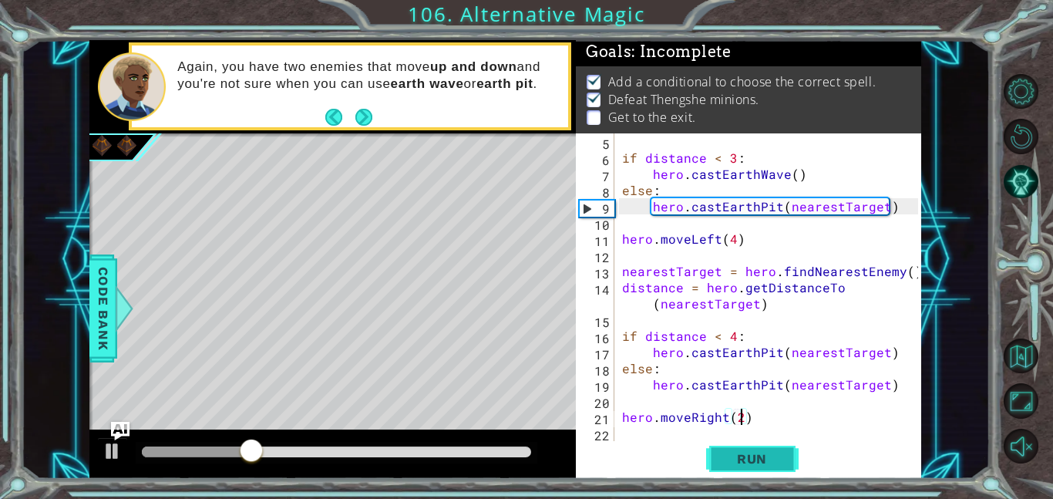
click at [758, 453] on span "Run" at bounding box center [752, 458] width 61 height 15
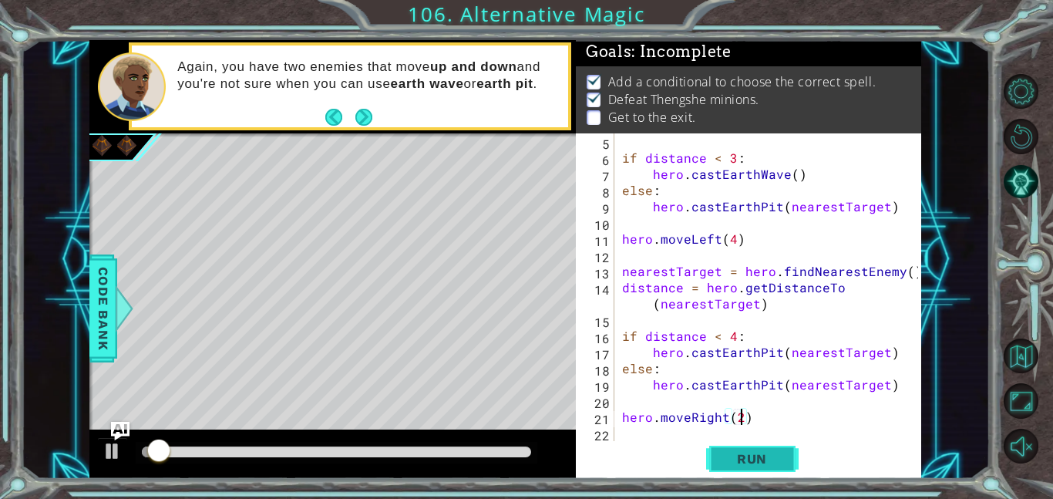
click at [768, 459] on span "Run" at bounding box center [752, 458] width 61 height 15
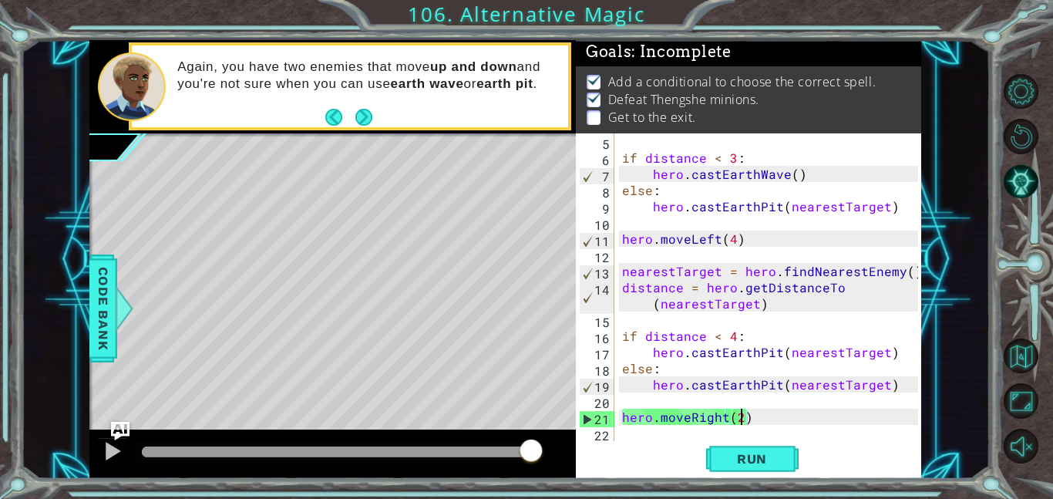
click at [725, 416] on div "if distance < 3 : hero . castEarthWave ( ) else : hero . [GEOGRAPHIC_DATA] ( ne…" at bounding box center [772, 303] width 307 height 340
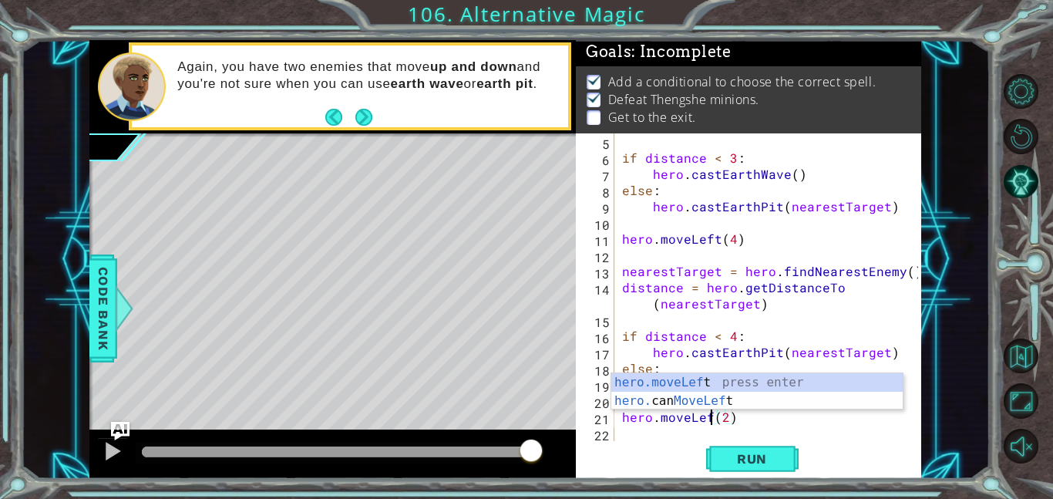
scroll to position [0, 5]
click at [733, 419] on div "if distance < 3 : hero . castEarthWave ( ) else : hero . [GEOGRAPHIC_DATA] ( ne…" at bounding box center [772, 303] width 307 height 340
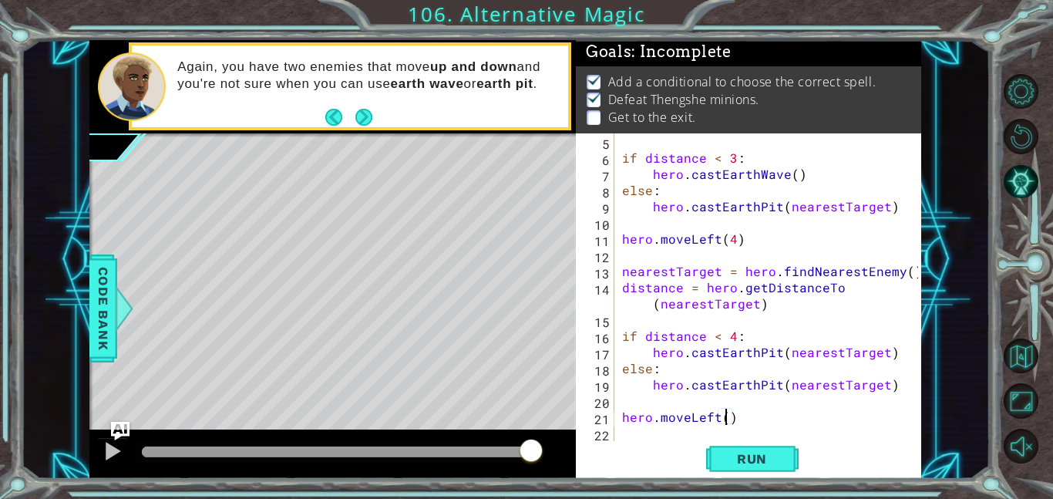
scroll to position [0, 6]
click at [758, 453] on span "Run" at bounding box center [752, 458] width 61 height 15
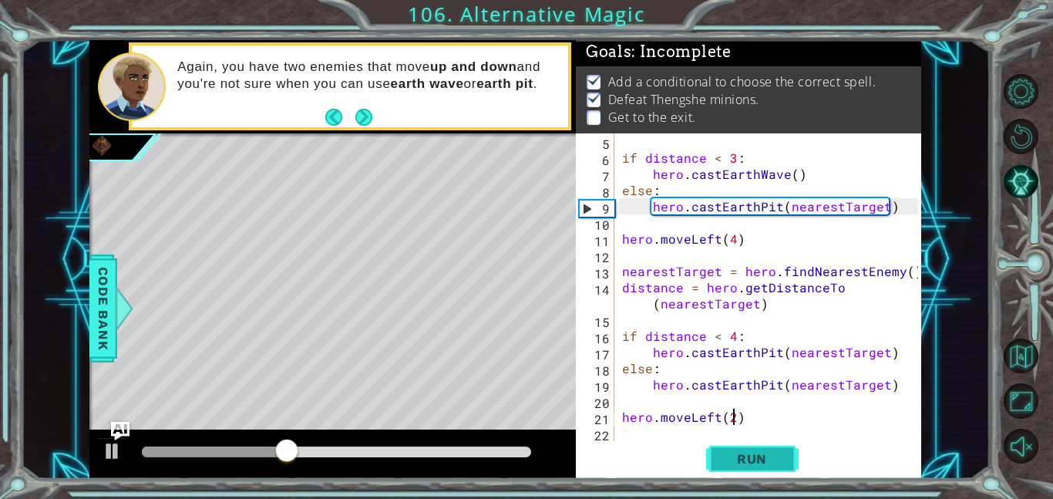
type textarea "hero.moveLeft(2)"
click at [749, 453] on span "Run" at bounding box center [752, 458] width 61 height 15
